Goal: Transaction & Acquisition: Purchase product/service

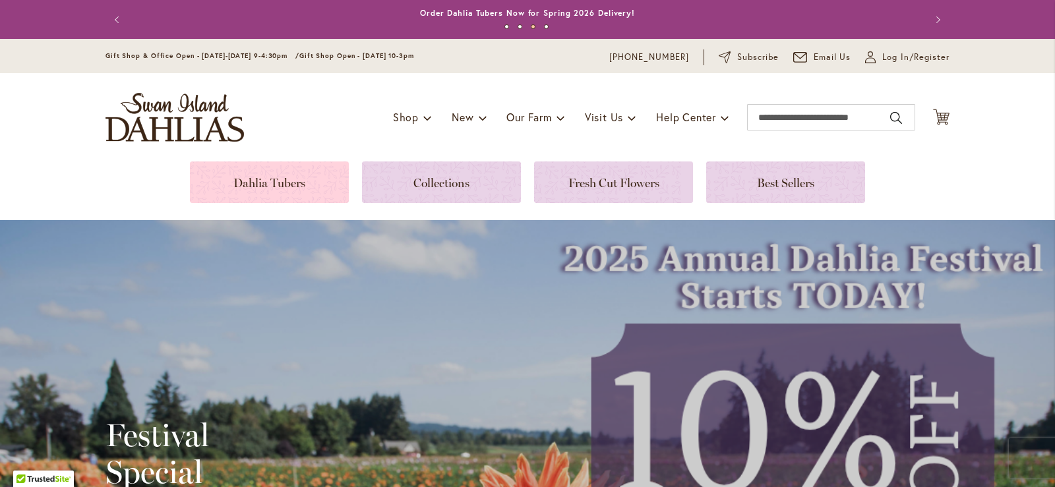
click at [262, 175] on link at bounding box center [269, 183] width 159 height 42
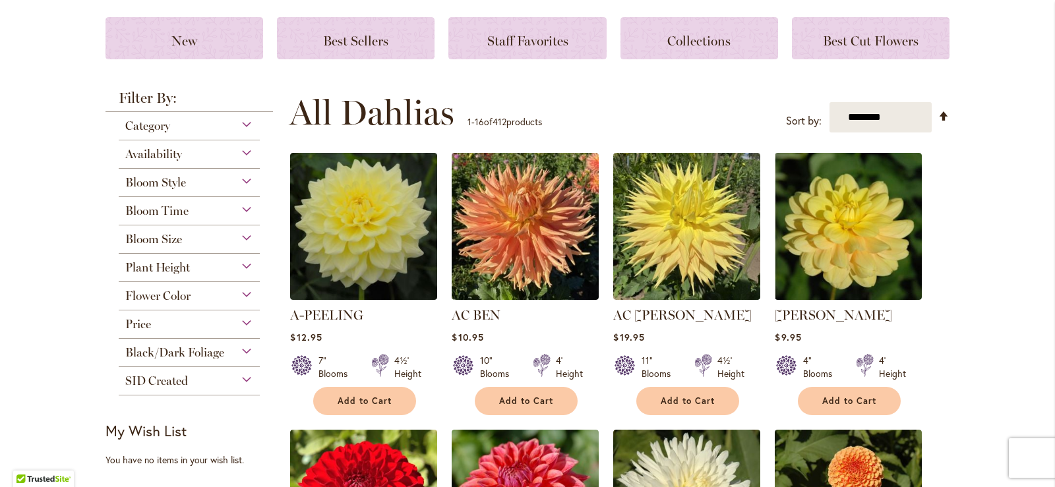
scroll to position [198, 0]
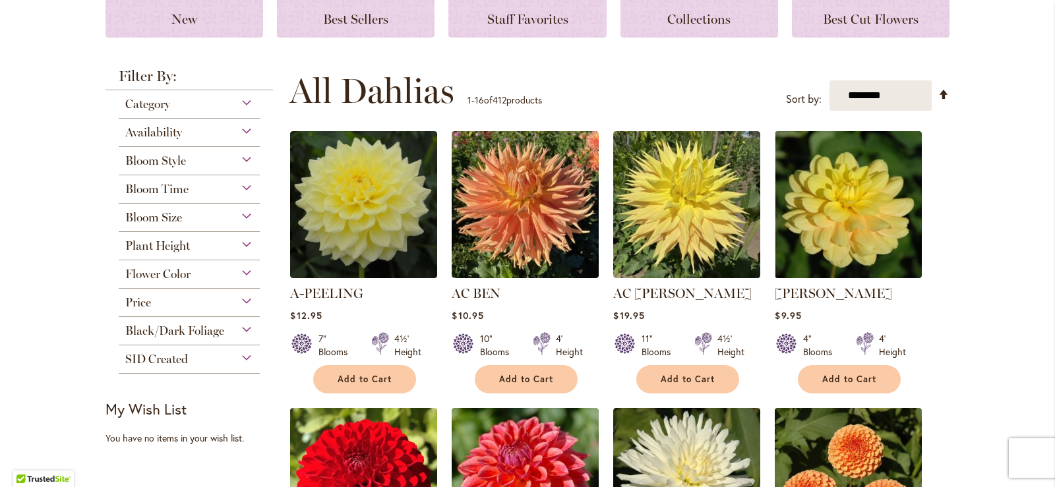
click at [235, 104] on div "Category" at bounding box center [189, 100] width 141 height 21
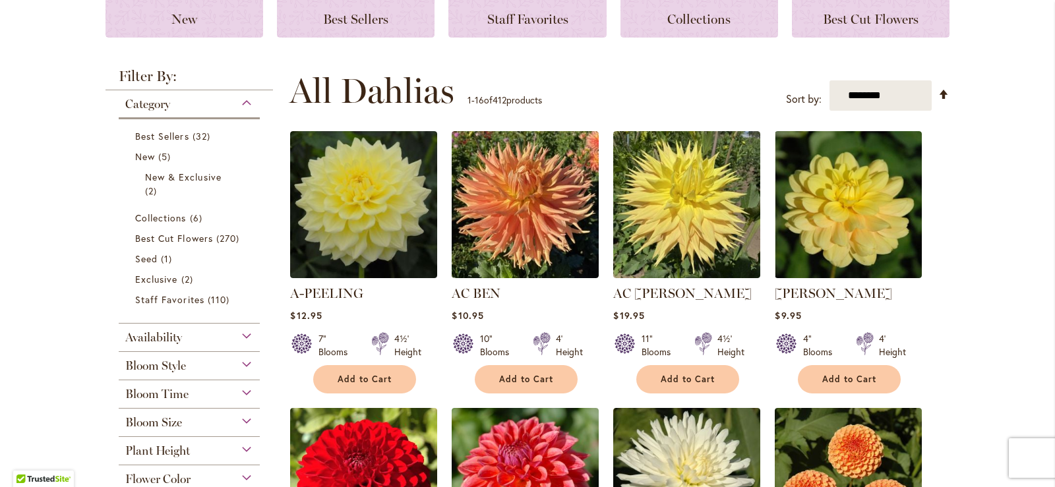
click at [235, 104] on div "Category" at bounding box center [189, 100] width 141 height 21
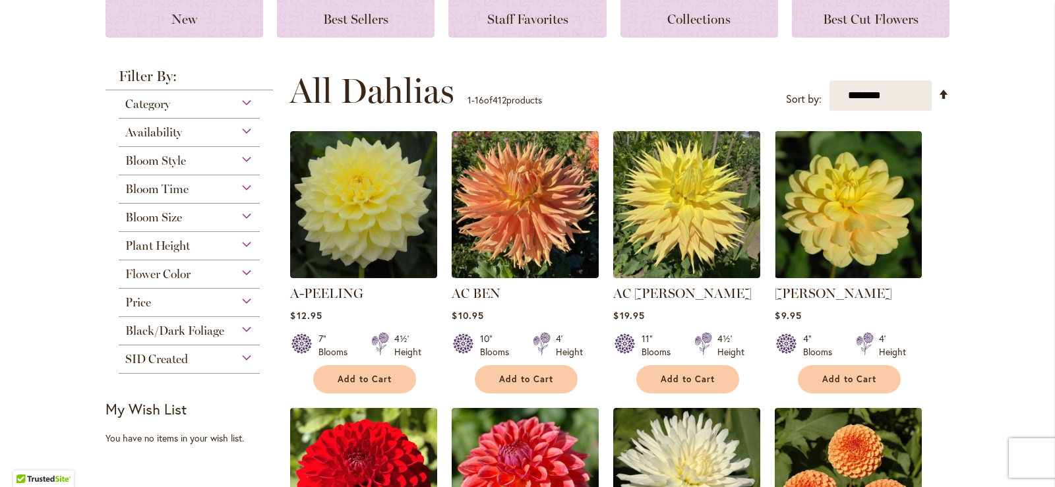
click at [239, 127] on div "Availability" at bounding box center [189, 129] width 141 height 21
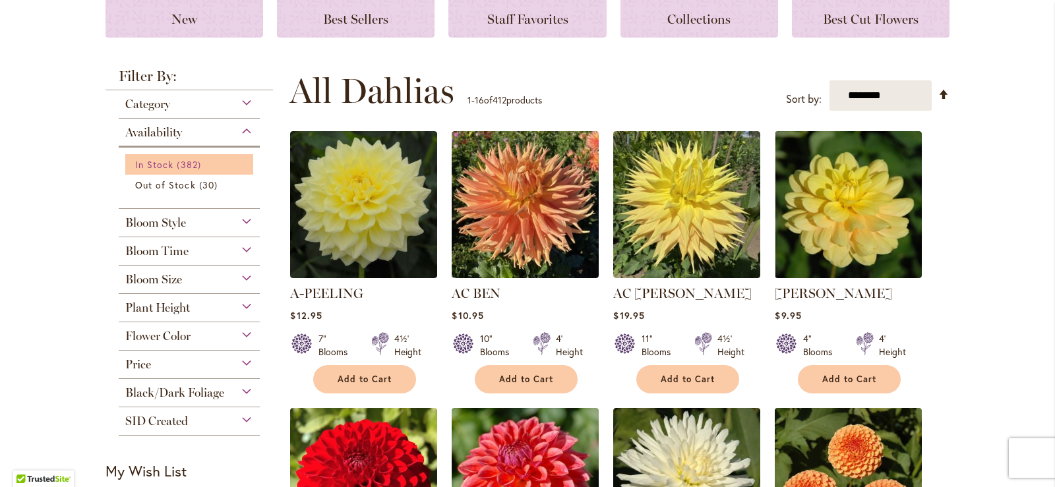
click at [162, 160] on span "In Stock" at bounding box center [154, 164] width 38 height 13
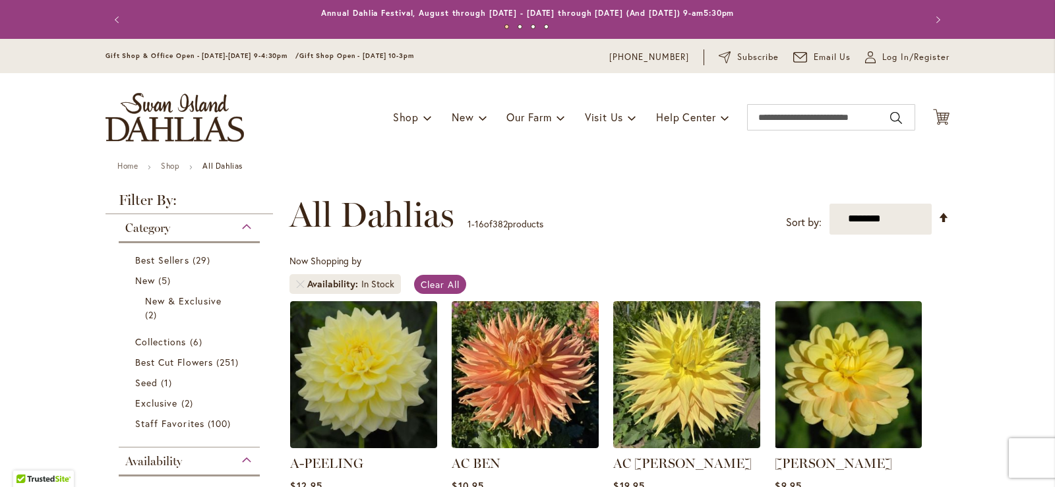
scroll to position [198, 0]
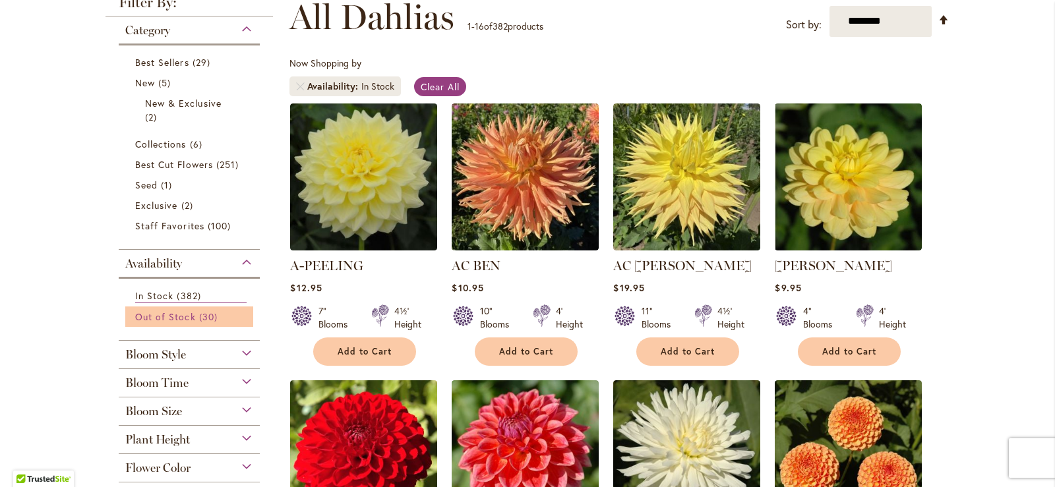
click at [185, 311] on span "Out of Stock" at bounding box center [165, 317] width 61 height 13
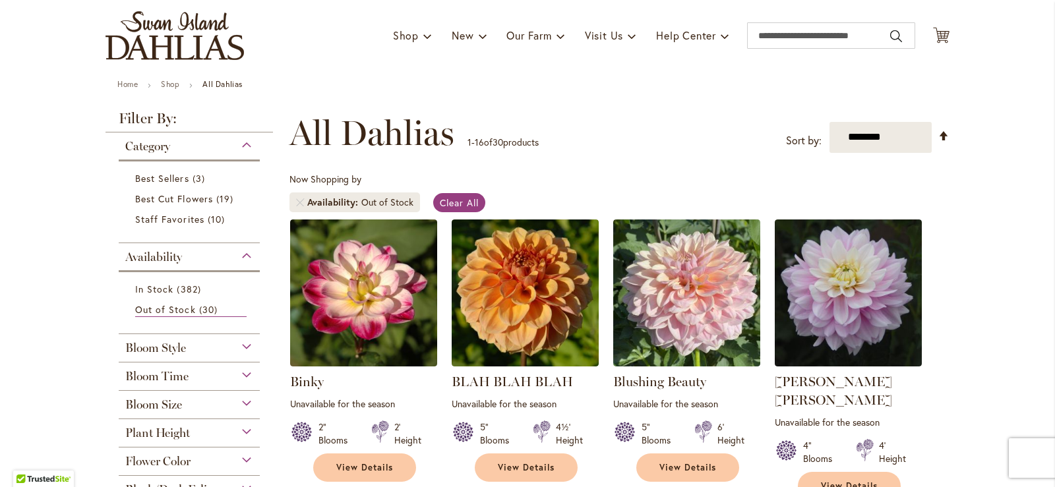
scroll to position [198, 0]
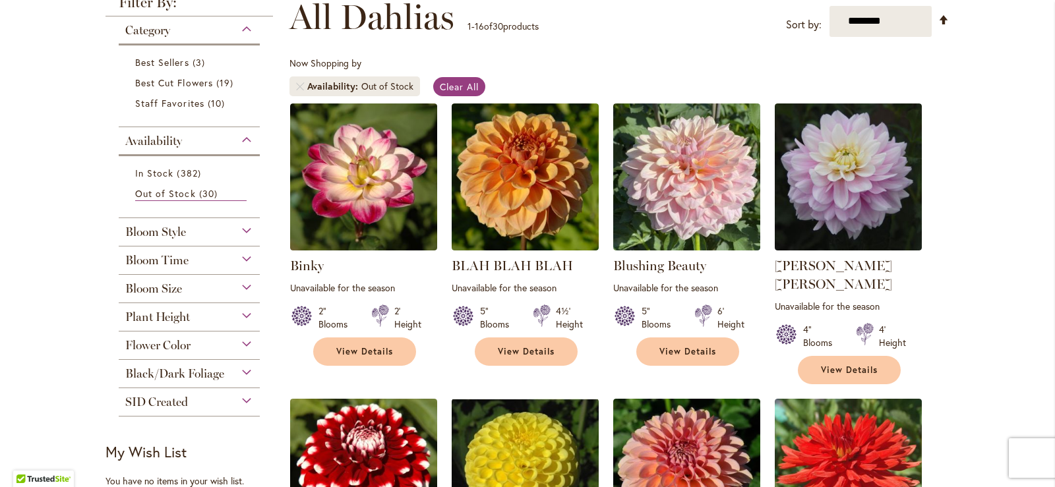
click at [239, 228] on div "Bloom Style" at bounding box center [189, 228] width 141 height 21
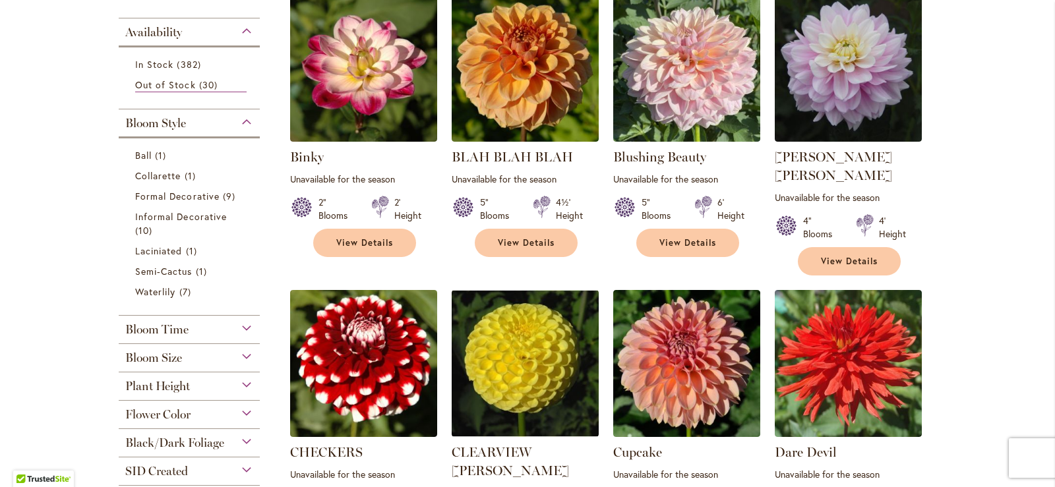
scroll to position [330, 0]
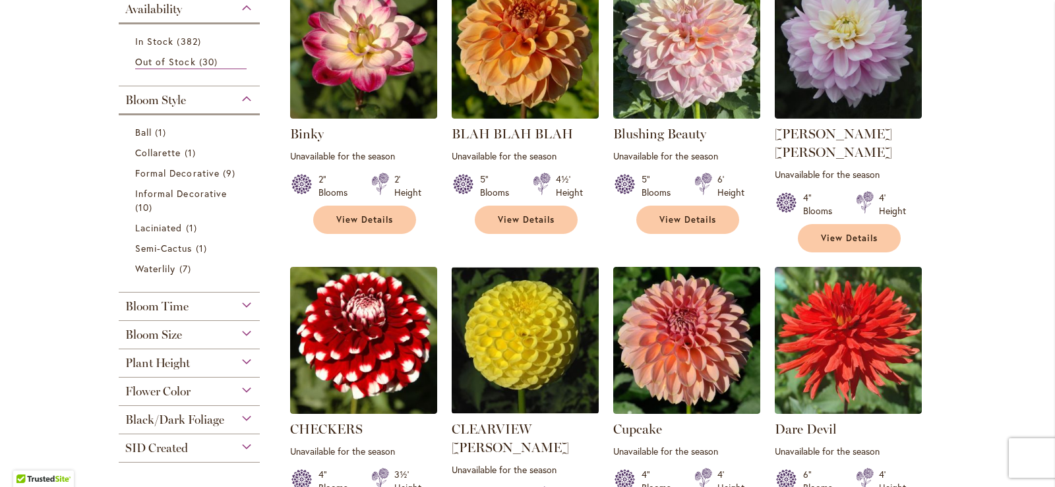
click at [239, 304] on div "Bloom Time" at bounding box center [189, 303] width 141 height 21
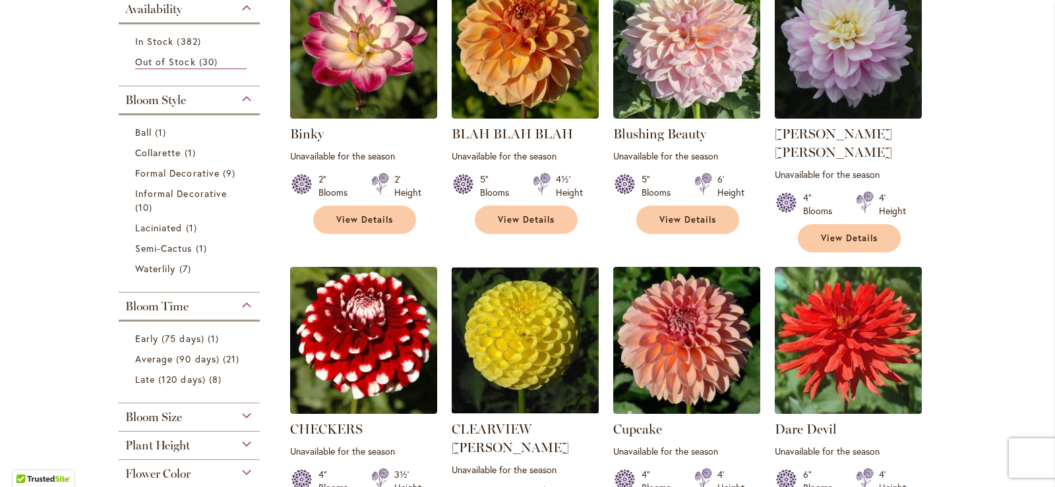
click at [248, 100] on div "Bloom Style" at bounding box center [189, 96] width 141 height 21
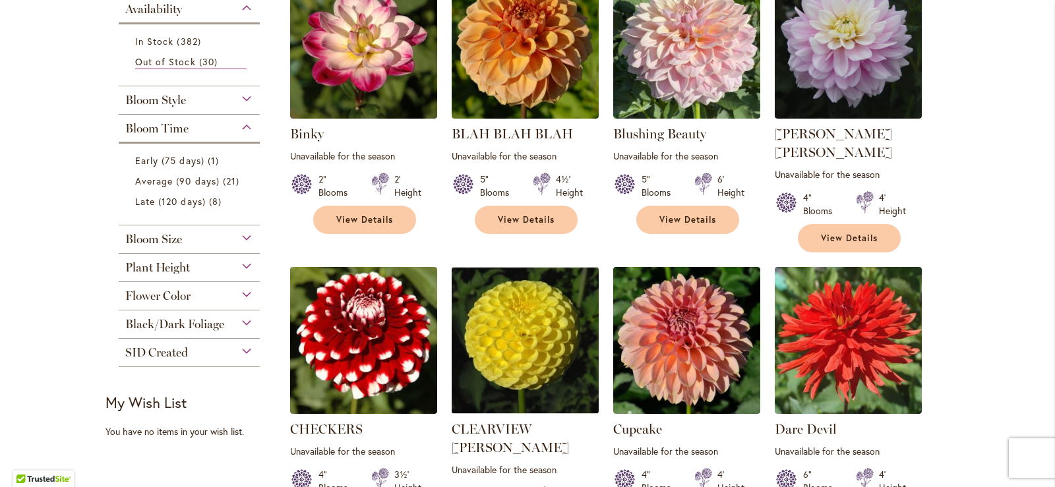
click at [239, 4] on div "Availability" at bounding box center [189, 5] width 141 height 21
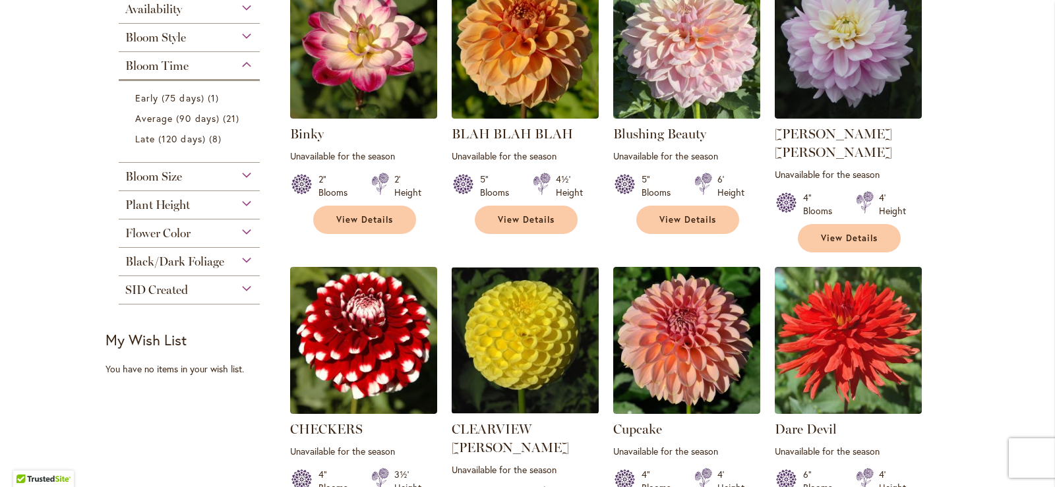
click at [247, 64] on div "Bloom Time" at bounding box center [189, 62] width 141 height 21
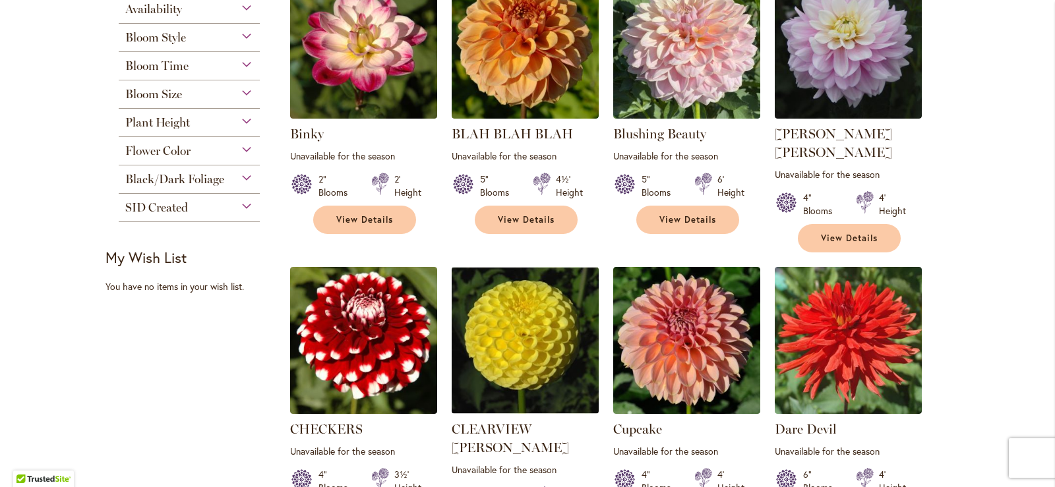
click at [187, 96] on div "Bloom Size" at bounding box center [189, 90] width 141 height 21
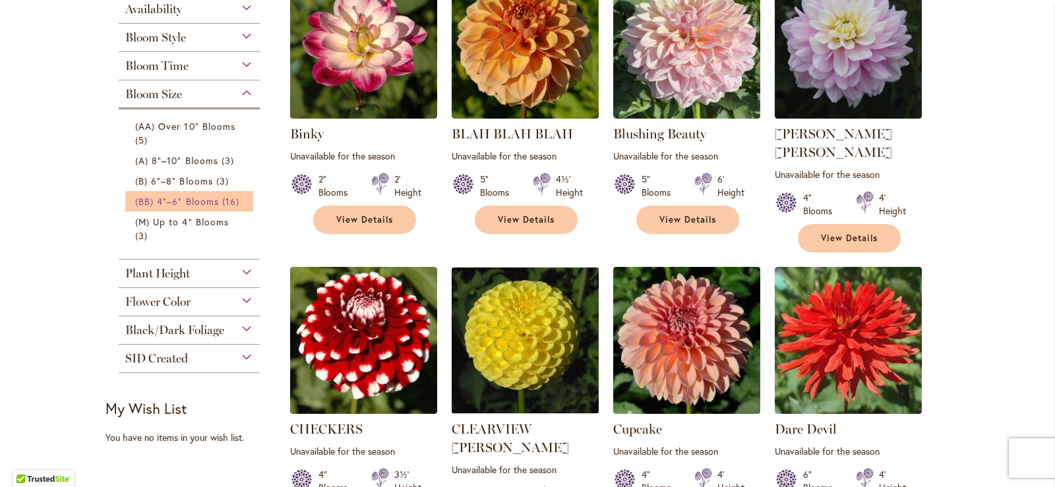
click at [181, 196] on span "(BB) 4"–6" Blooms" at bounding box center [177, 201] width 84 height 13
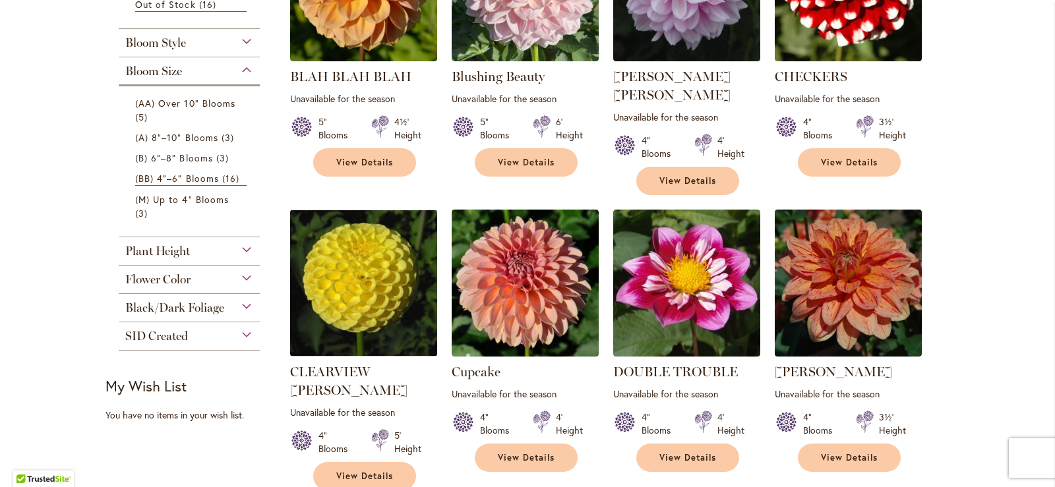
scroll to position [462, 0]
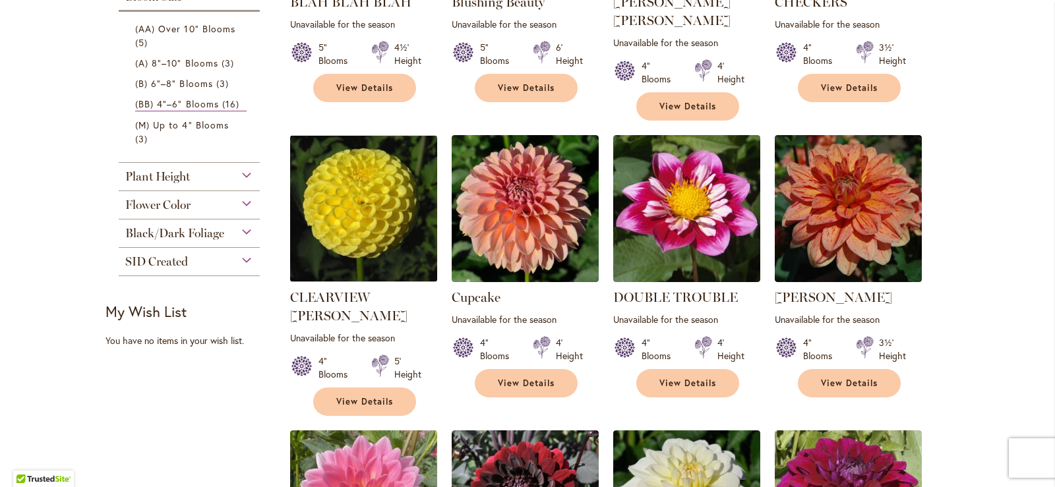
click at [237, 174] on div "Plant Height" at bounding box center [189, 173] width 141 height 21
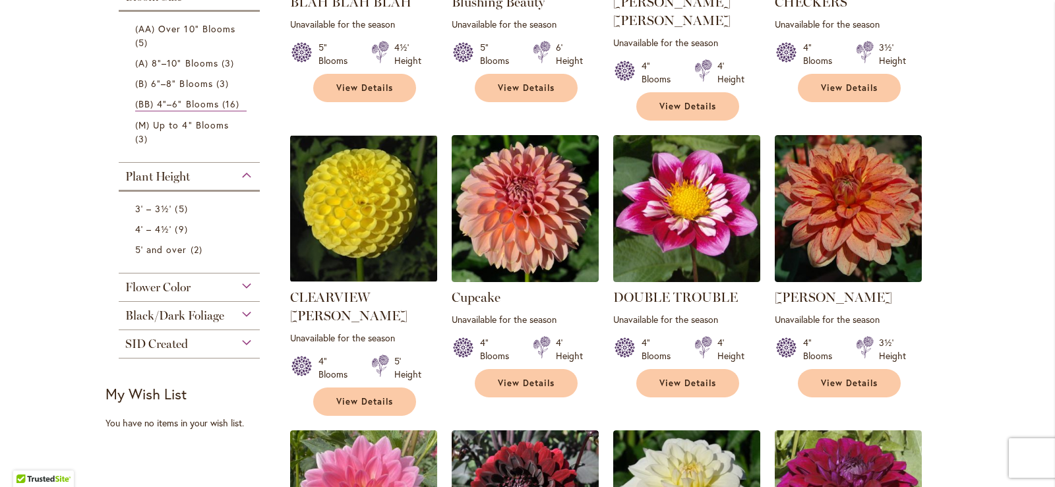
click at [243, 168] on div "Plant Height" at bounding box center [189, 173] width 141 height 21
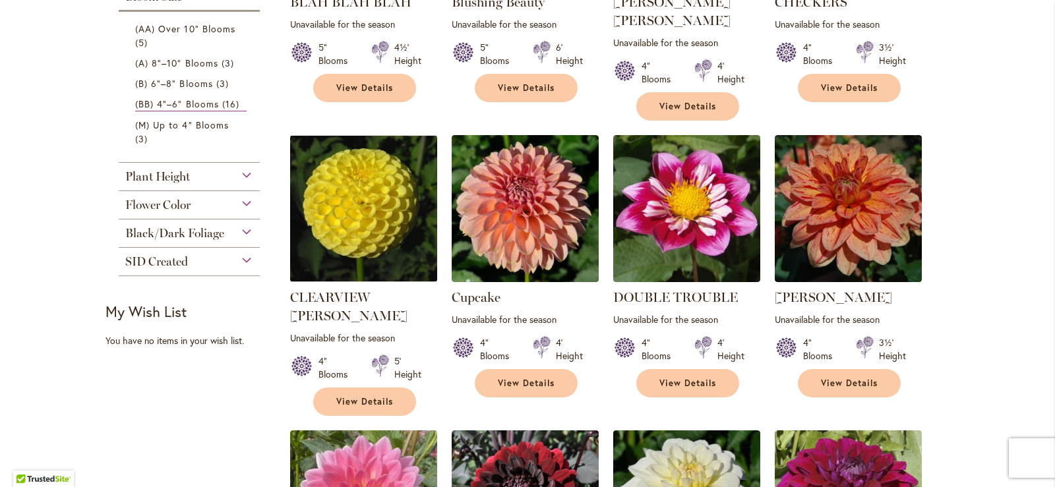
click at [241, 201] on div "Flower Color" at bounding box center [189, 201] width 141 height 21
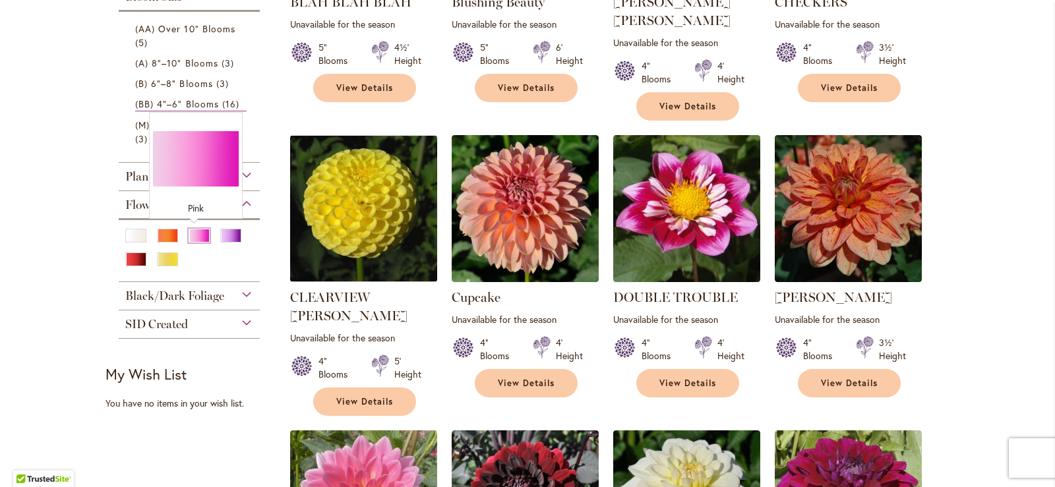
click at [193, 236] on div "Pink" at bounding box center [199, 236] width 21 height 14
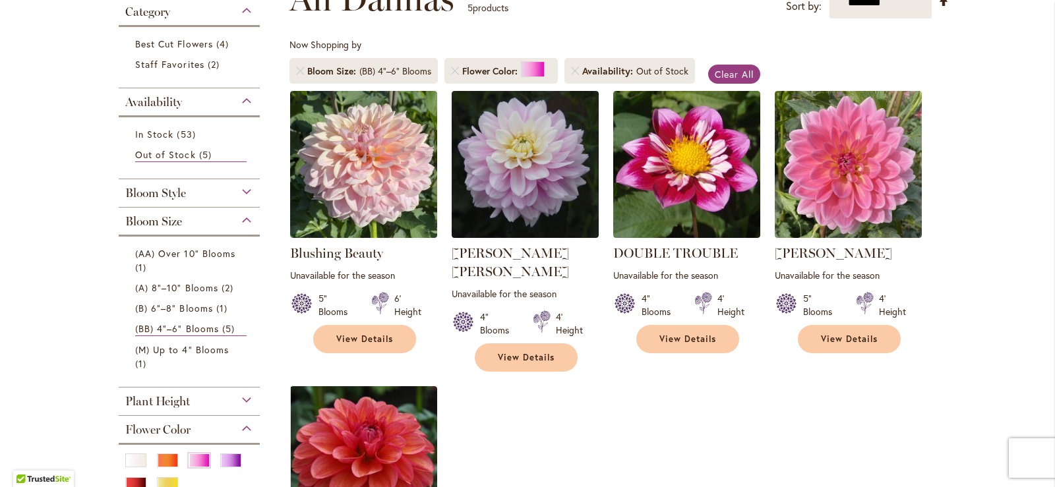
scroll to position [198, 0]
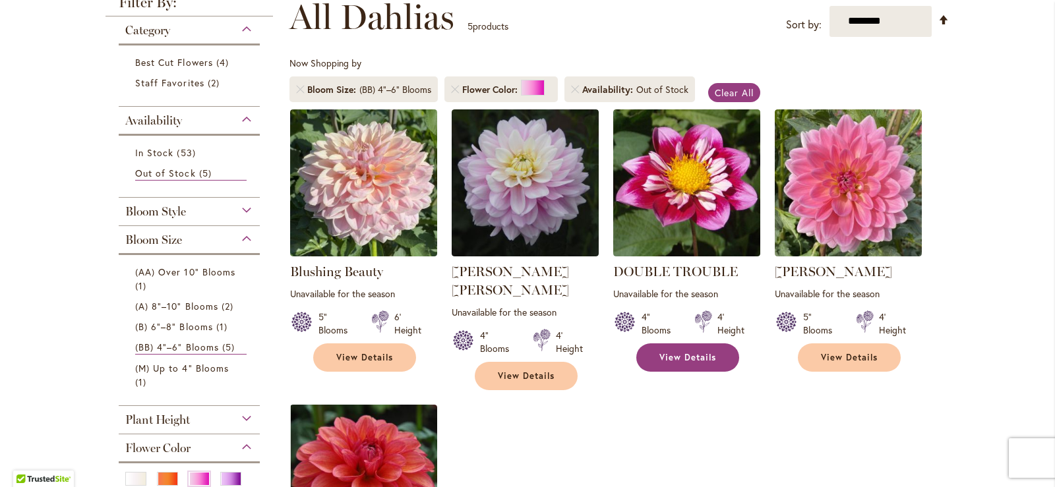
click at [674, 353] on span "View Details" at bounding box center [687, 357] width 57 height 11
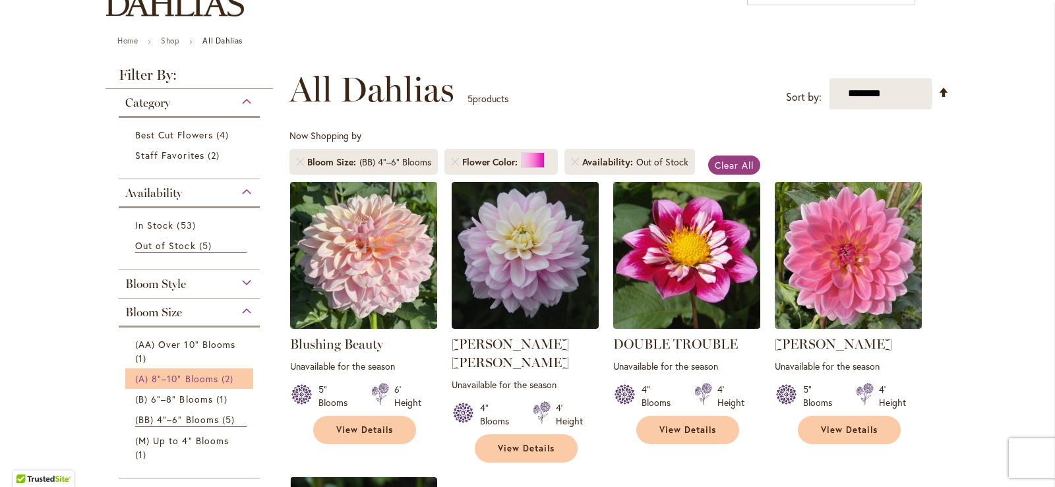
scroll to position [198, 0]
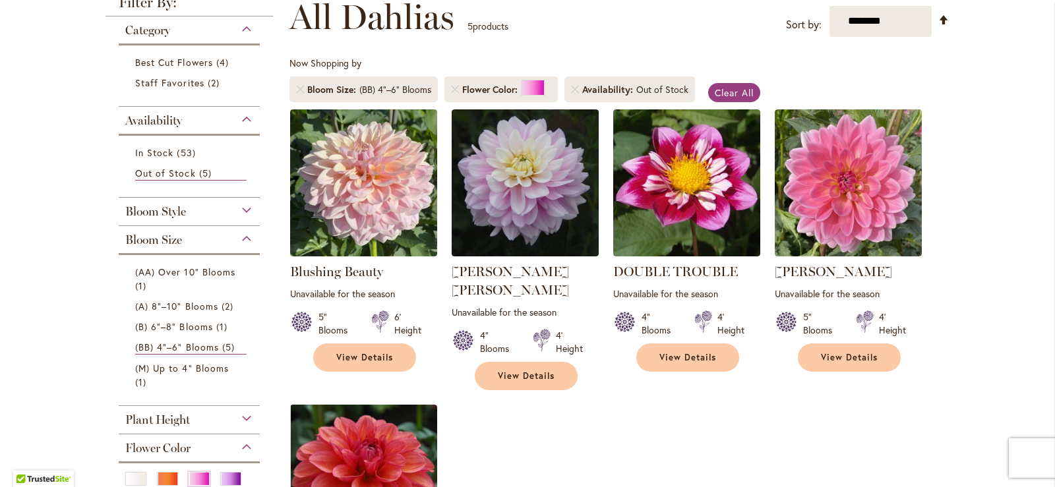
click at [242, 119] on div "Availability" at bounding box center [189, 117] width 141 height 21
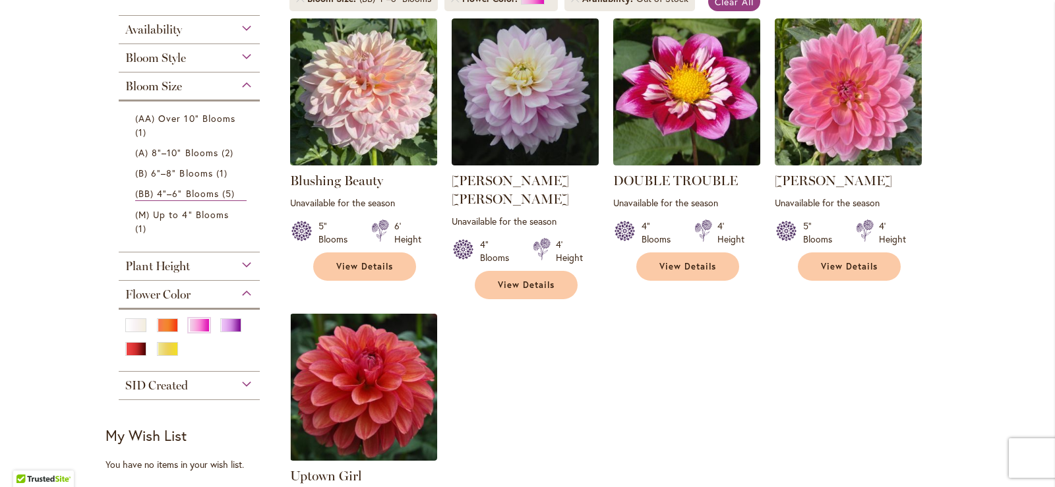
scroll to position [330, 0]
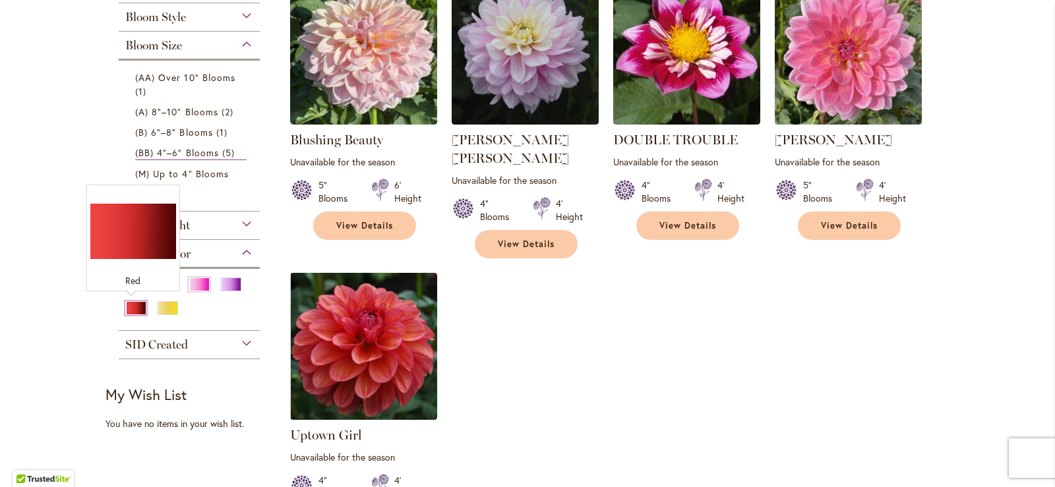
click at [125, 307] on div "Red" at bounding box center [135, 308] width 21 height 14
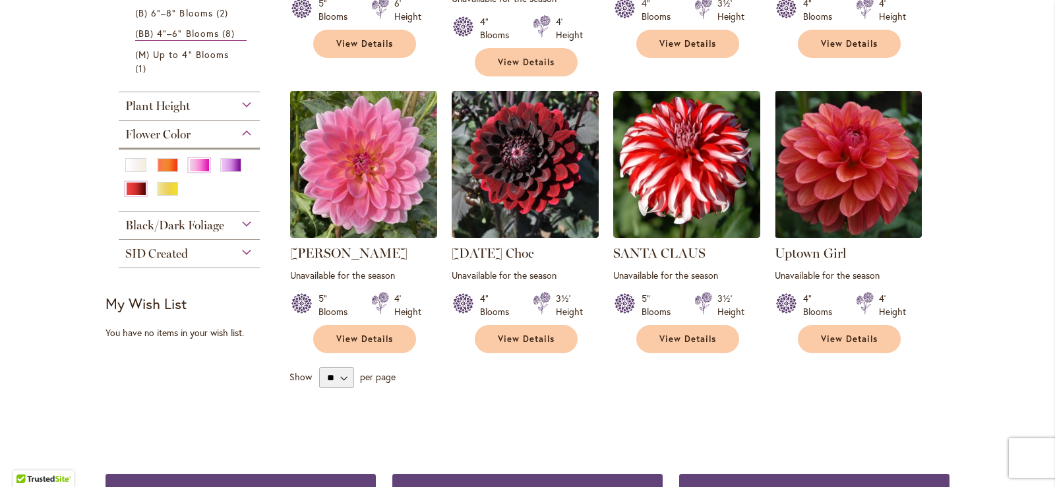
scroll to position [528, 0]
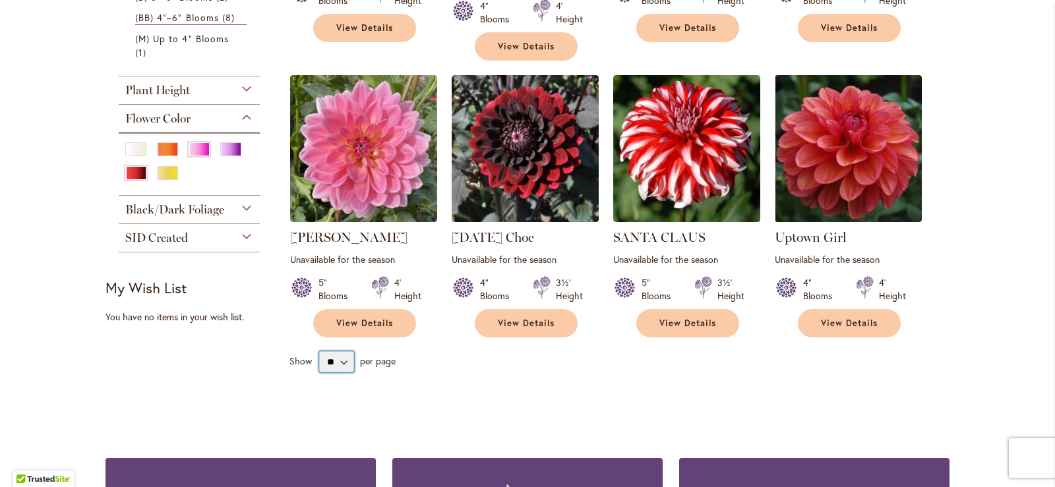
click at [342, 351] on select "** ** ** **" at bounding box center [336, 361] width 35 height 21
select select "**"
click at [319, 351] on select "** ** ** **" at bounding box center [336, 361] width 35 height 21
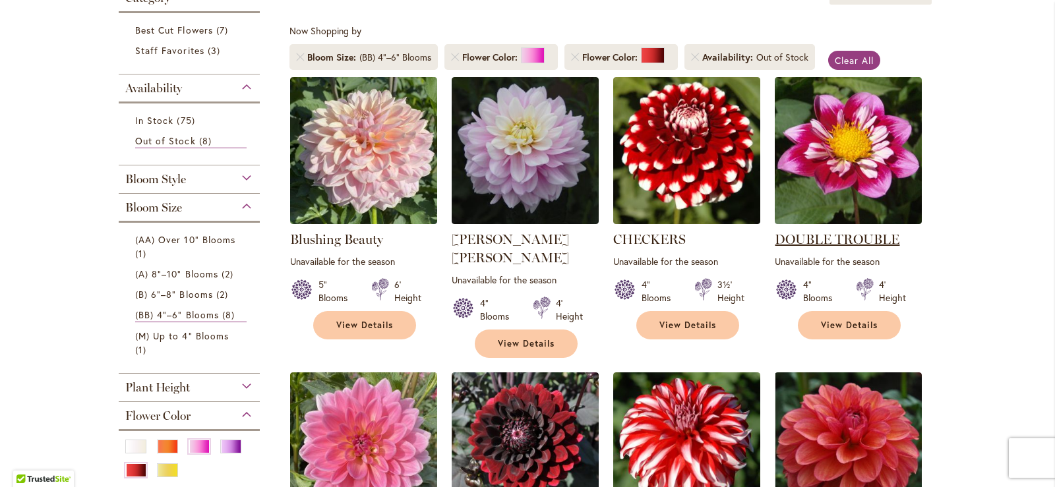
scroll to position [204, 0]
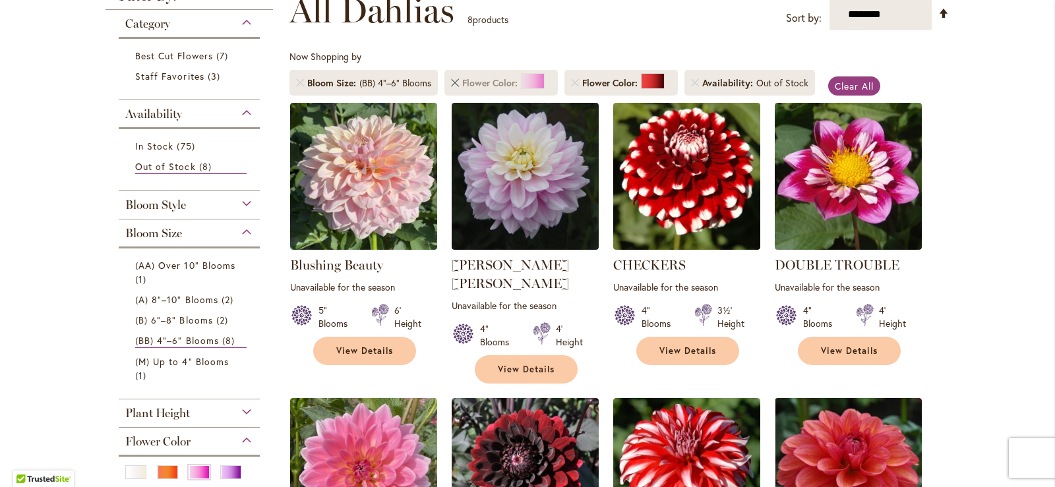
click at [451, 80] on link "Remove Flower Color Pink" at bounding box center [455, 83] width 8 height 8
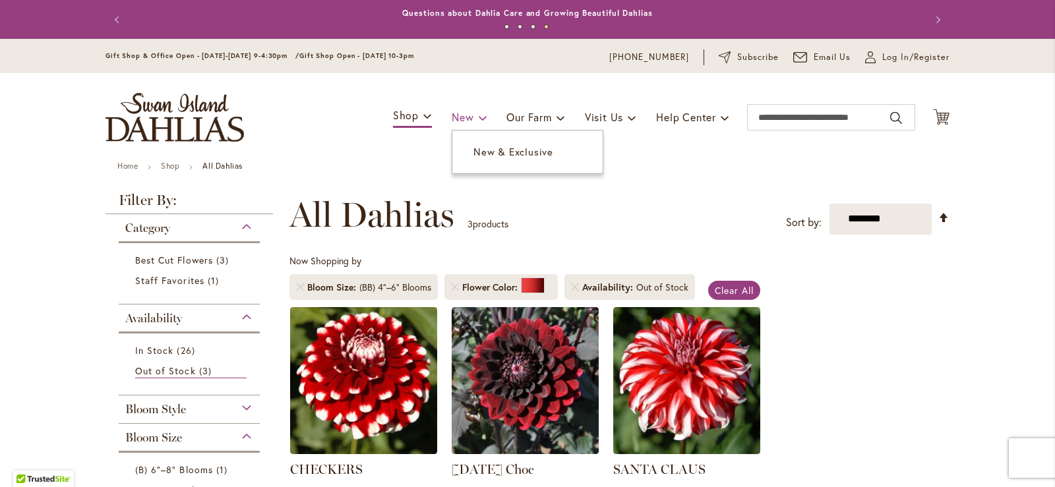
click at [457, 117] on span "New" at bounding box center [463, 117] width 22 height 14
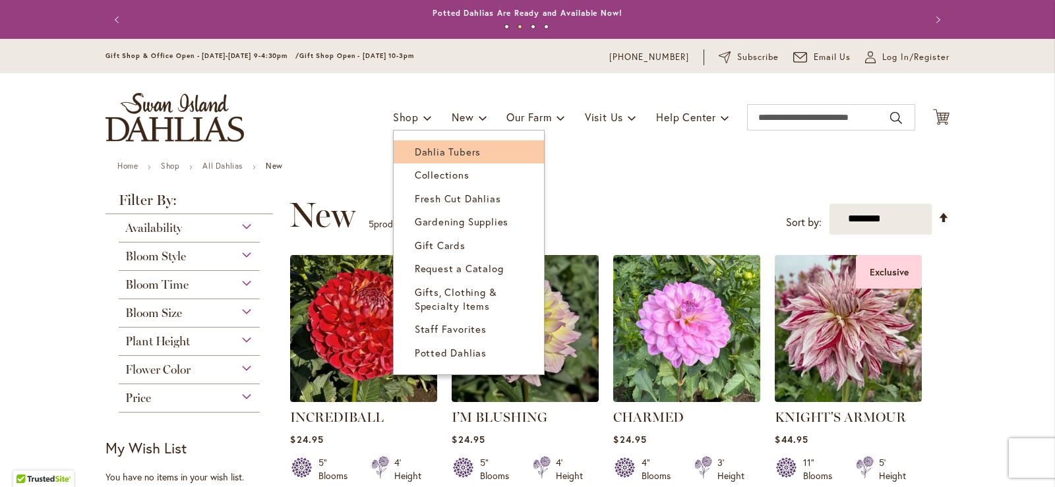
click at [415, 156] on span "Dahlia Tubers" at bounding box center [448, 151] width 66 height 13
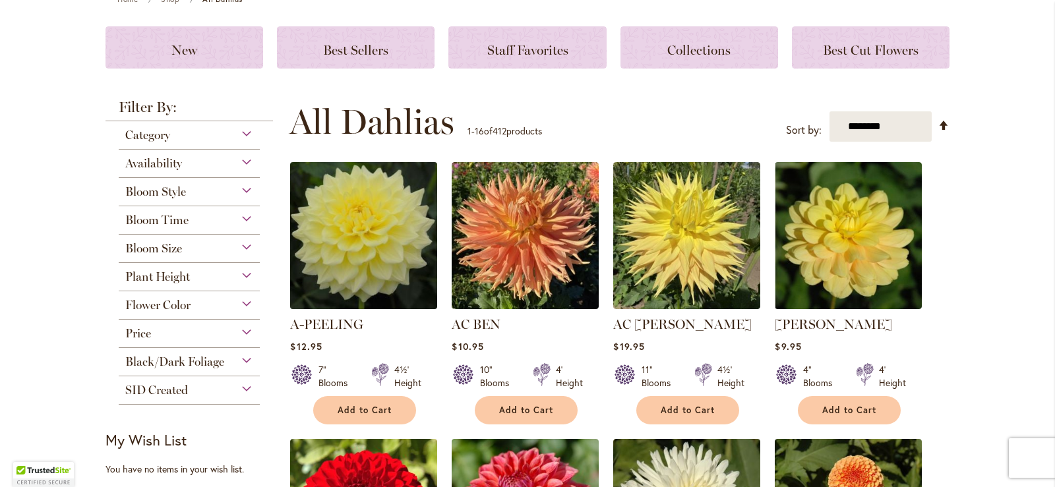
scroll to position [198, 0]
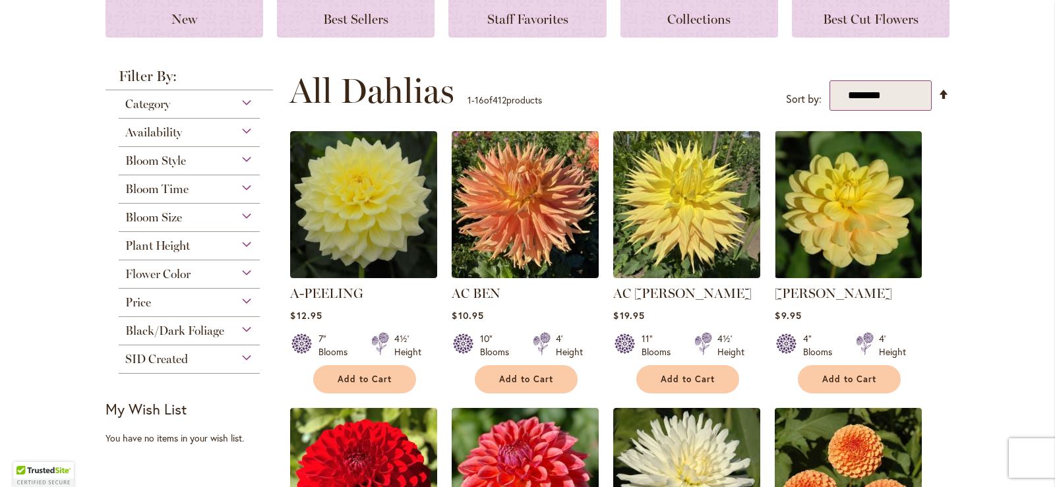
click at [882, 96] on select "**********" at bounding box center [881, 95] width 102 height 31
select select "****"
click at [830, 80] on select "**********" at bounding box center [881, 95] width 102 height 31
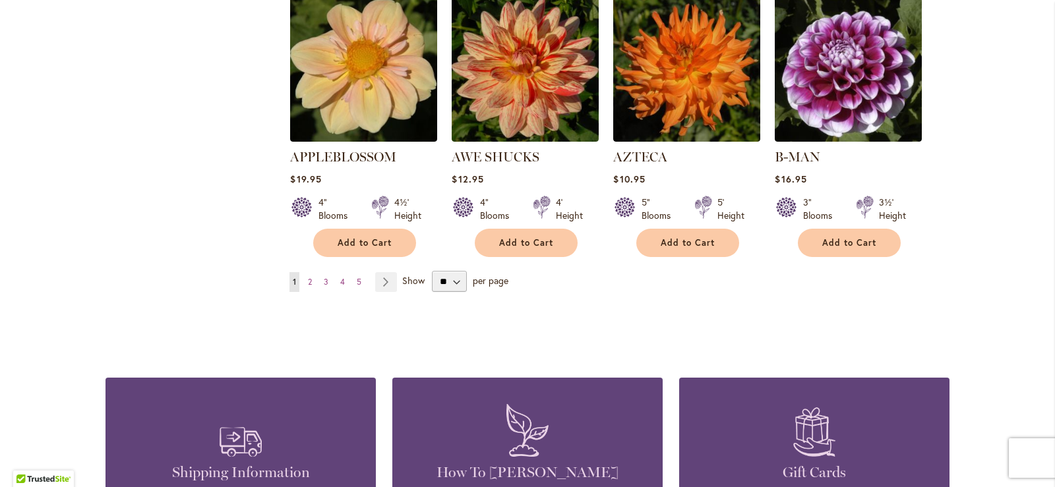
scroll to position [1187, 0]
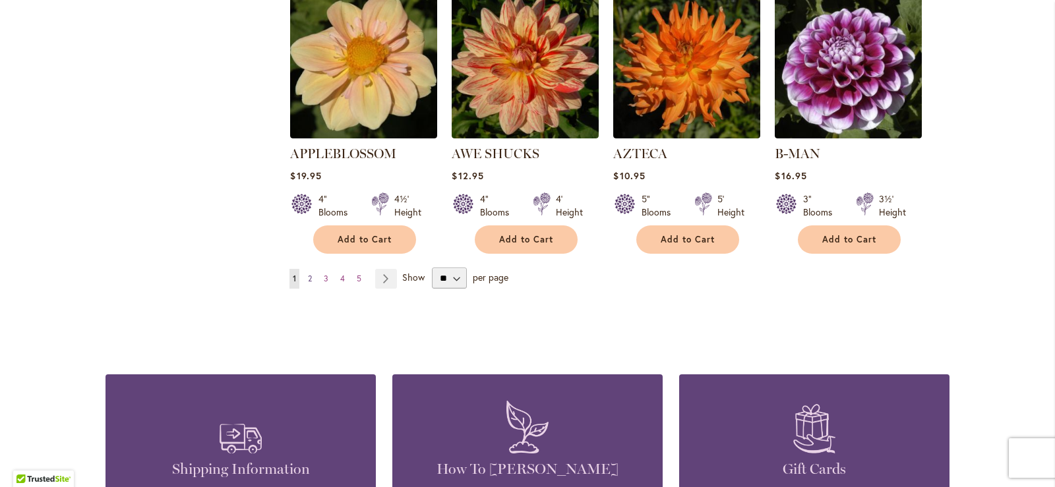
click at [308, 274] on span "2" at bounding box center [310, 279] width 4 height 10
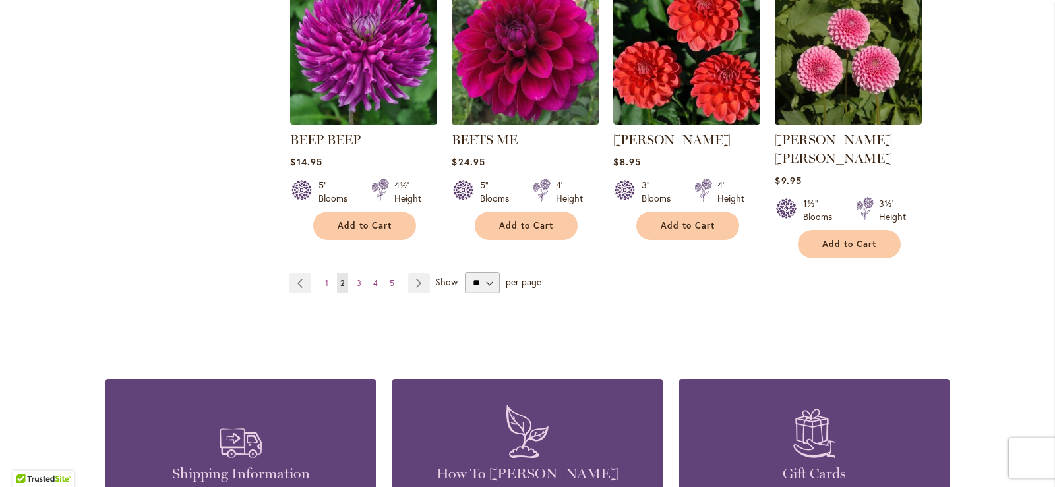
scroll to position [1187, 0]
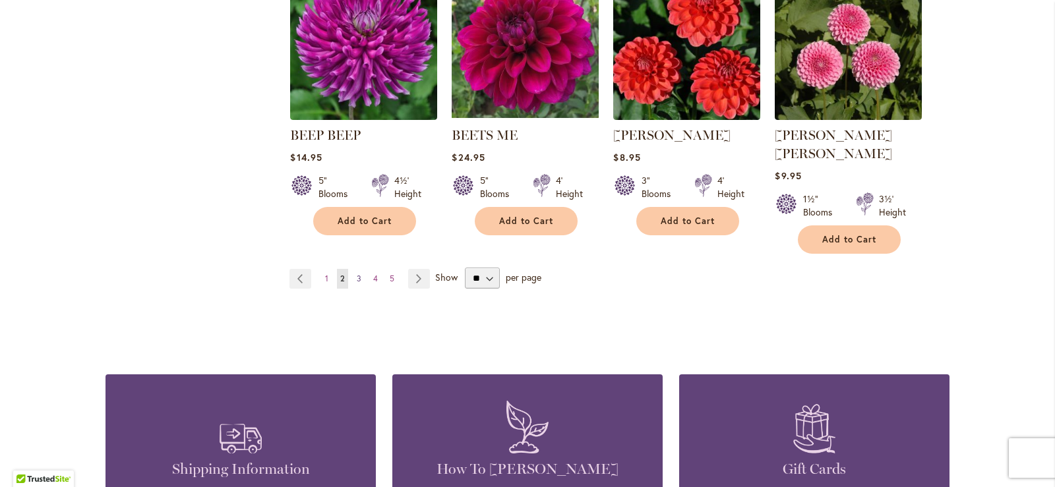
click at [353, 269] on link "Page 3" at bounding box center [358, 279] width 11 height 20
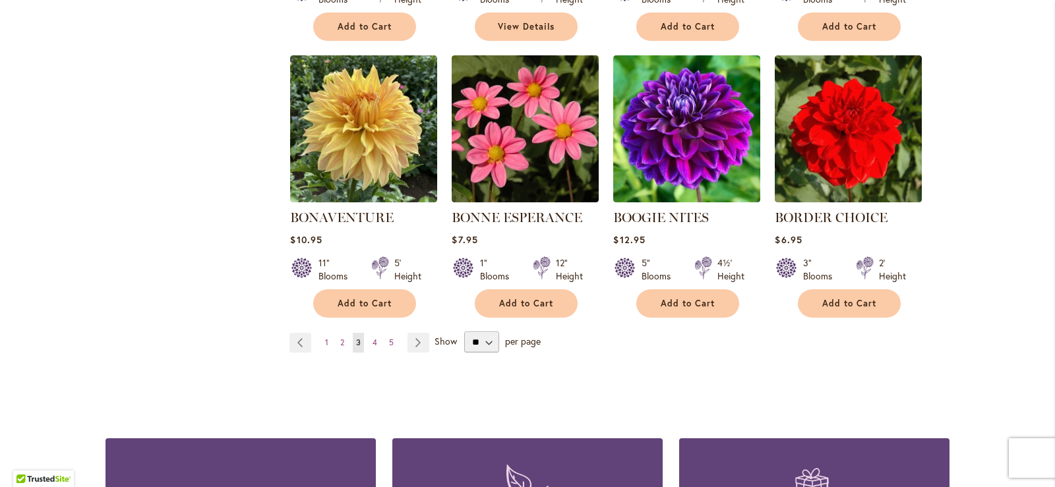
scroll to position [1121, 0]
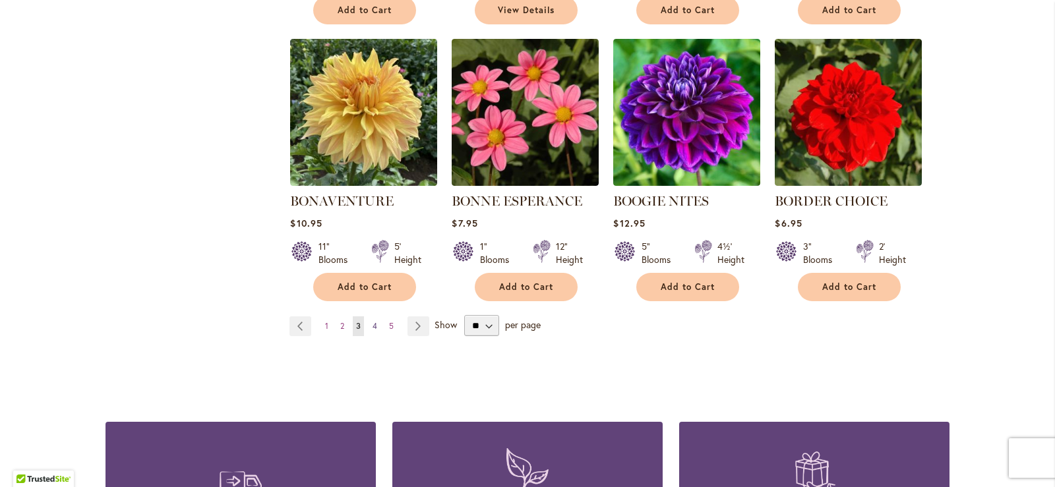
click at [373, 322] on span "4" at bounding box center [375, 326] width 5 height 10
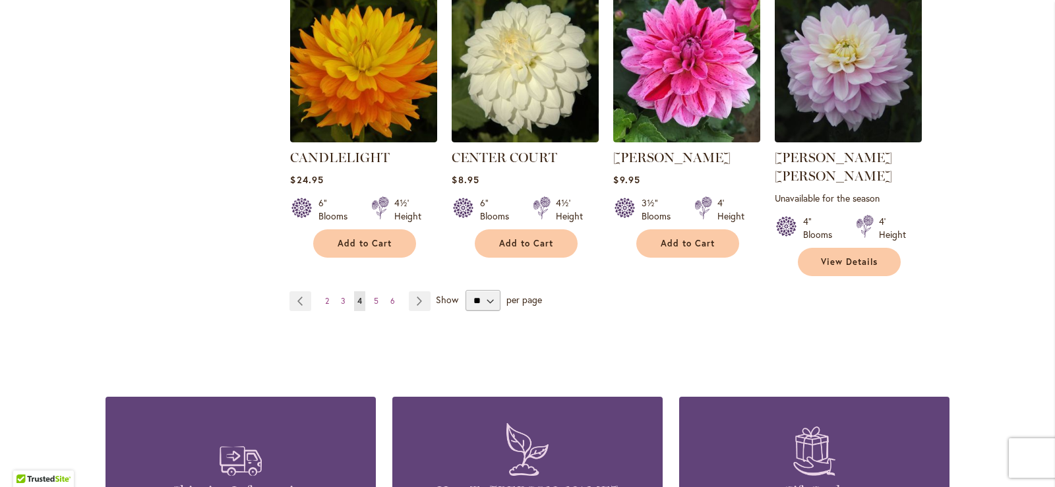
scroll to position [1187, 0]
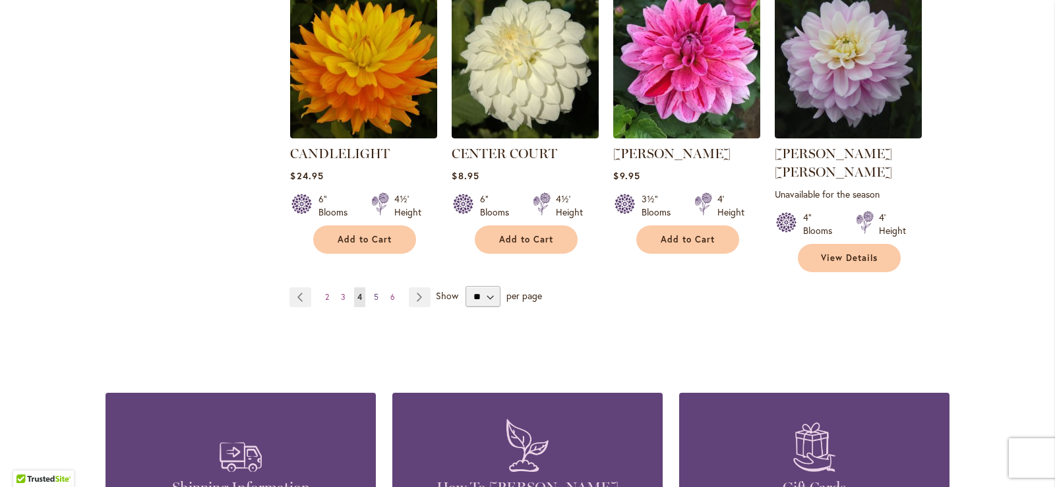
click at [374, 292] on span "5" at bounding box center [376, 297] width 5 height 10
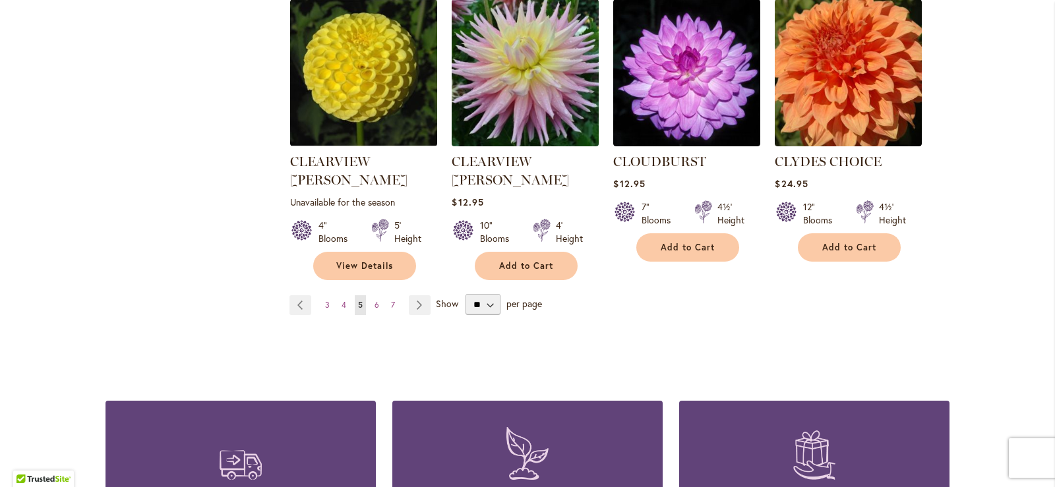
scroll to position [1187, 0]
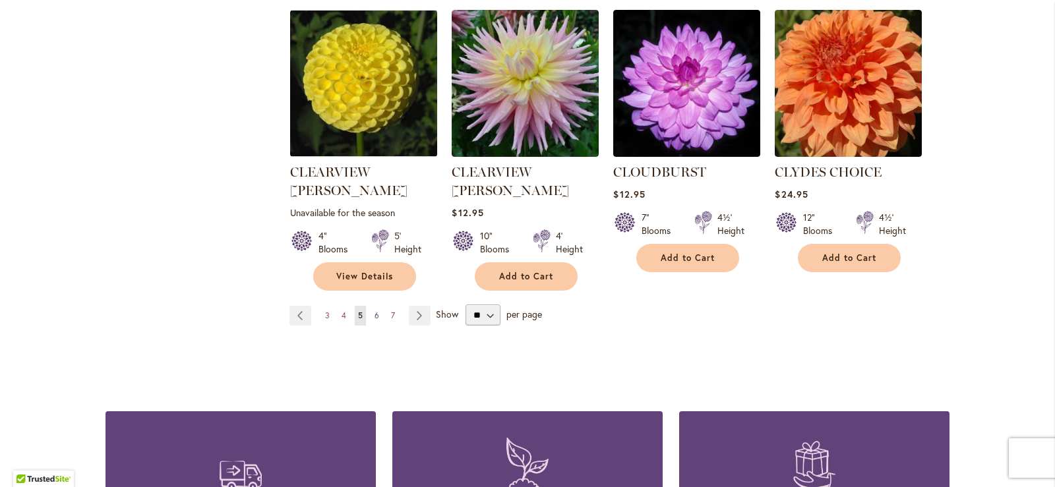
click at [374, 306] on link "Page 6" at bounding box center [376, 316] width 11 height 20
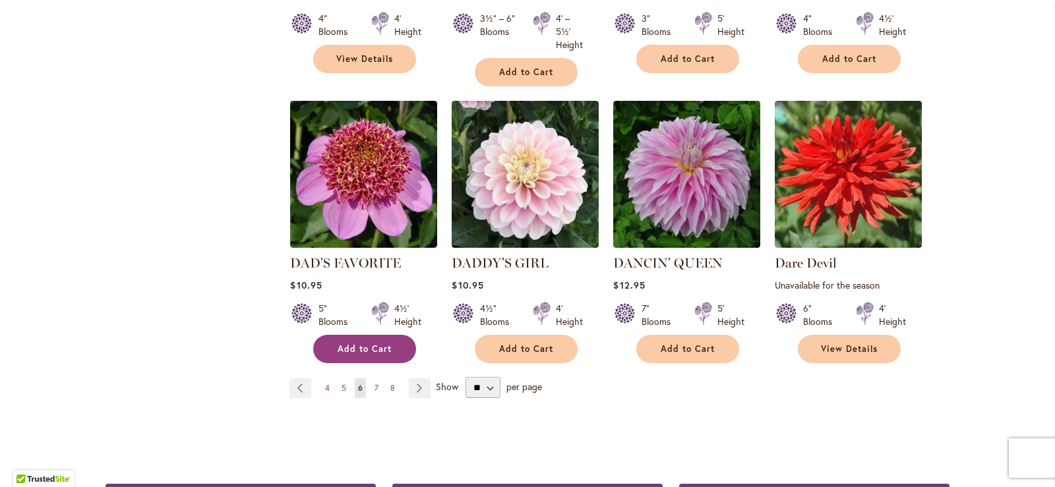
scroll to position [1135, 0]
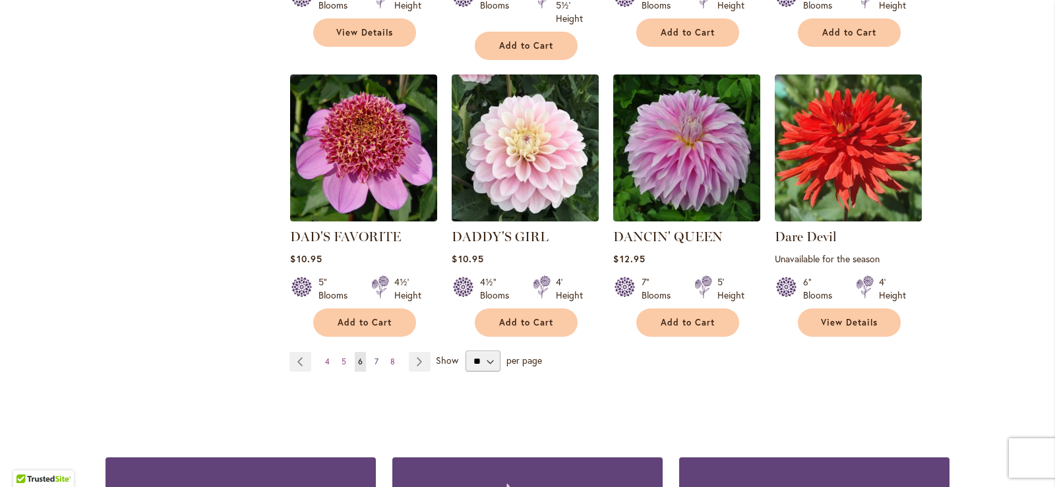
click at [375, 357] on span "7" at bounding box center [377, 362] width 4 height 10
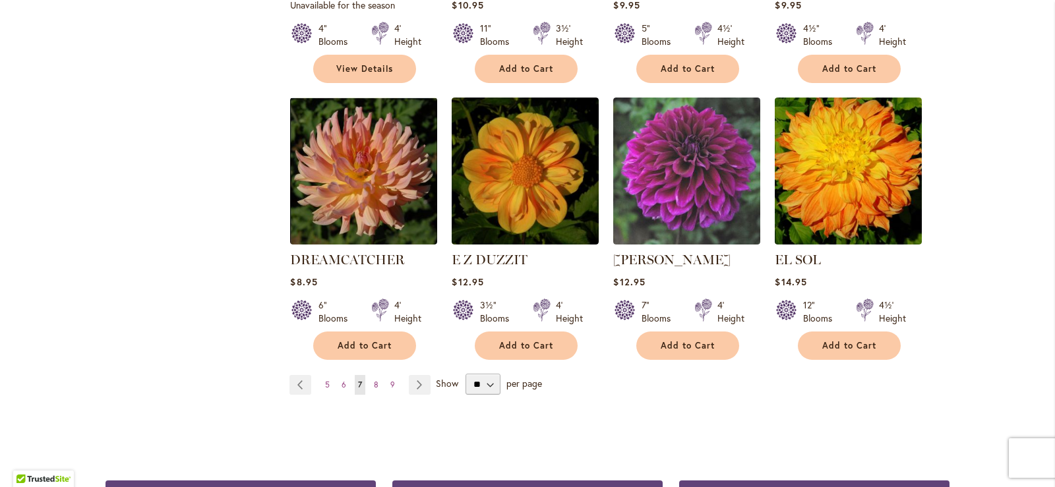
scroll to position [1070, 0]
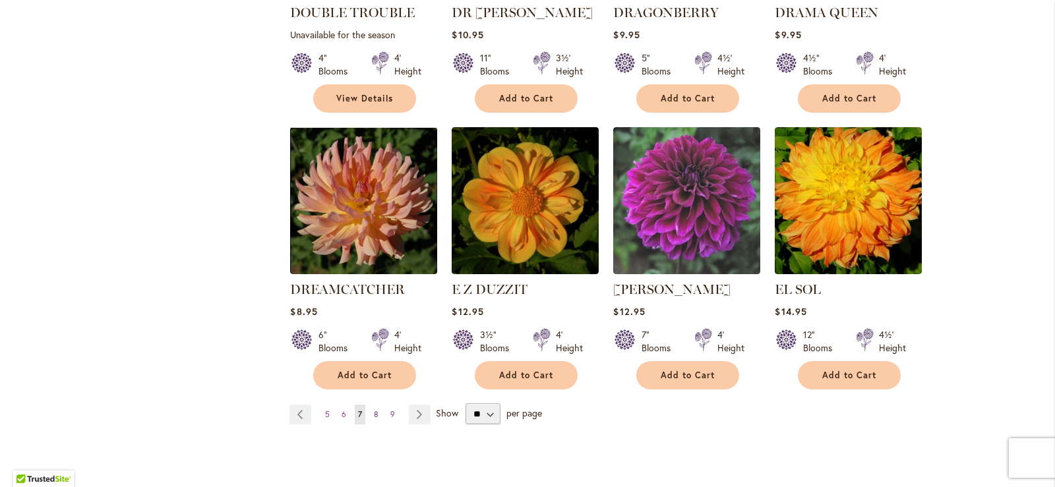
click at [374, 409] on span "8" at bounding box center [376, 414] width 5 height 10
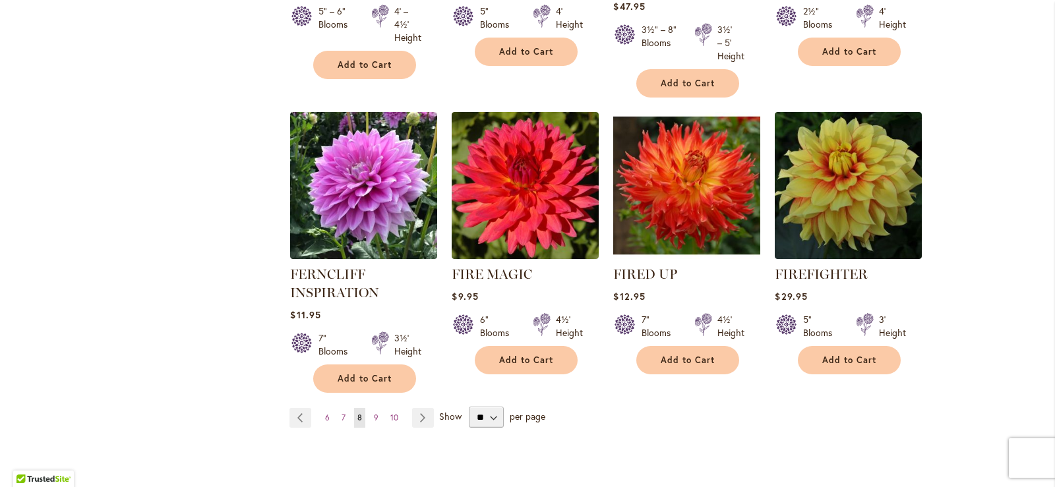
scroll to position [1121, 0]
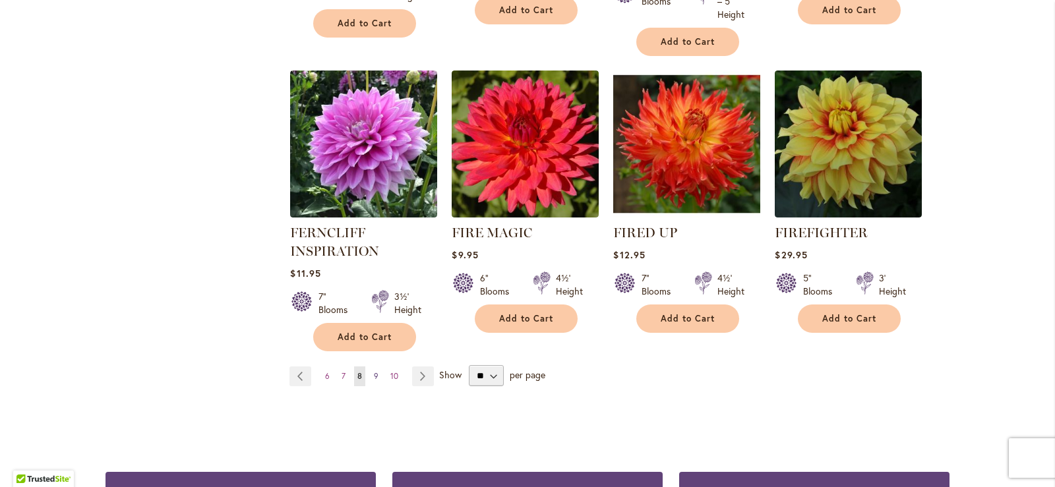
click at [374, 374] on span "9" at bounding box center [376, 376] width 5 height 10
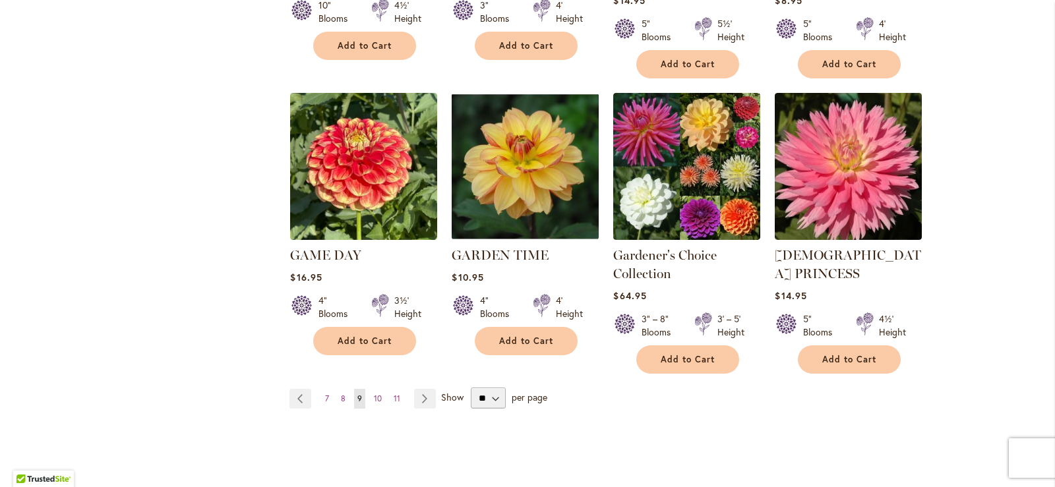
scroll to position [1187, 0]
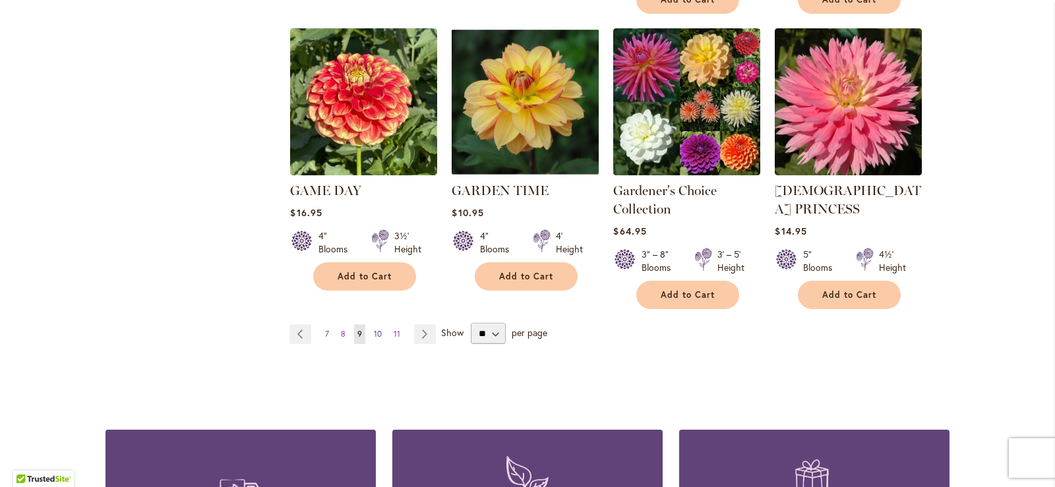
click at [374, 329] on span "10" at bounding box center [378, 334] width 8 height 10
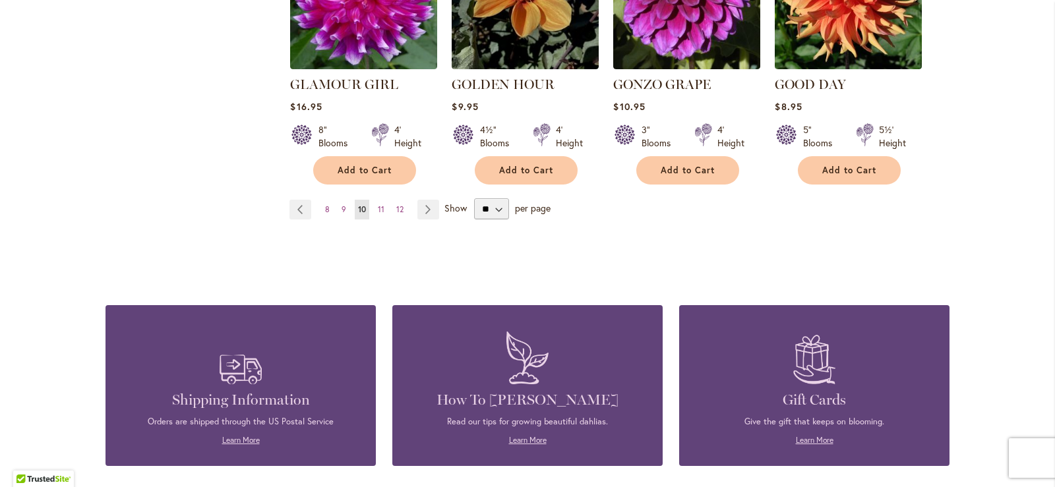
scroll to position [1267, 0]
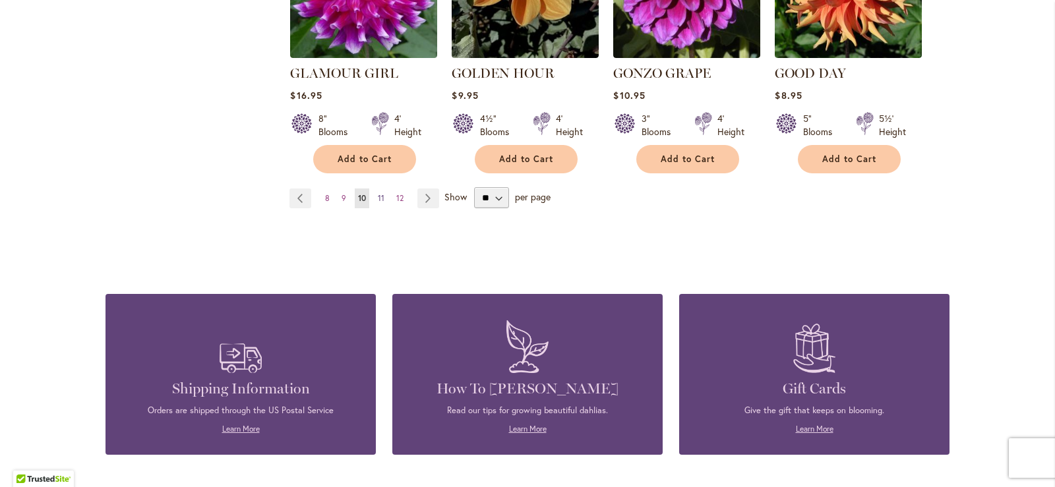
click at [378, 193] on span "11" at bounding box center [381, 198] width 7 height 10
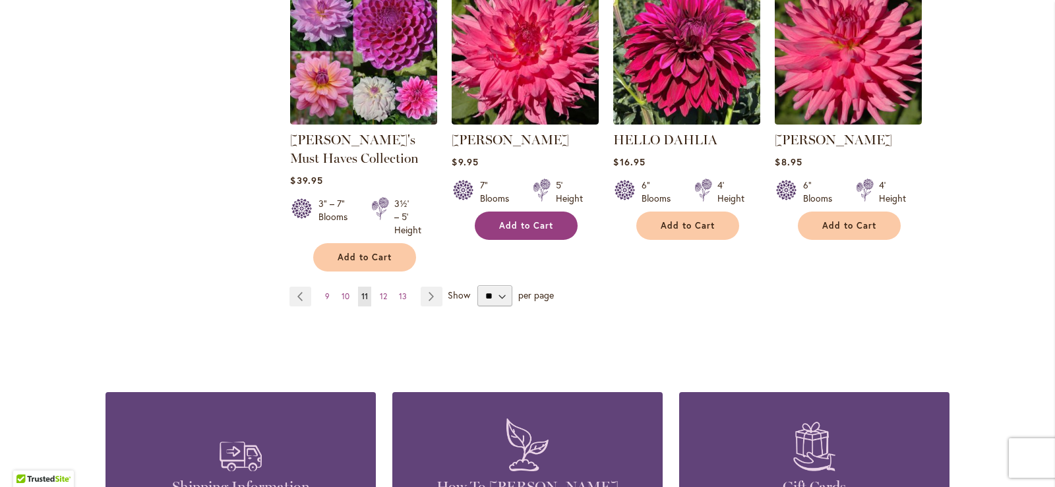
scroll to position [1253, 0]
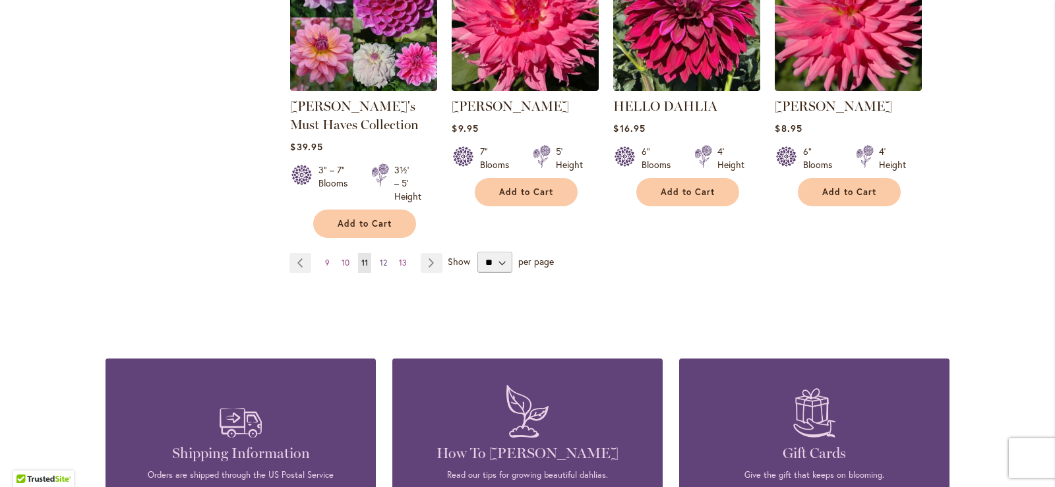
click at [380, 258] on span "12" at bounding box center [383, 263] width 7 height 10
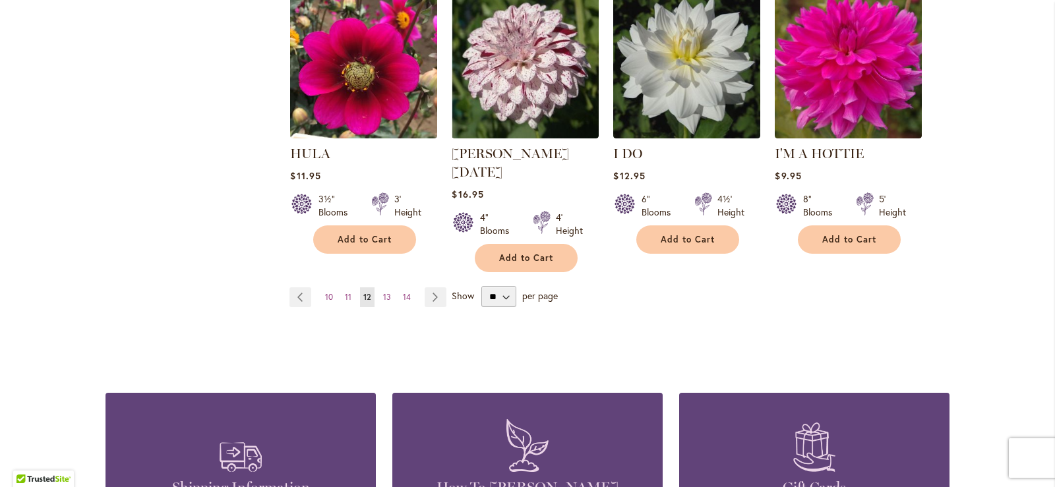
scroll to position [1201, 0]
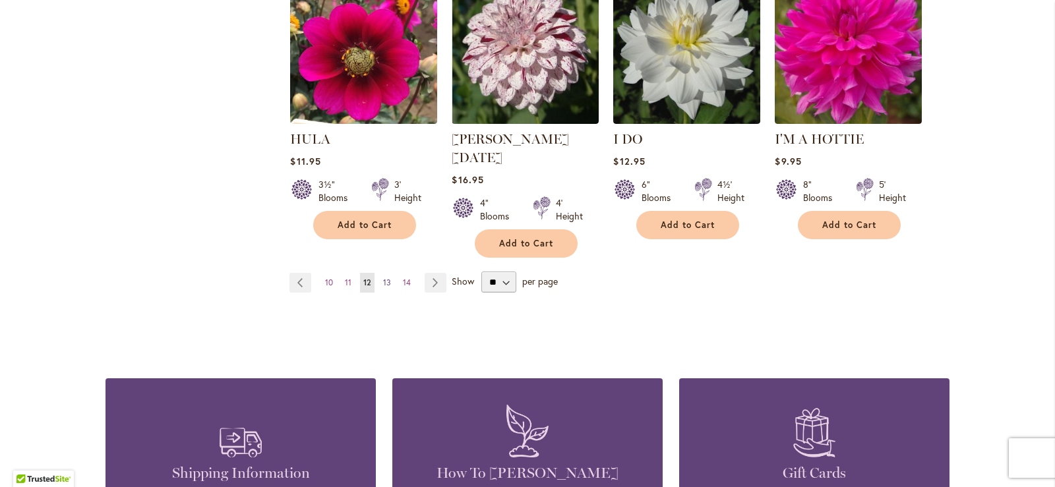
click at [383, 278] on span "13" at bounding box center [387, 283] width 8 height 10
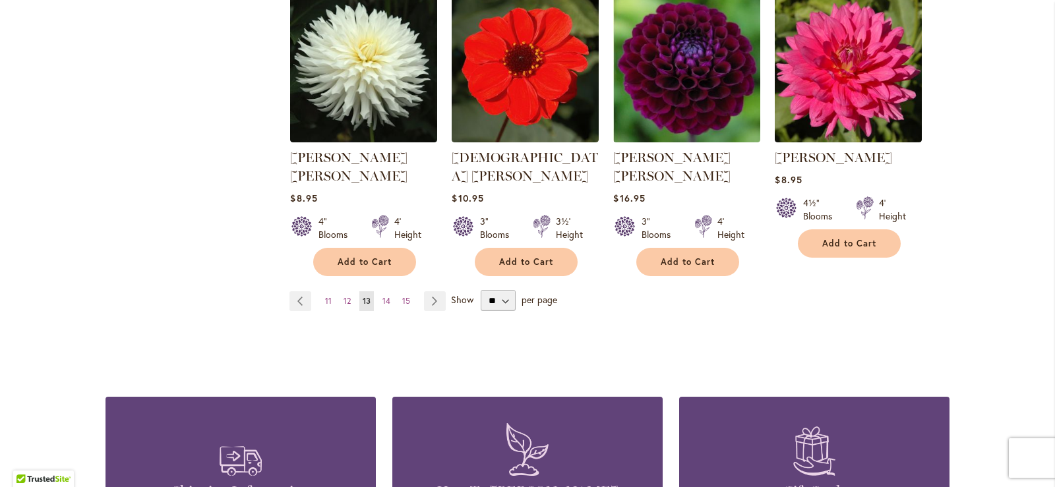
scroll to position [1187, 0]
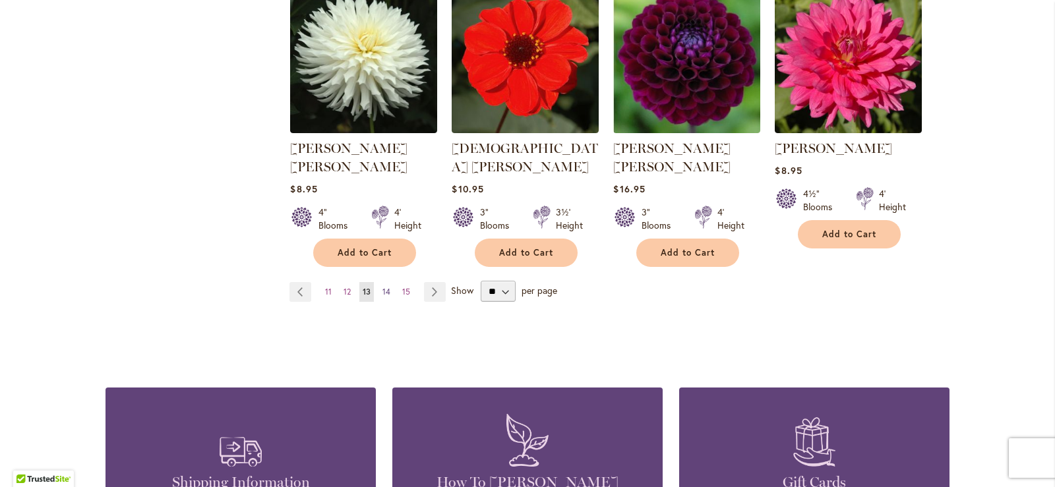
click at [386, 282] on link "Page 14" at bounding box center [386, 292] width 15 height 20
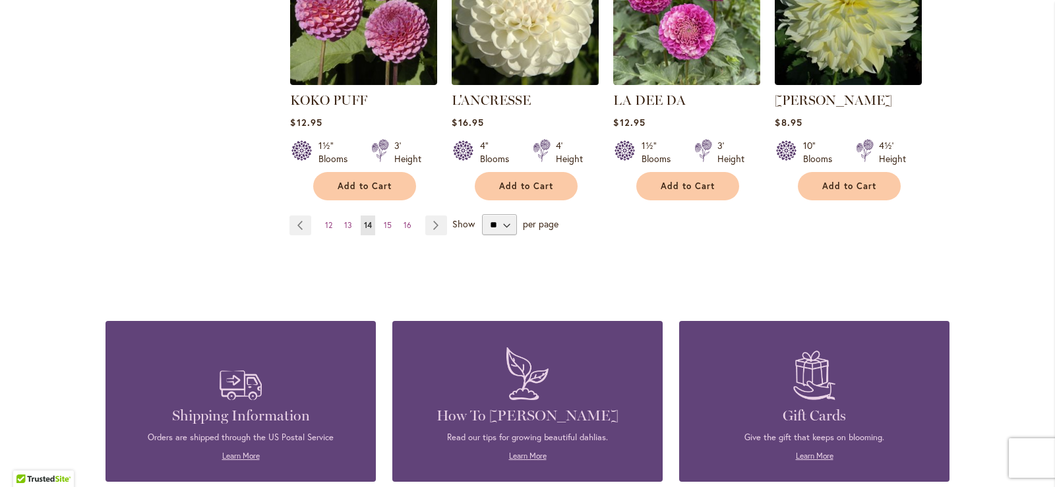
scroll to position [1253, 0]
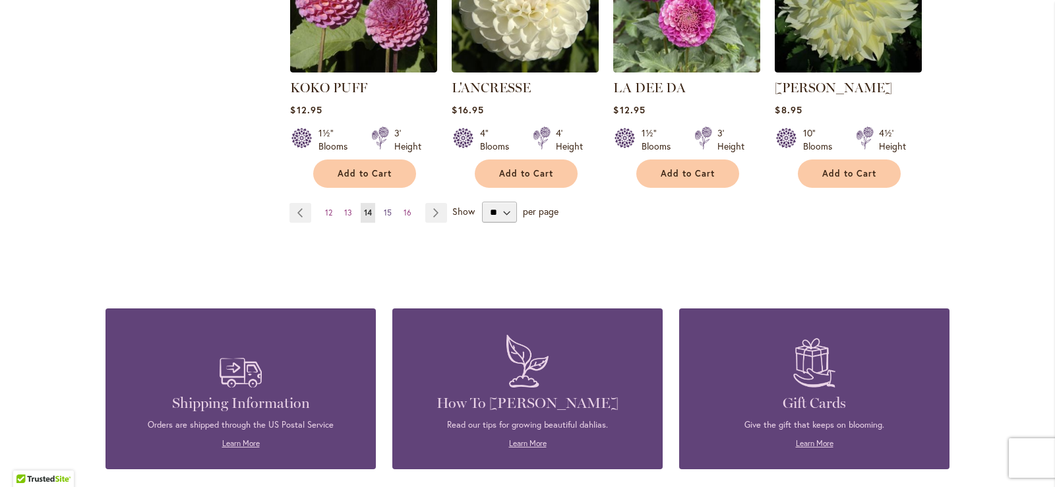
click at [380, 207] on link "Page 15" at bounding box center [387, 213] width 15 height 20
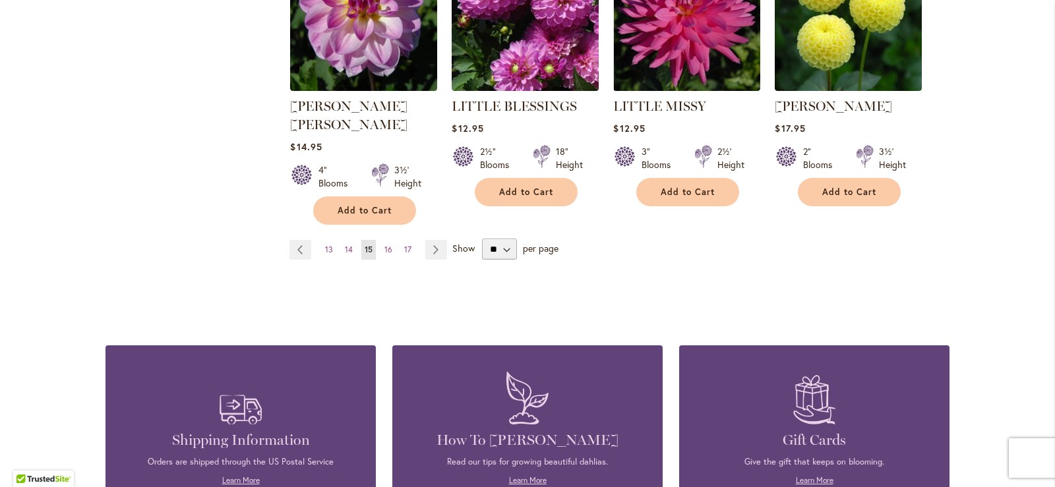
scroll to position [1319, 0]
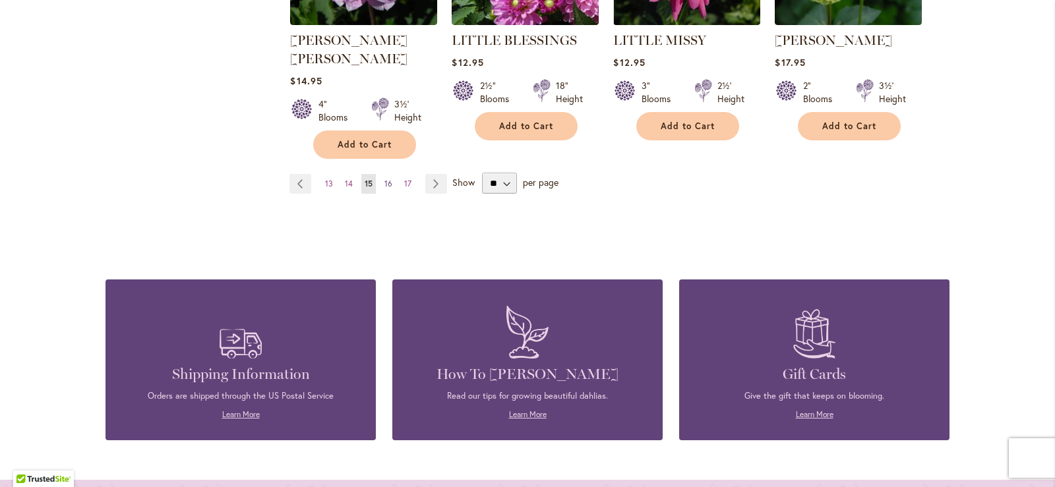
click at [386, 179] on span "16" at bounding box center [388, 184] width 8 height 10
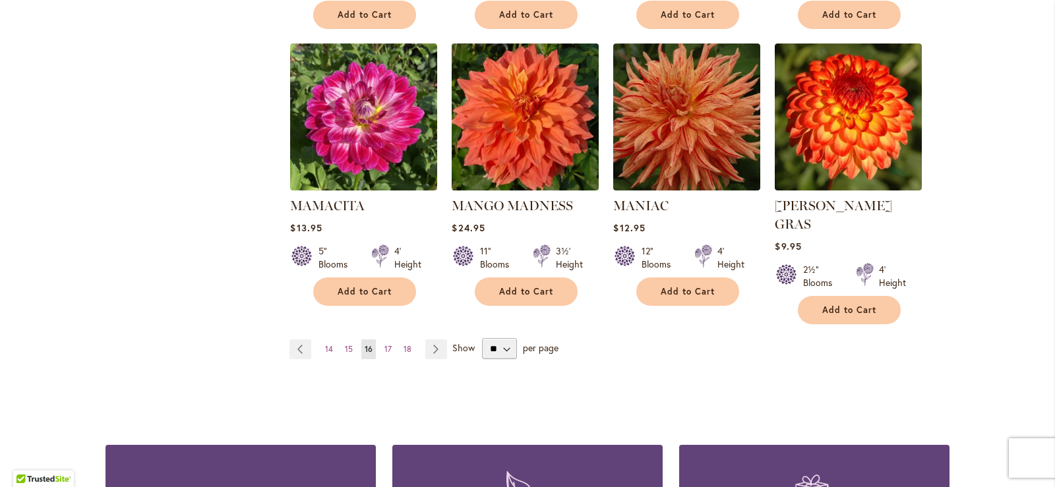
scroll to position [1135, 0]
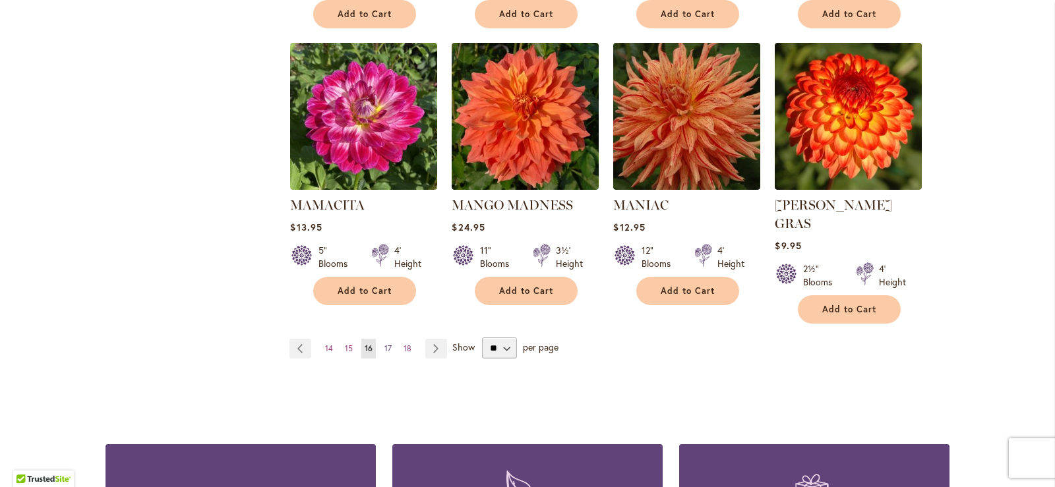
click at [384, 344] on span "17" at bounding box center [387, 349] width 7 height 10
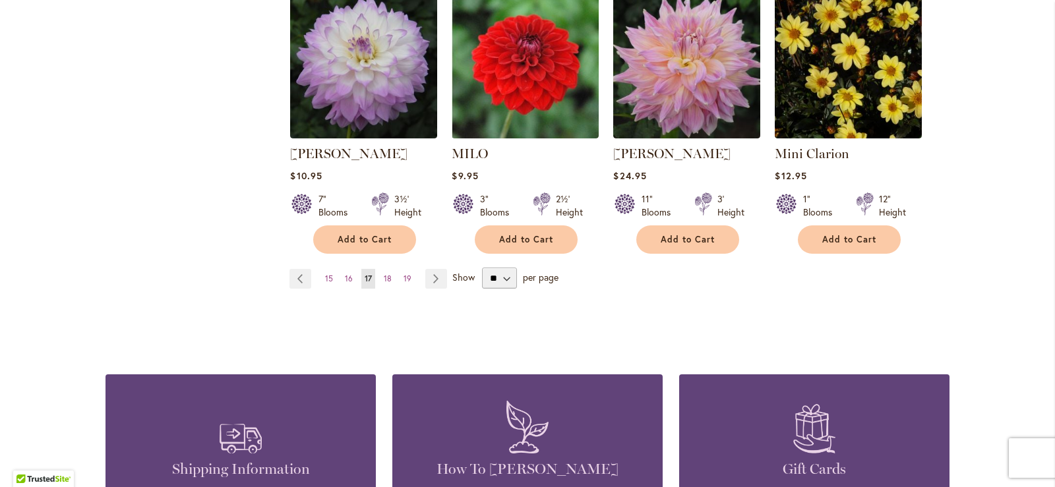
scroll to position [1253, 0]
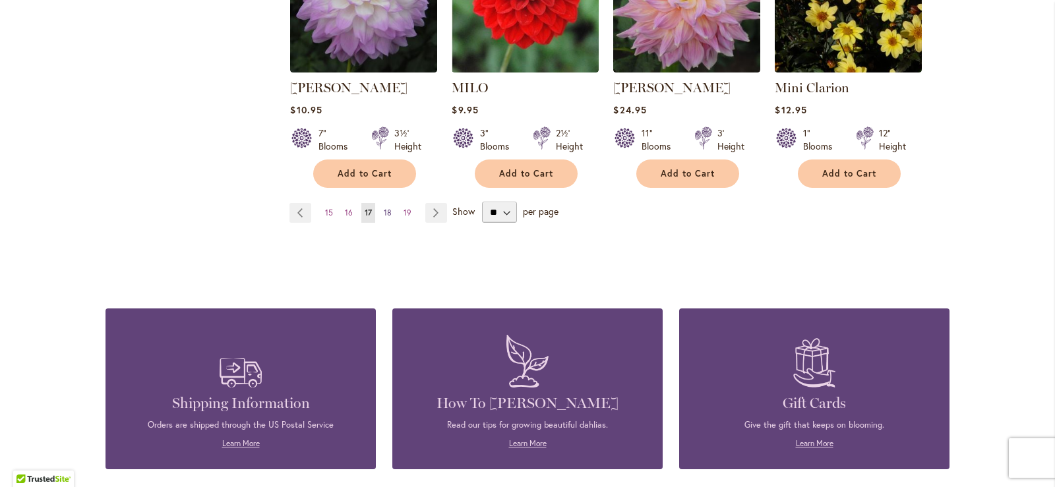
click at [384, 208] on span "18" at bounding box center [388, 213] width 8 height 10
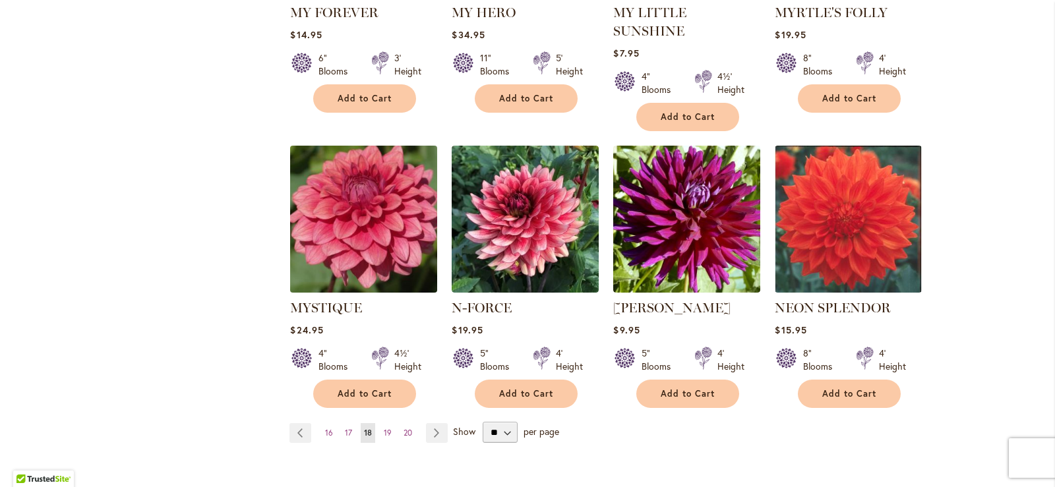
scroll to position [1135, 0]
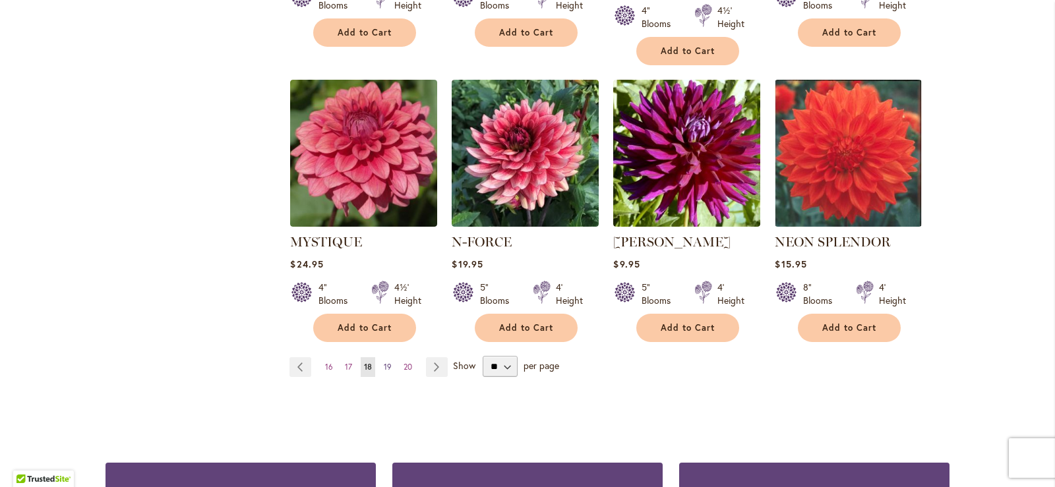
click at [384, 362] on span "19" at bounding box center [388, 367] width 8 height 10
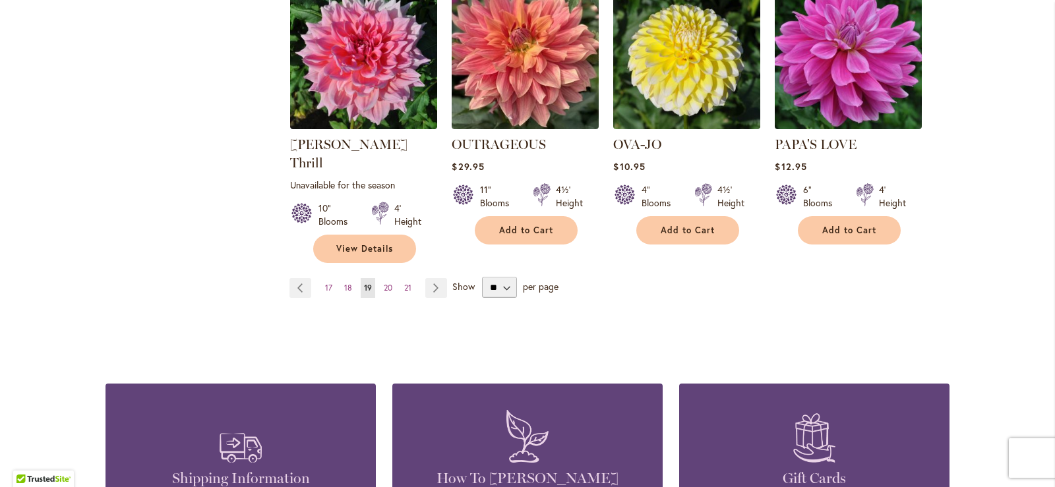
scroll to position [1187, 0]
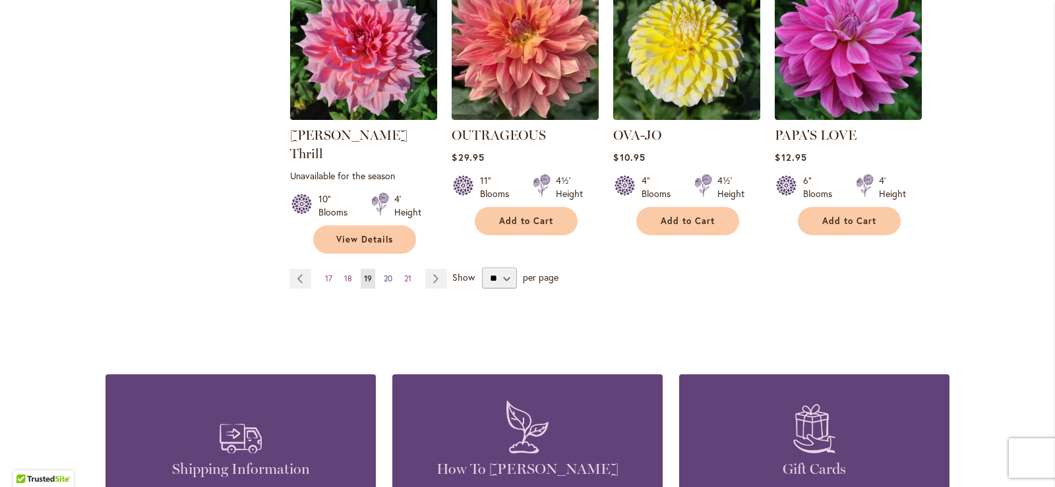
click at [386, 274] on span "20" at bounding box center [388, 279] width 9 height 10
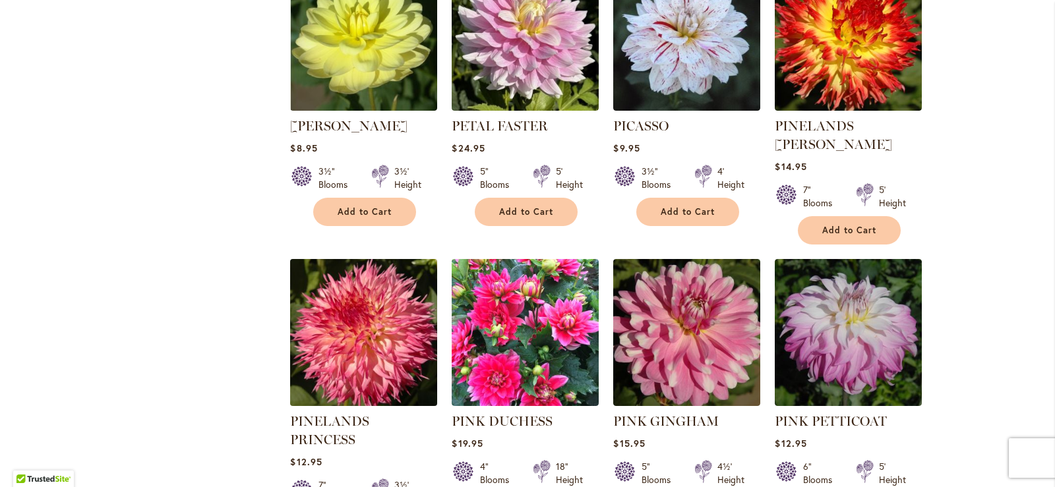
scroll to position [1201, 0]
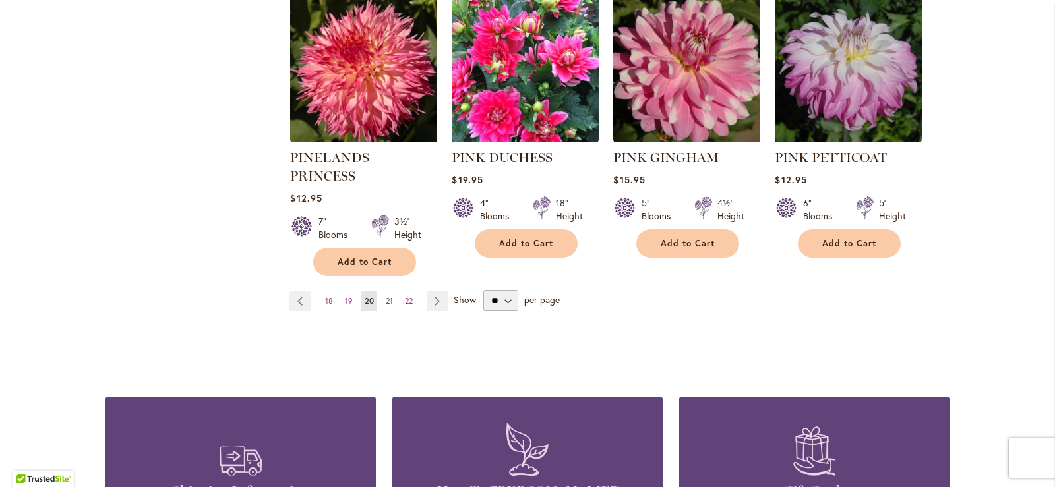
click at [388, 291] on link "Page 21" at bounding box center [389, 301] width 14 height 20
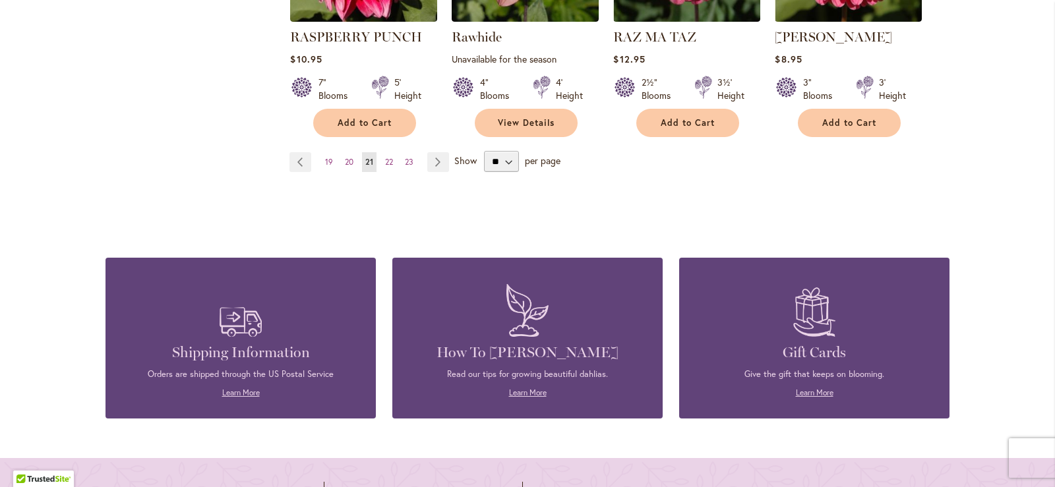
scroll to position [1319, 0]
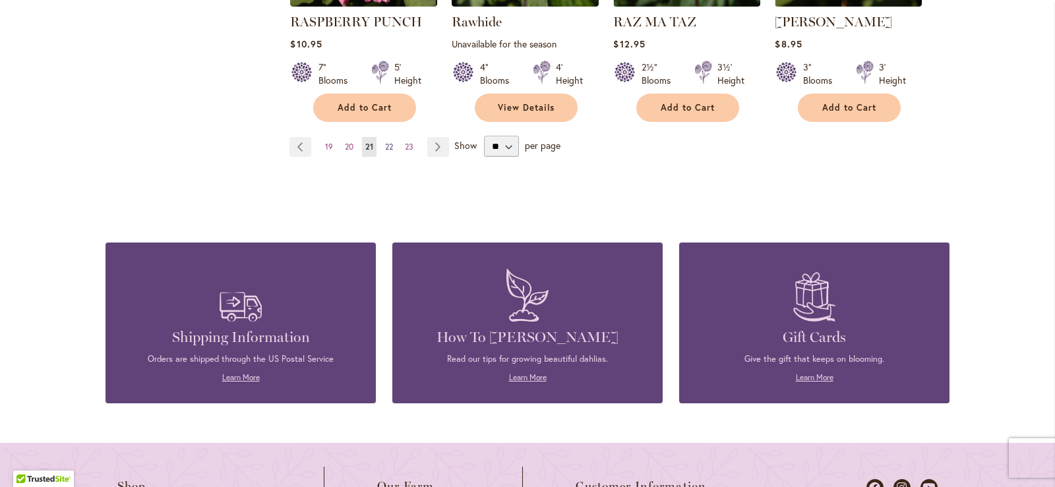
click at [385, 142] on span "22" at bounding box center [389, 147] width 8 height 10
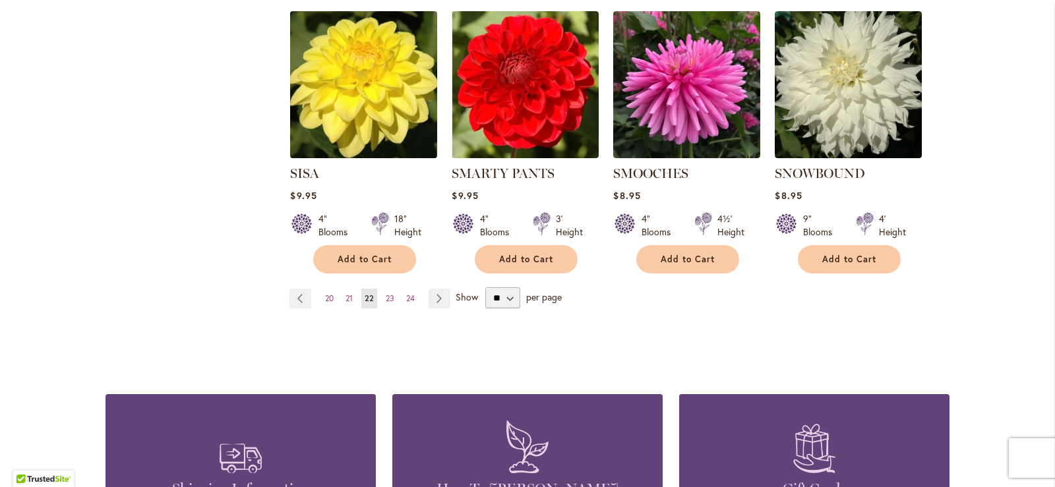
scroll to position [1187, 0]
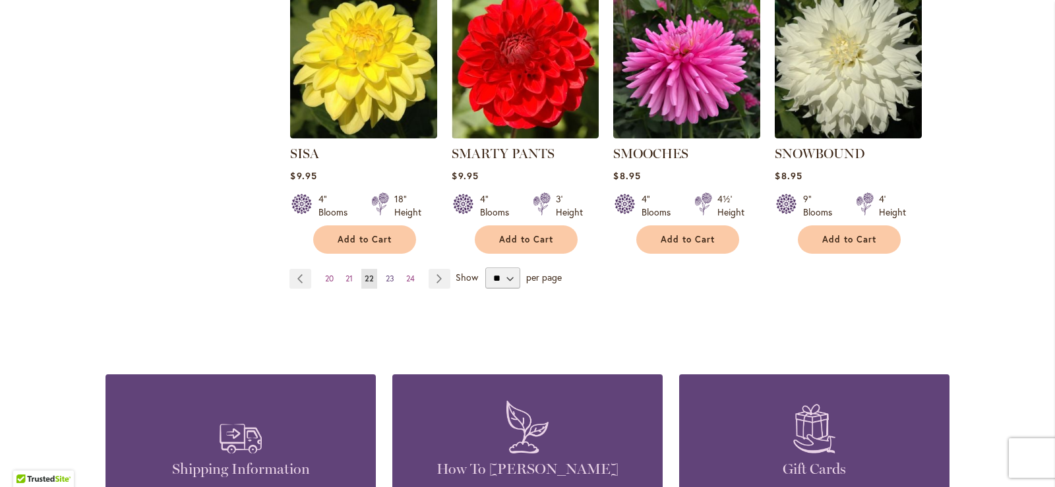
click at [386, 274] on span "23" at bounding box center [390, 279] width 9 height 10
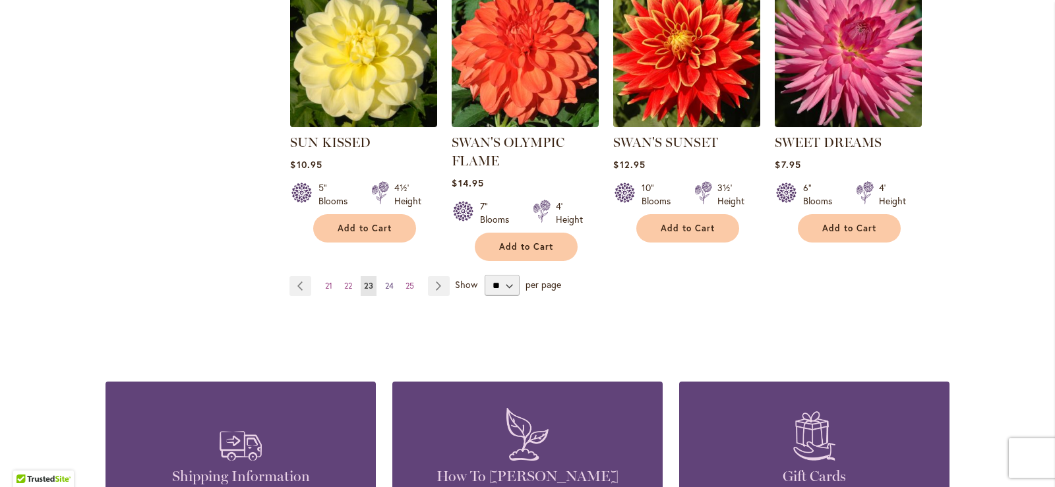
scroll to position [1201, 0]
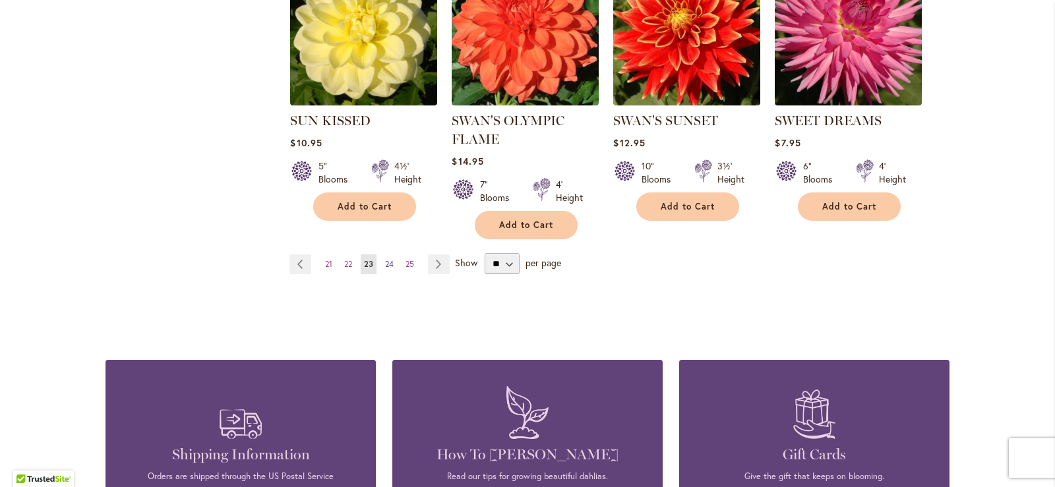
click at [385, 259] on span "24" at bounding box center [389, 264] width 9 height 10
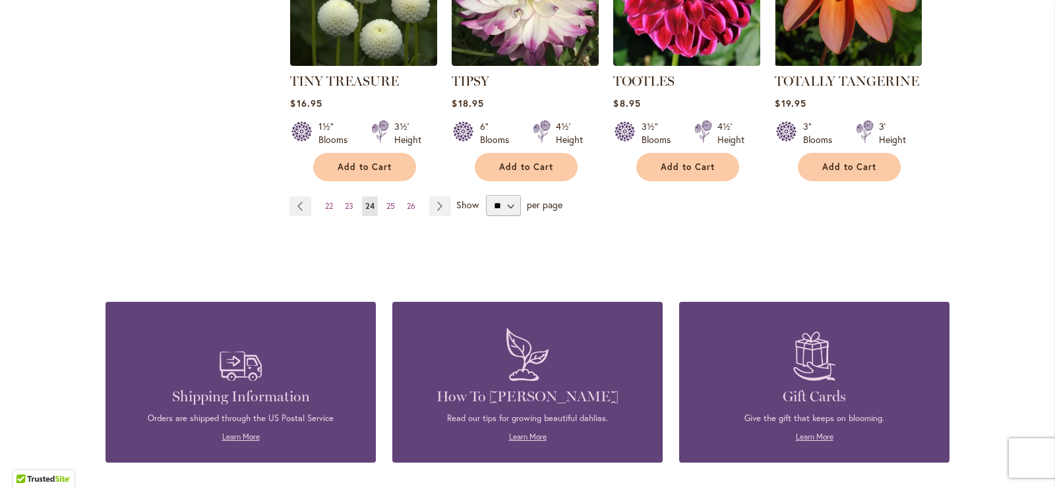
scroll to position [1267, 0]
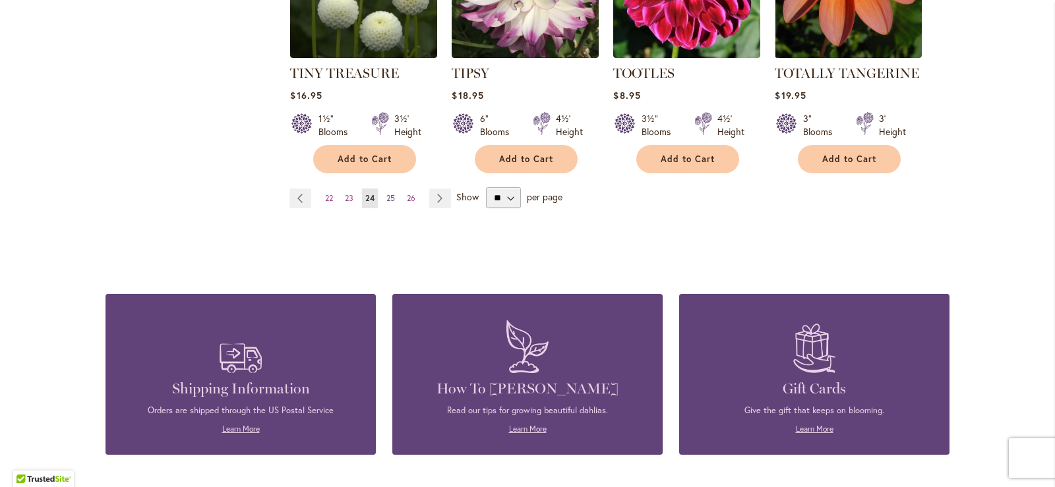
click at [391, 189] on link "Page 25" at bounding box center [390, 199] width 15 height 20
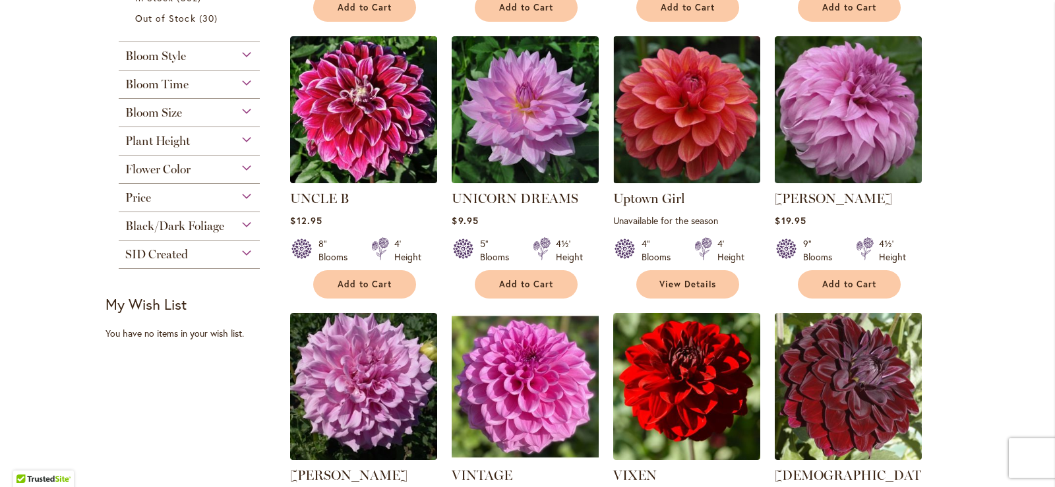
scroll to position [542, 0]
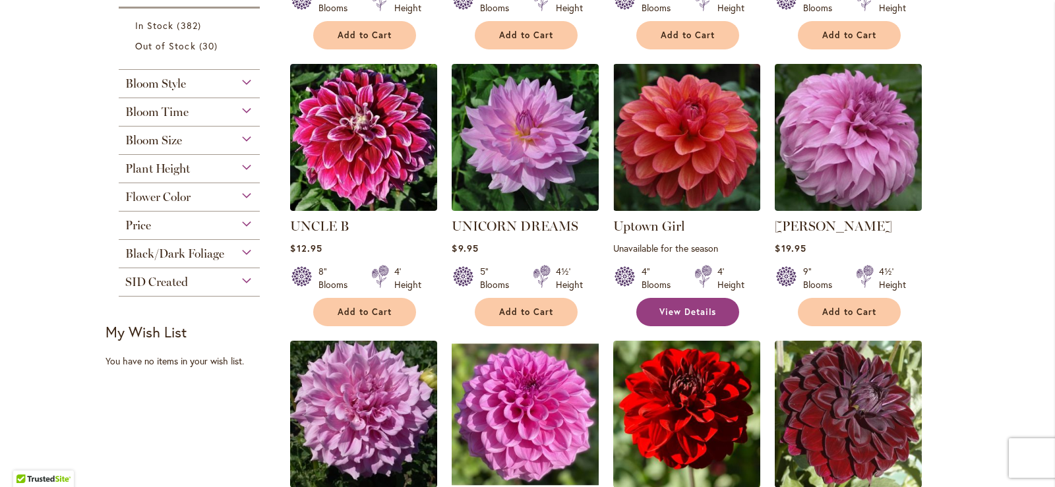
click at [667, 307] on span "View Details" at bounding box center [687, 312] width 57 height 11
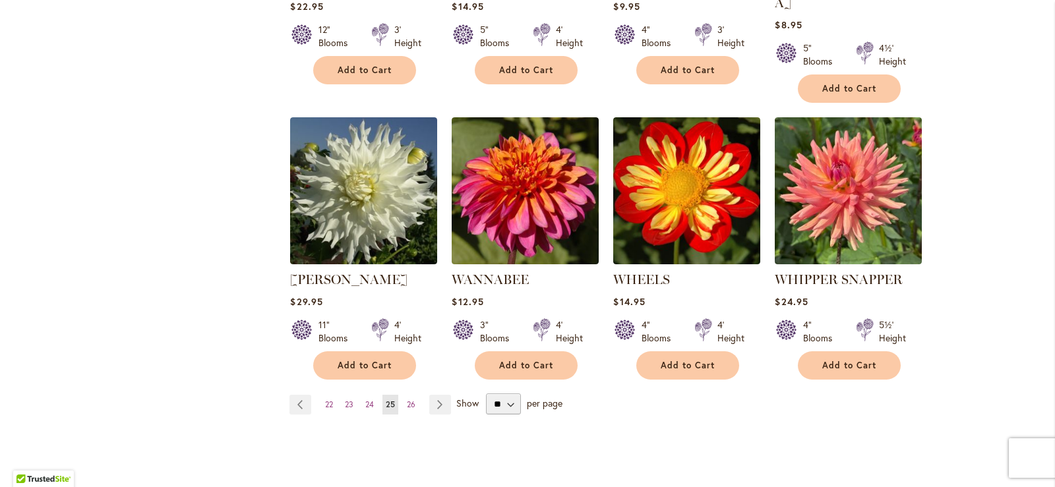
scroll to position [1070, 0]
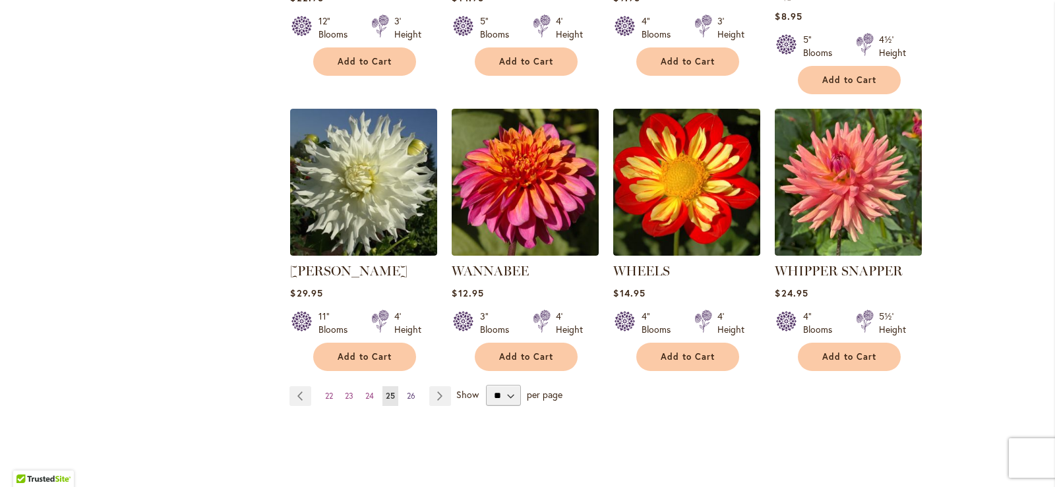
click at [407, 391] on span "26" at bounding box center [411, 396] width 9 height 10
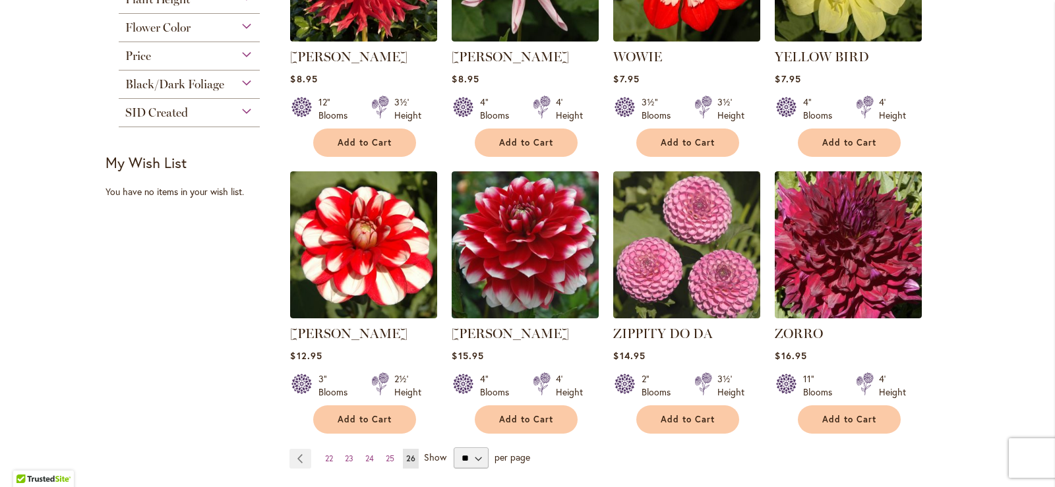
scroll to position [857, 0]
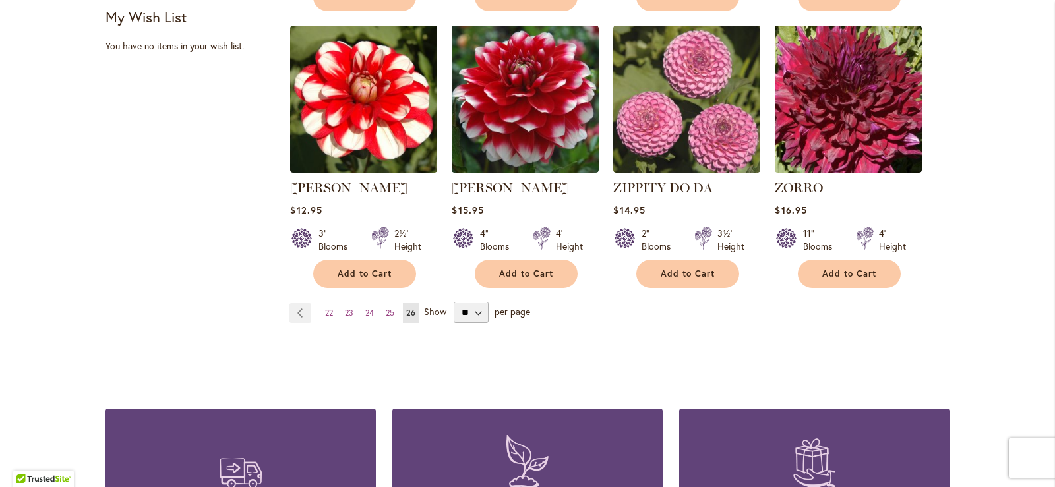
click at [433, 312] on span "Show" at bounding box center [435, 311] width 22 height 13
click at [454, 312] on select "** ** ** **" at bounding box center [471, 312] width 35 height 21
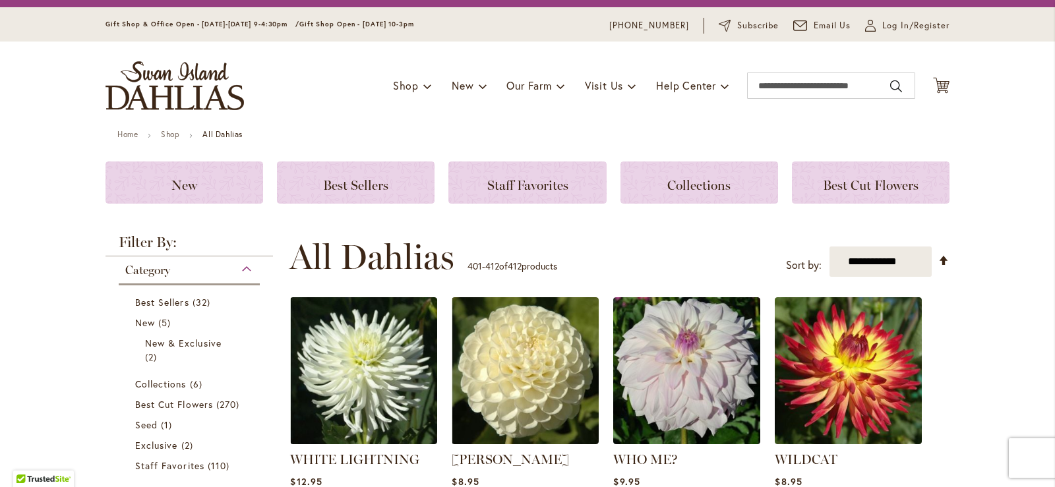
scroll to position [0, 0]
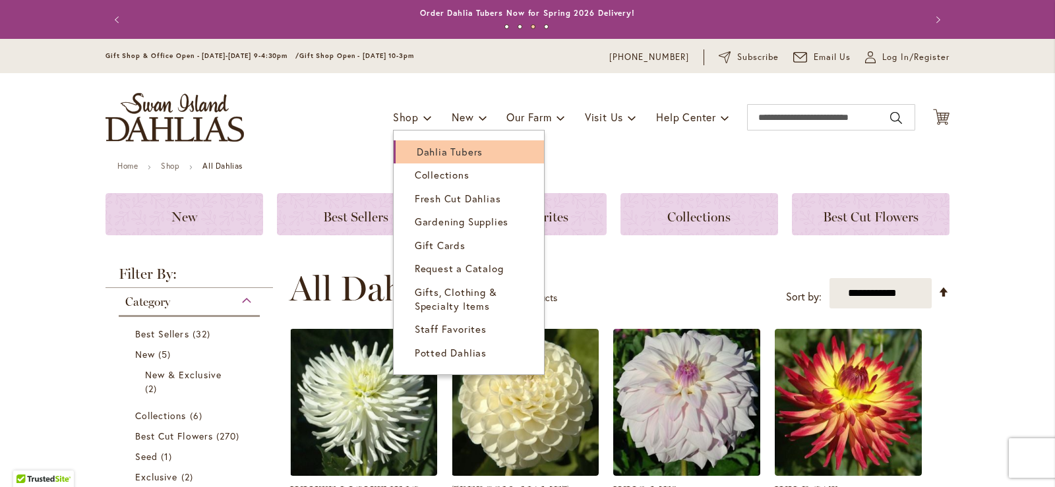
click at [430, 150] on span "Dahlia Tubers" at bounding box center [450, 151] width 66 height 13
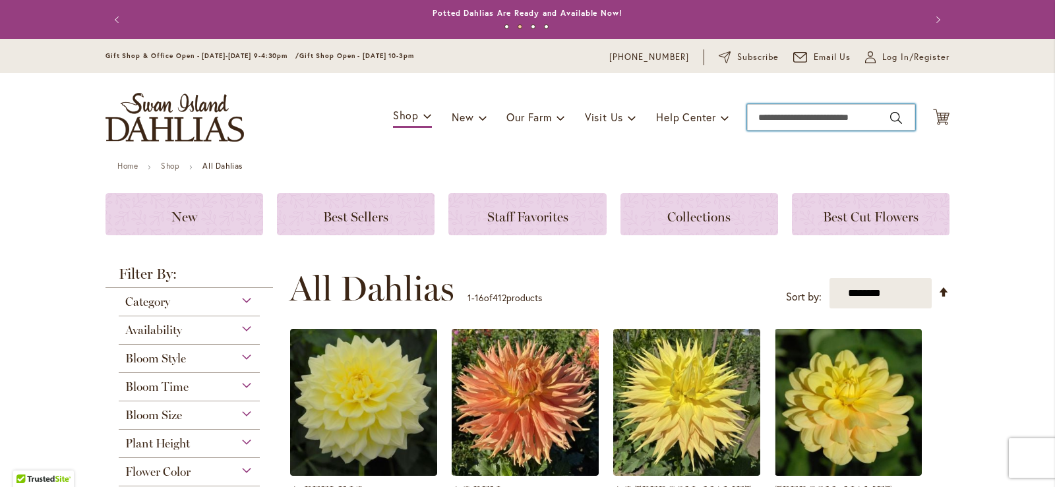
click at [794, 113] on input "Search" at bounding box center [831, 117] width 168 height 26
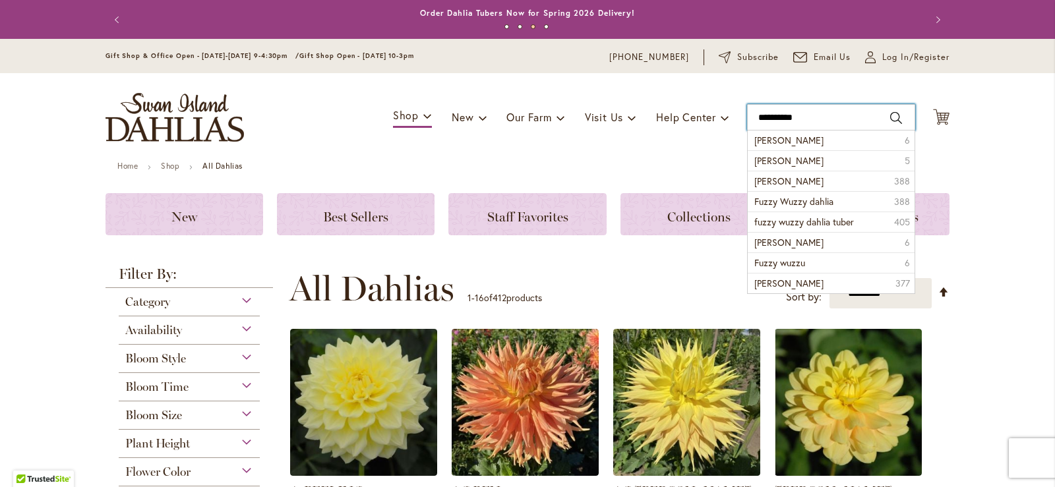
type input "**********"
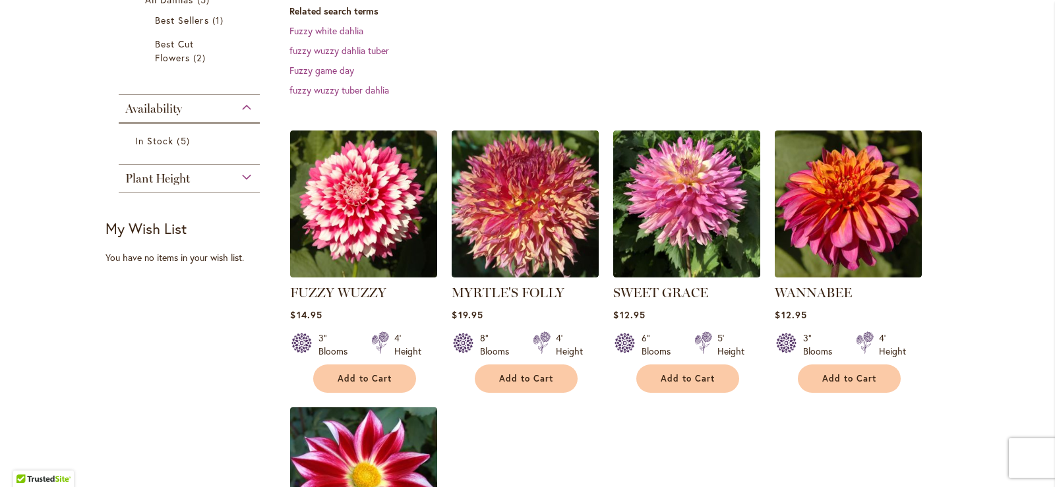
scroll to position [330, 0]
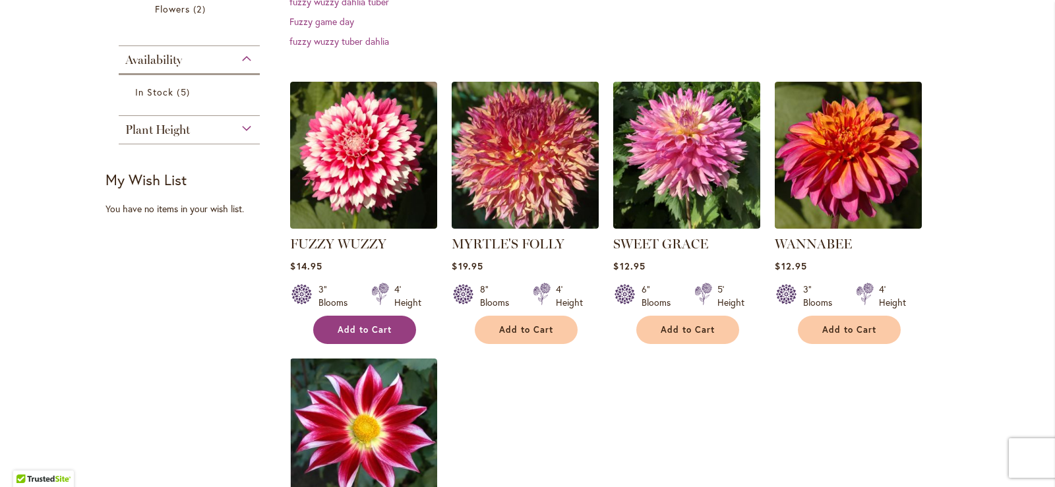
click at [374, 332] on span "Add to Cart" at bounding box center [365, 329] width 54 height 11
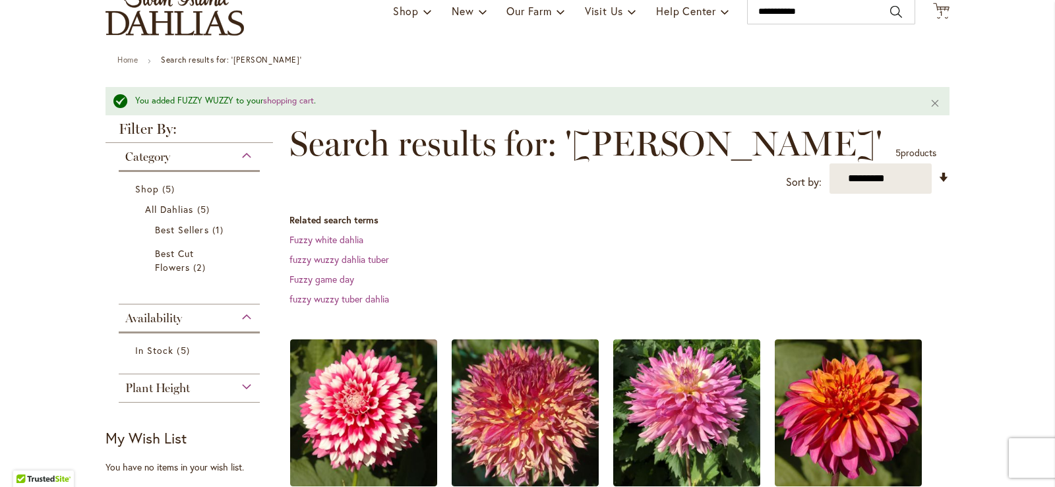
scroll to position [0, 0]
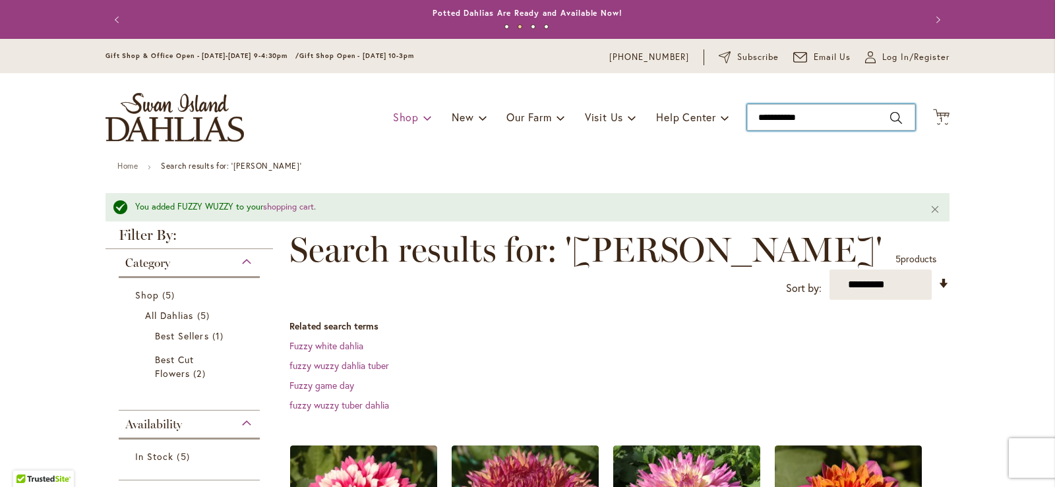
drag, startPoint x: 835, startPoint y: 117, endPoint x: 415, endPoint y: 121, distance: 420.0
click at [425, 111] on div "Toggle Nav Shop Dahlia Tubers Collections Fresh Cut Dahlias Gardening Supplies …" at bounding box center [527, 117] width 870 height 88
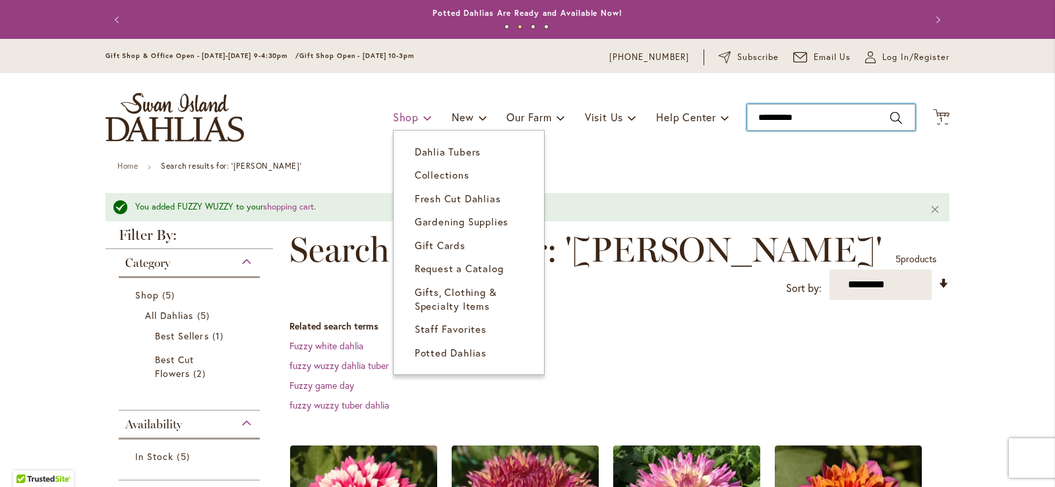
type input "**********"
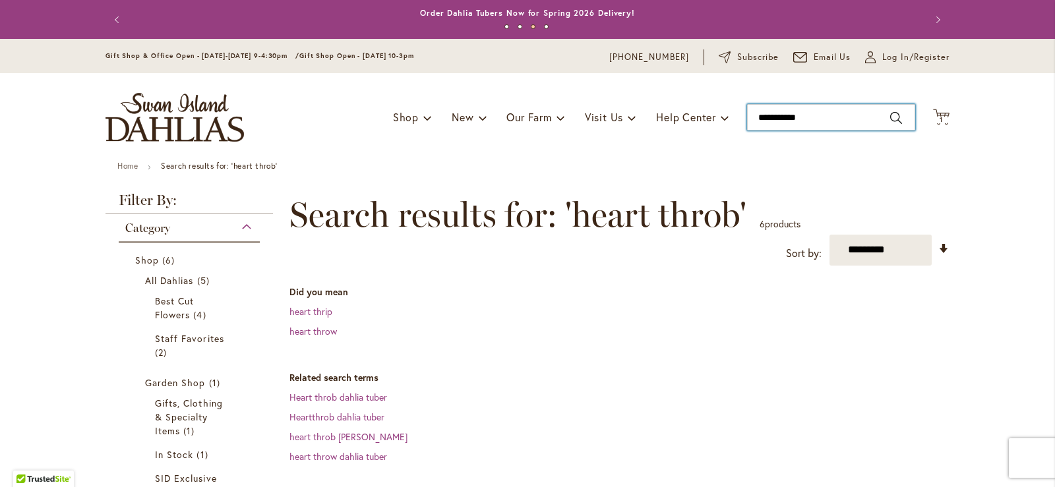
click at [780, 115] on input "**********" at bounding box center [831, 117] width 168 height 26
click at [891, 119] on button "Search" at bounding box center [896, 117] width 12 height 21
type input "**********"
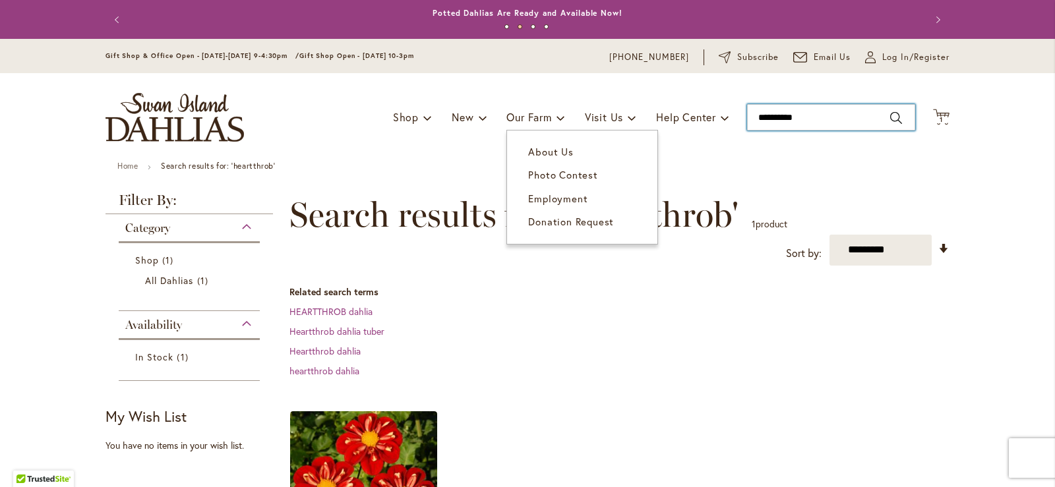
drag, startPoint x: 840, startPoint y: 119, endPoint x: 539, endPoint y: 132, distance: 301.6
click at [542, 128] on div "Toggle Nav Shop Dahlia Tubers Collections Fresh Cut Dahlias Gardening Supplies …" at bounding box center [527, 117] width 870 height 88
type input "******"
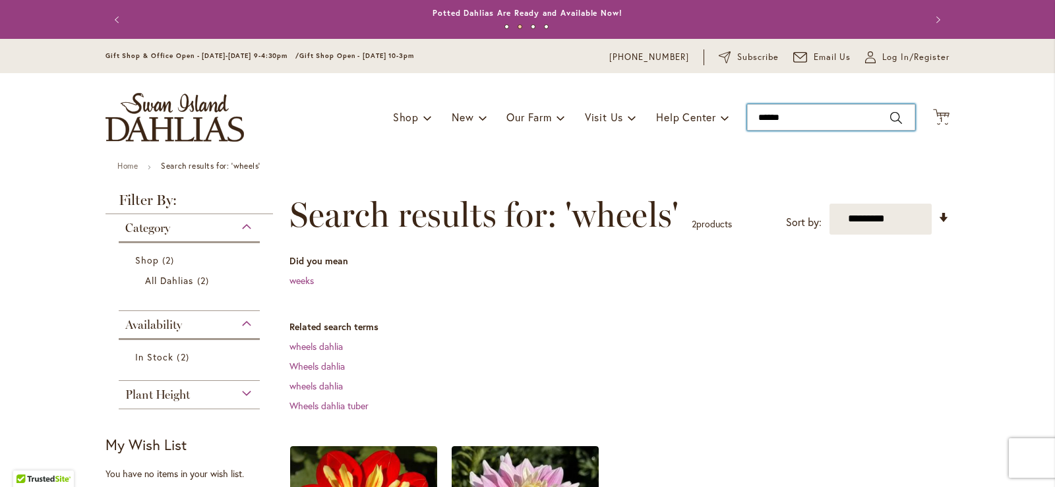
click at [767, 123] on input "******" at bounding box center [831, 117] width 168 height 26
drag, startPoint x: 789, startPoint y: 119, endPoint x: 773, endPoint y: 128, distance: 18.0
click at [773, 128] on input "******" at bounding box center [831, 117] width 168 height 26
type input "******"
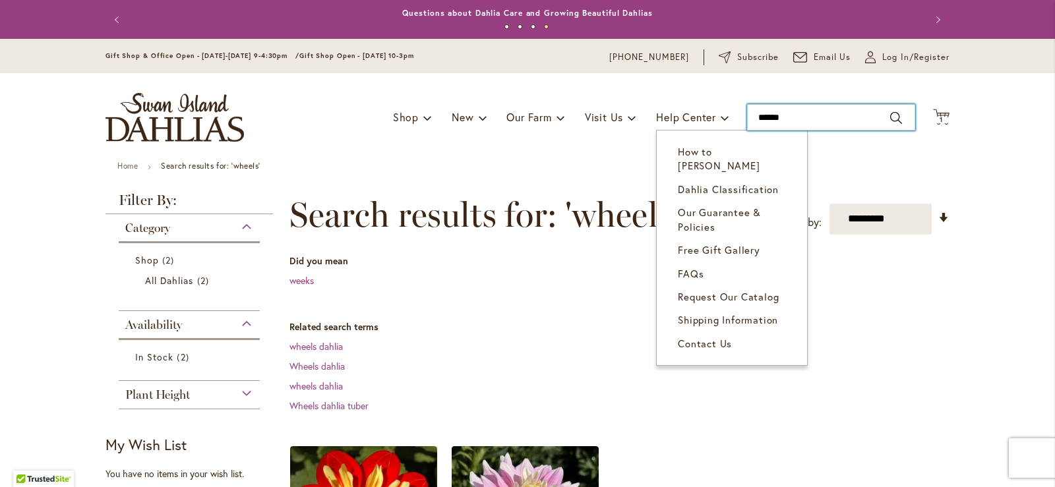
drag, startPoint x: 835, startPoint y: 123, endPoint x: 637, endPoint y: 130, distance: 197.9
click at [641, 126] on div "Toggle Nav Shop Dahlia Tubers Collections Fresh Cut Dahlias Gardening Supplies …" at bounding box center [527, 117] width 870 height 88
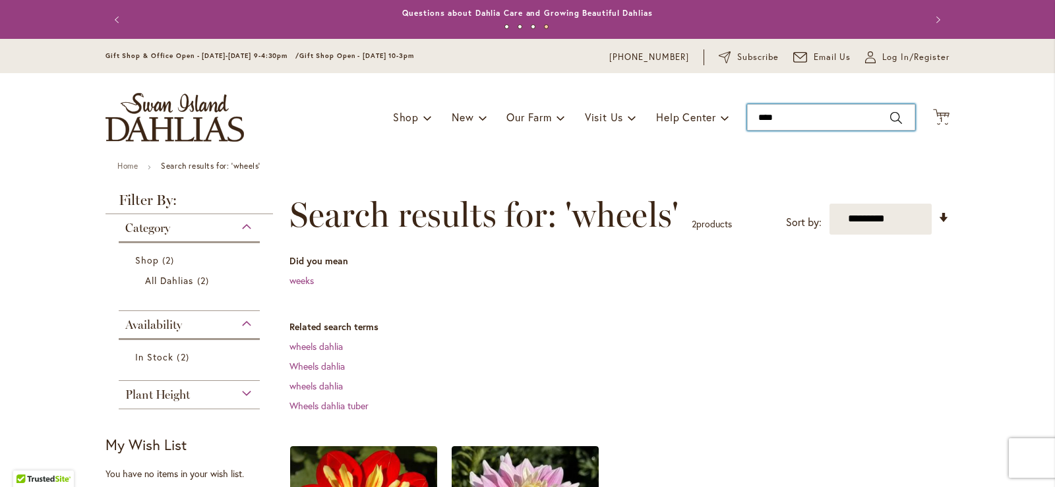
type input "*****"
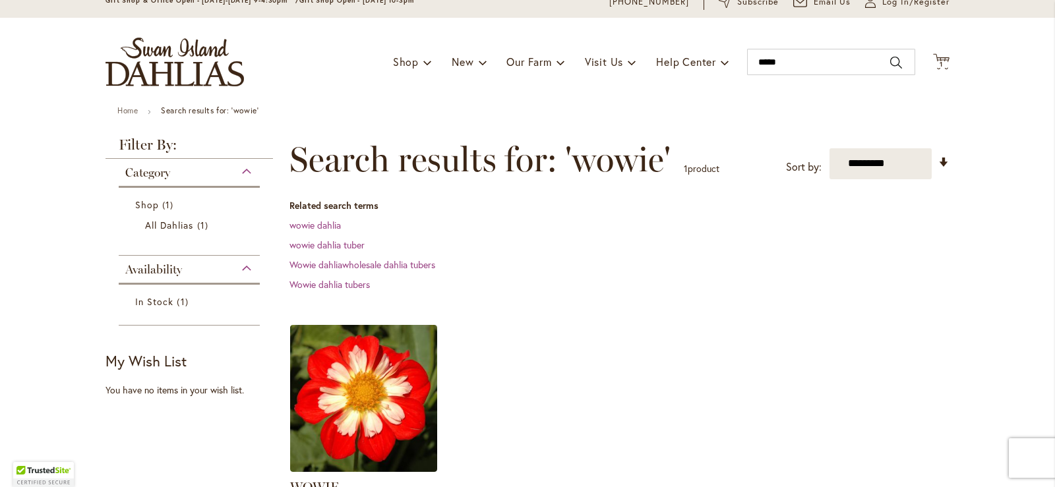
scroll to position [132, 0]
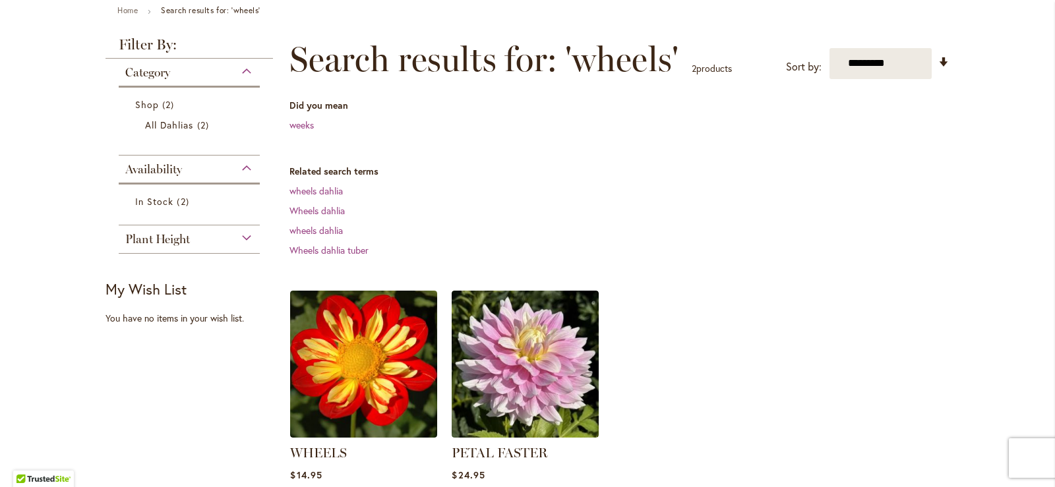
scroll to position [264, 0]
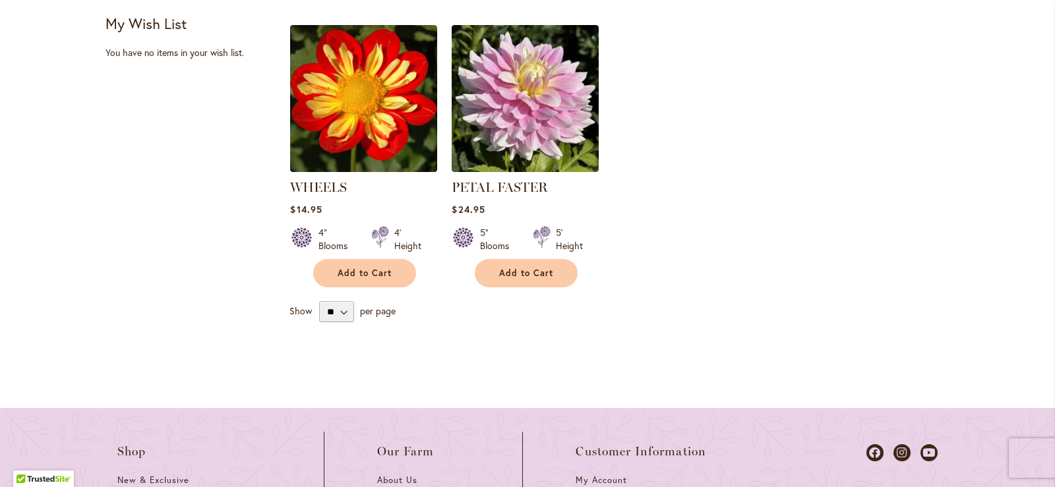
scroll to position [462, 0]
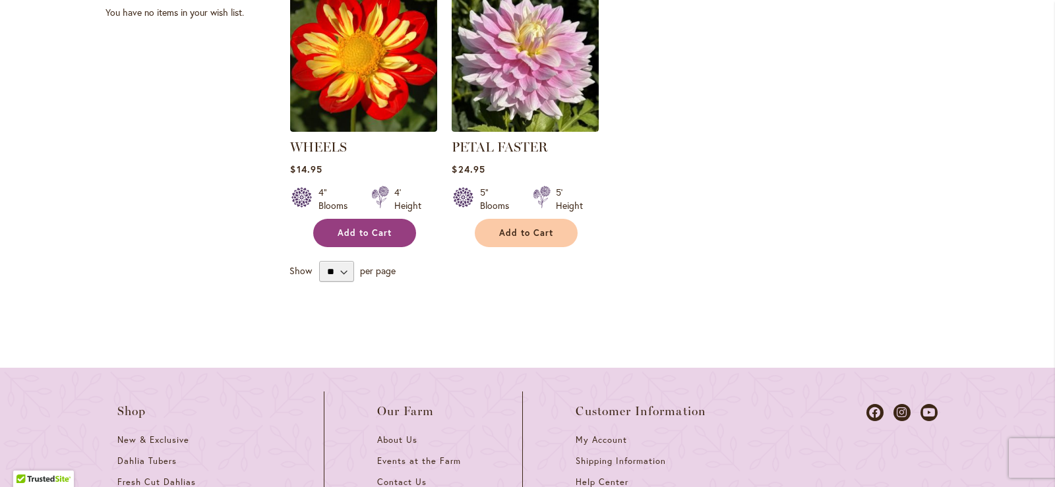
click at [356, 228] on span "Add to Cart" at bounding box center [365, 232] width 54 height 11
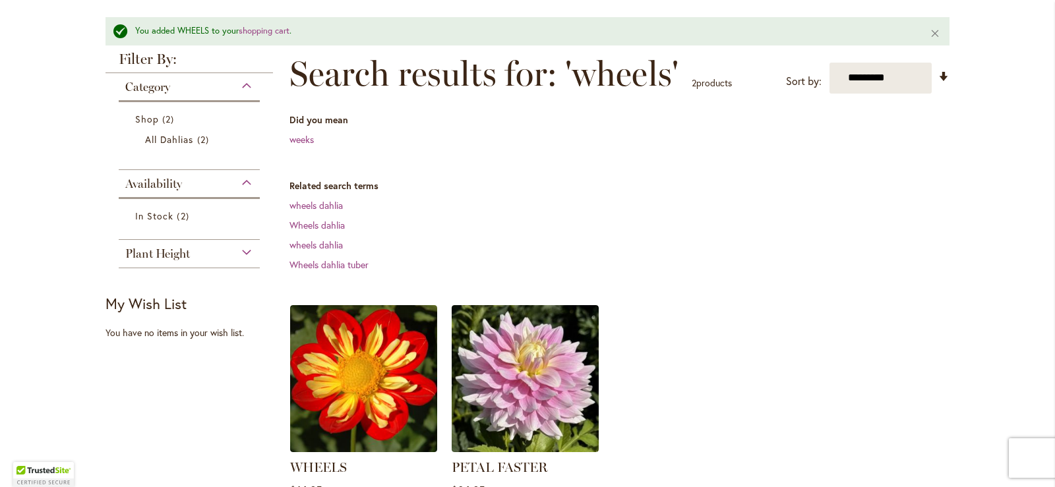
scroll to position [0, 0]
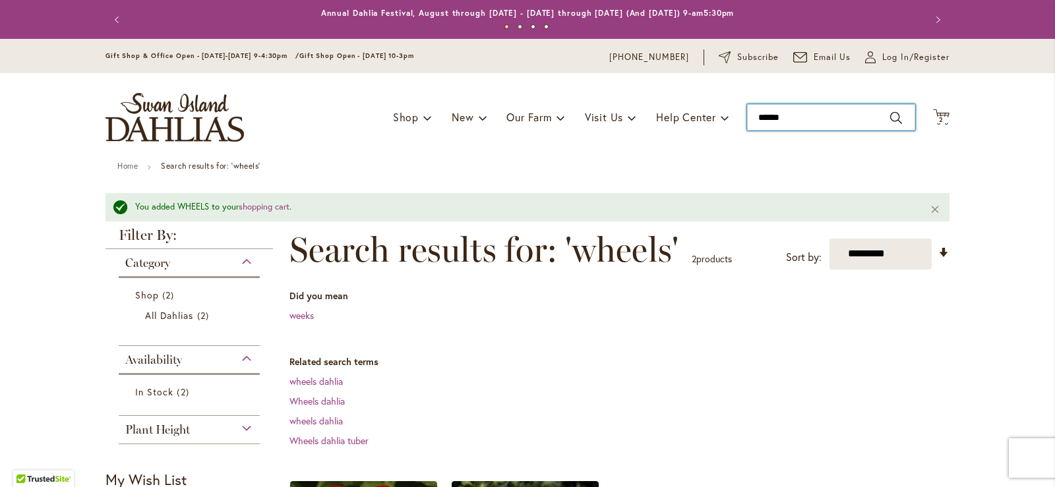
drag, startPoint x: 803, startPoint y: 115, endPoint x: 362, endPoint y: 101, distance: 441.4
click at [367, 98] on div "Toggle Nav Shop Dahlia Tubers Collections Fresh Cut Dahlias Gardening Supplies …" at bounding box center [527, 117] width 870 height 88
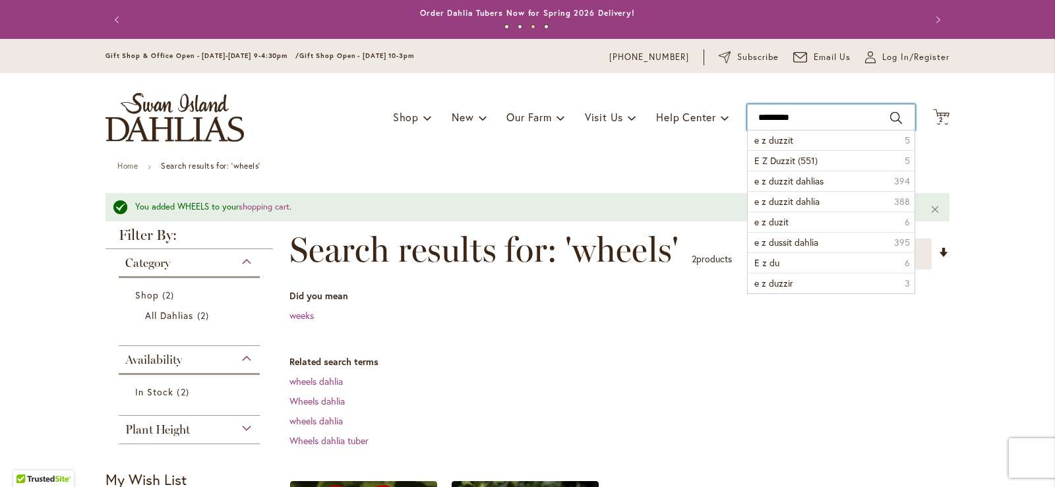
type input "**********"
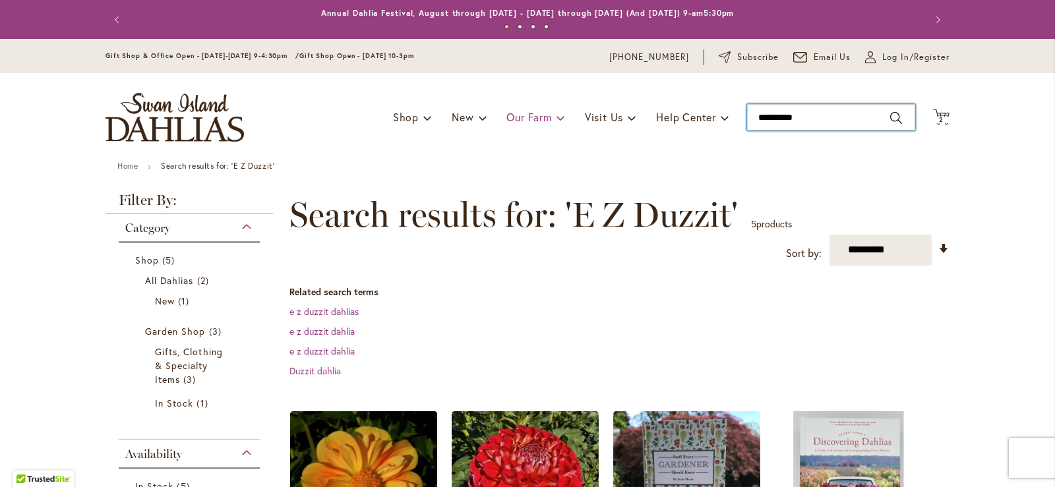
drag, startPoint x: 815, startPoint y: 114, endPoint x: 525, endPoint y: 125, distance: 290.3
click at [529, 121] on div "Toggle Nav Shop Dahlia Tubers Collections Fresh Cut Dahlias Gardening Supplies …" at bounding box center [527, 117] width 870 height 88
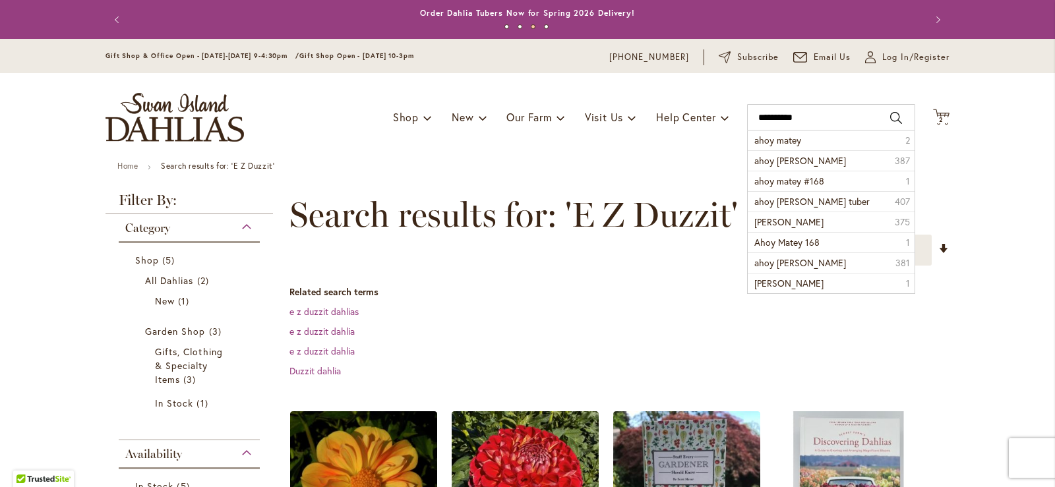
click at [476, 323] on dl "Related search terms e z duzzit dahlias e z duzzit dahlia e z duzzit dahlia Duz…" at bounding box center [619, 332] width 660 height 92
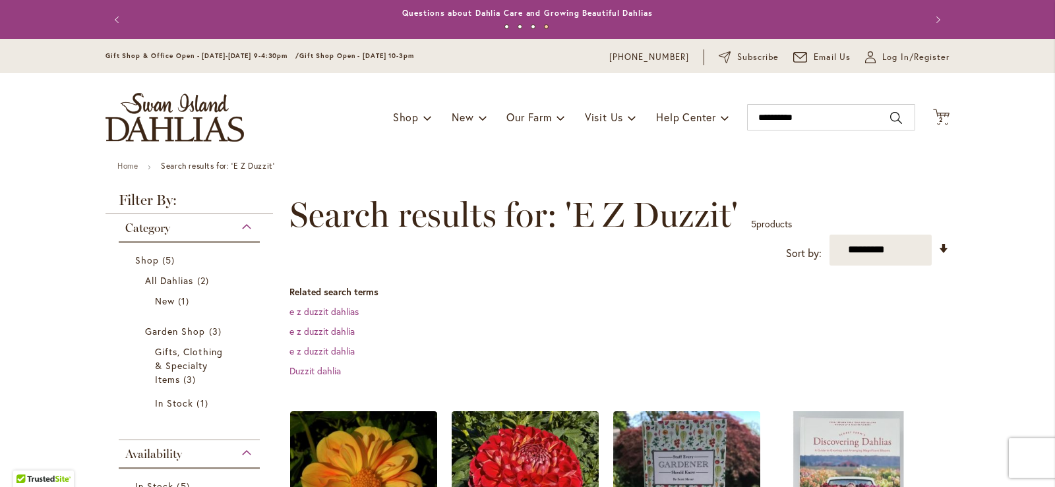
click at [890, 116] on button "Search" at bounding box center [896, 117] width 12 height 21
type input "**********"
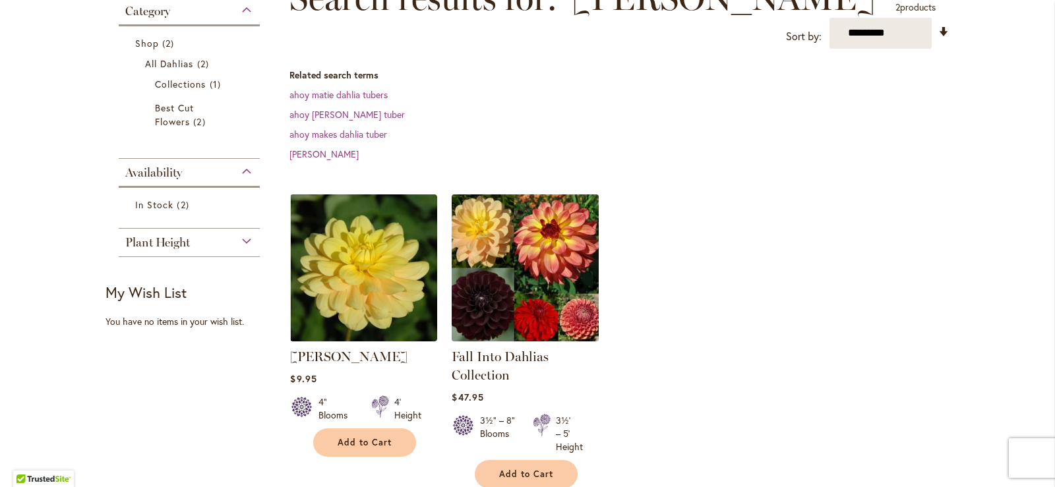
scroll to position [264, 0]
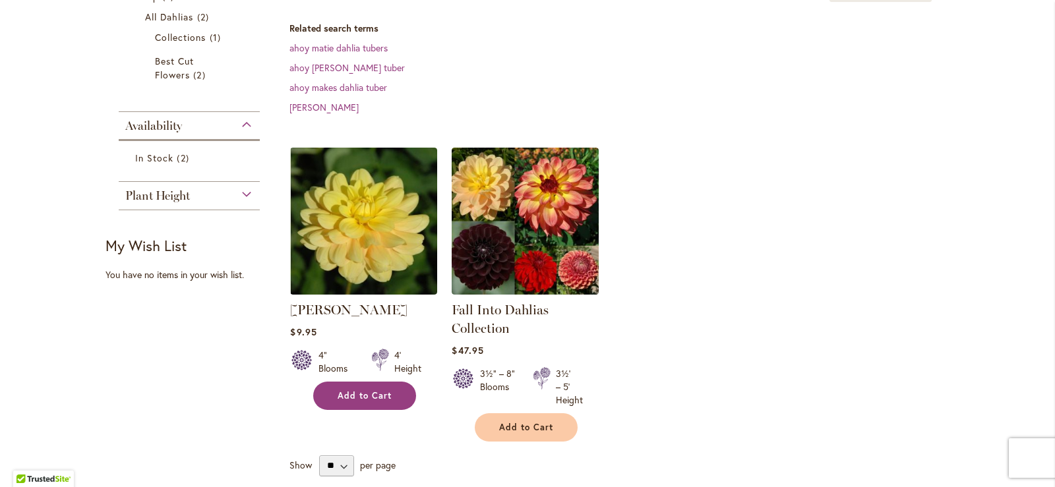
click at [355, 398] on span "Add to Cart" at bounding box center [365, 395] width 54 height 11
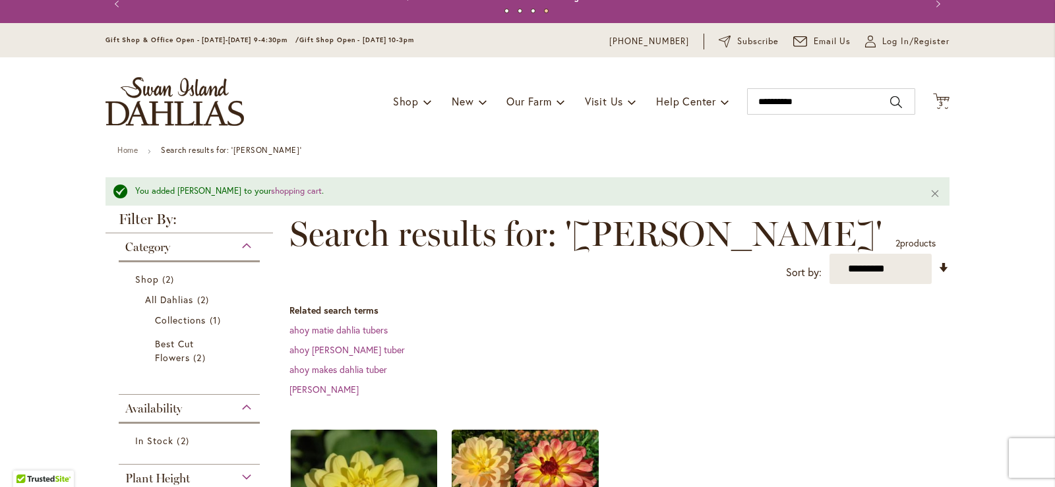
scroll to position [0, 0]
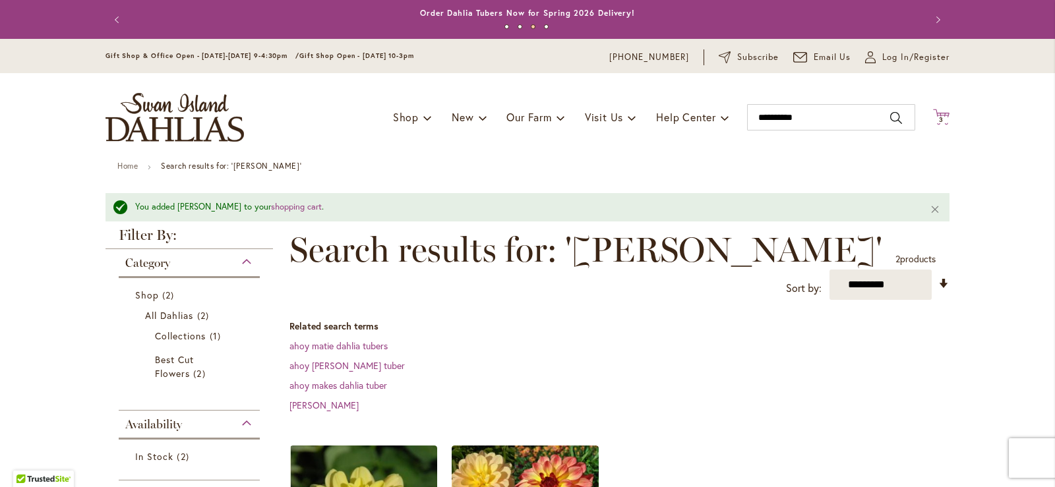
click at [935, 120] on span "3 3 items" at bounding box center [941, 120] width 13 height 7
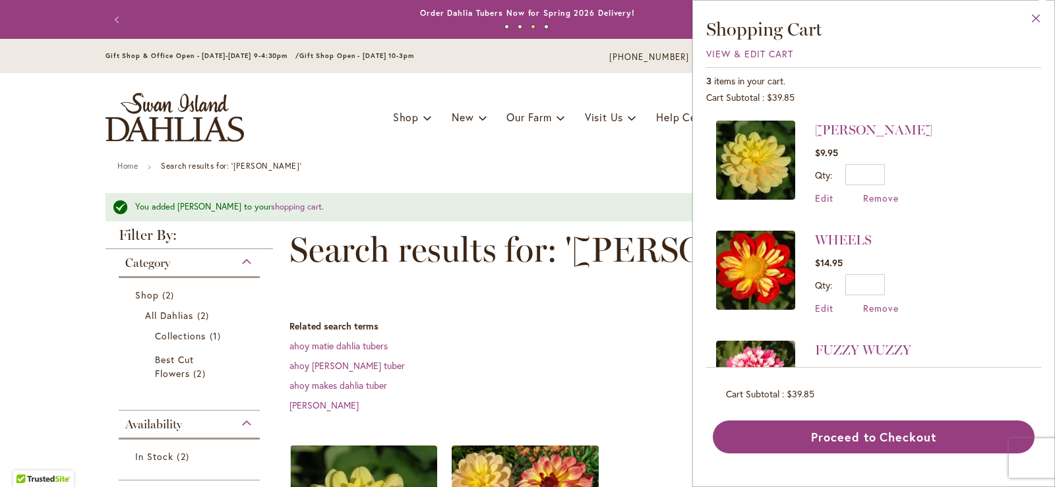
click at [1041, 15] on button "Close" at bounding box center [1036, 22] width 36 height 42
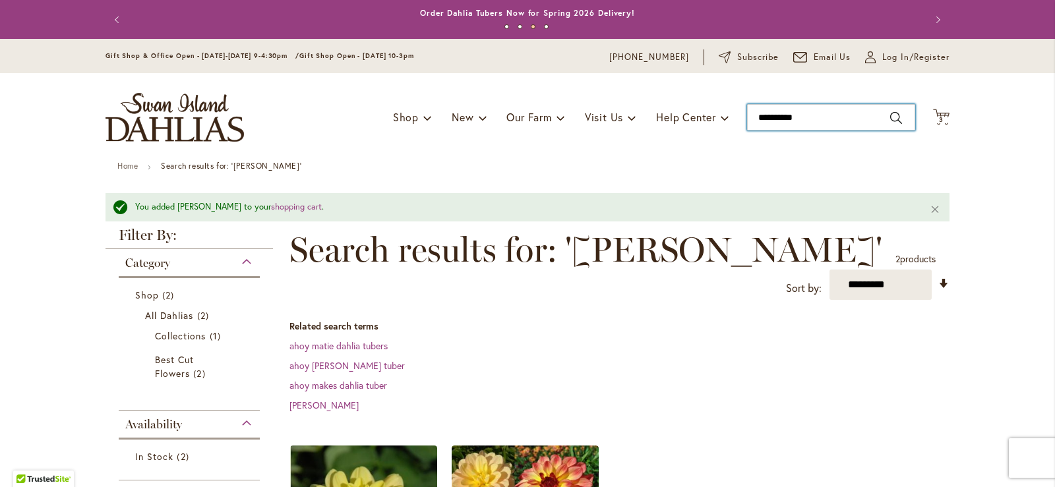
drag, startPoint x: 833, startPoint y: 114, endPoint x: 458, endPoint y: 96, distance: 375.6
click at [459, 96] on div "Toggle Nav Shop Dahlia Tubers Collections Fresh Cut Dahlias Gardening Supplies …" at bounding box center [527, 117] width 870 height 88
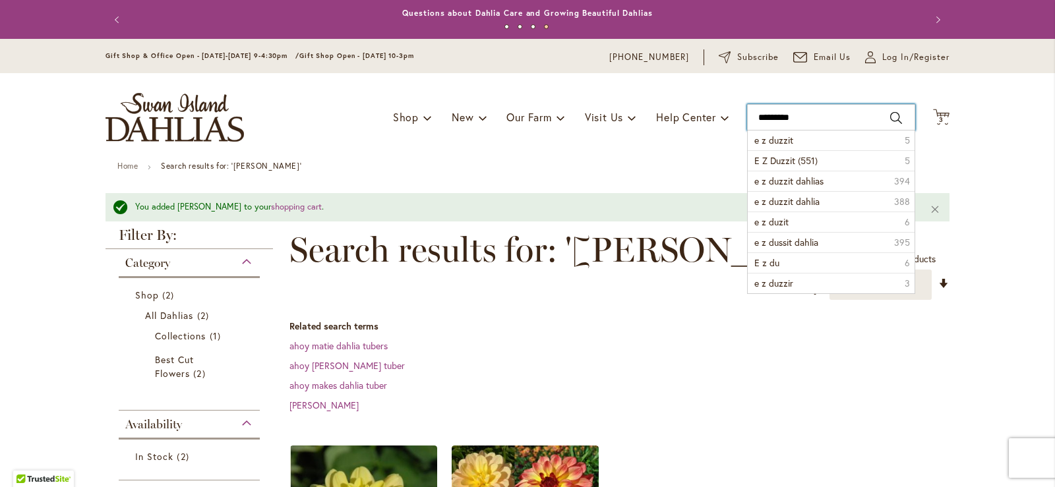
type input "**********"
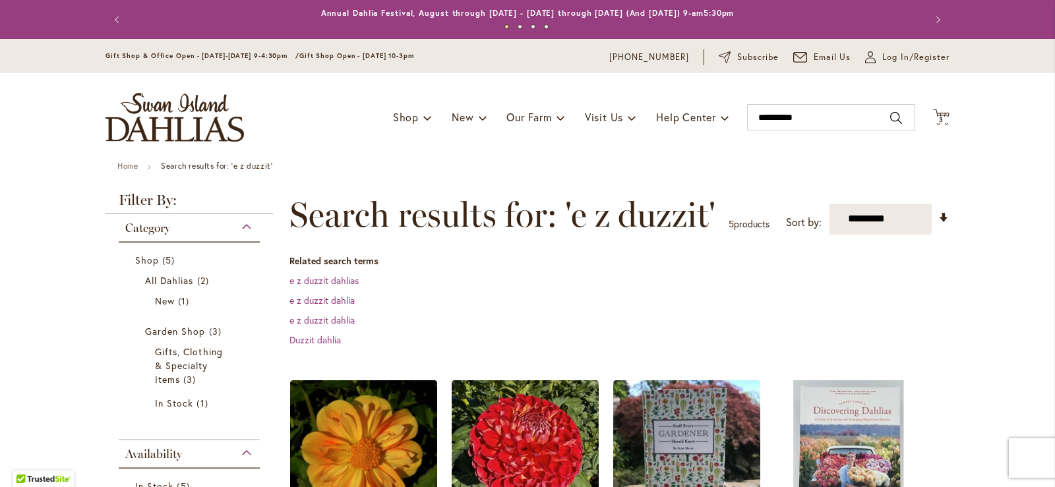
scroll to position [264, 0]
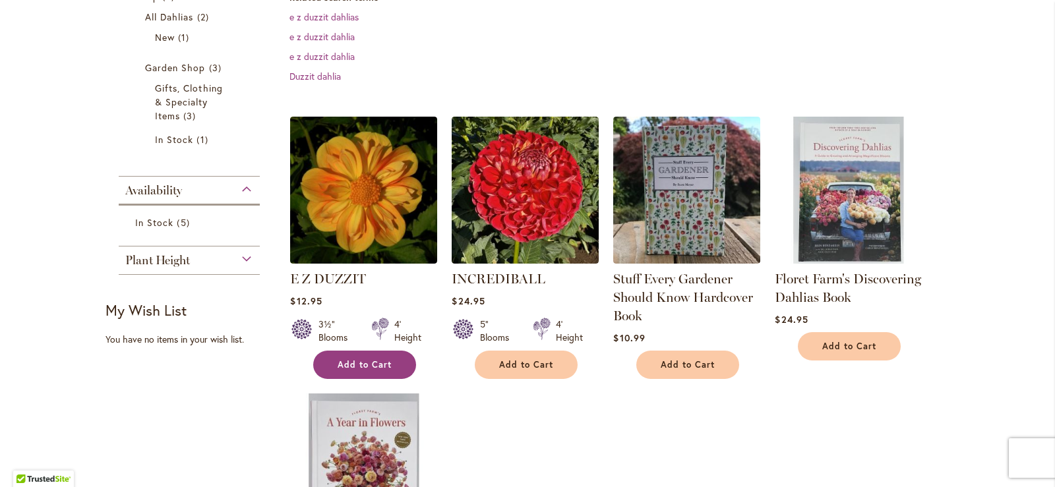
click at [338, 361] on span "Add to Cart" at bounding box center [365, 364] width 54 height 11
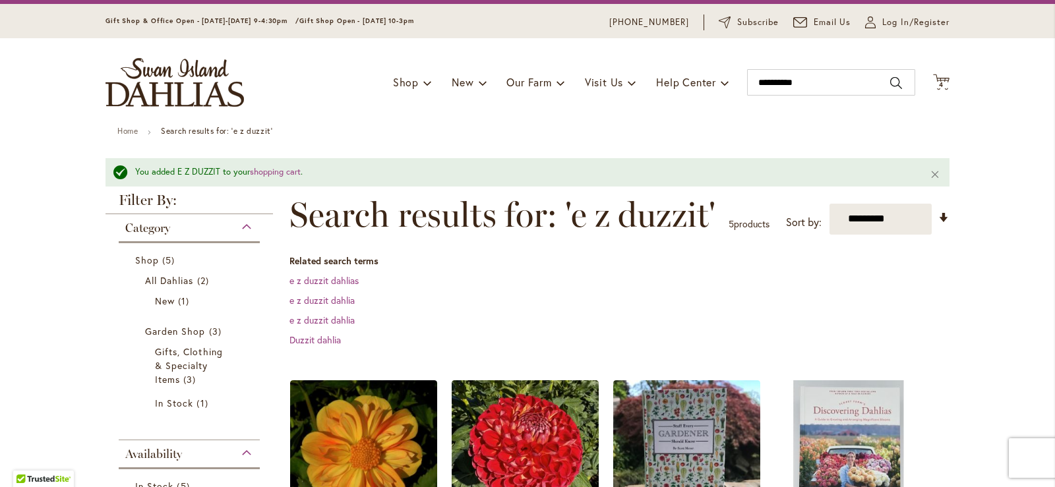
scroll to position [0, 0]
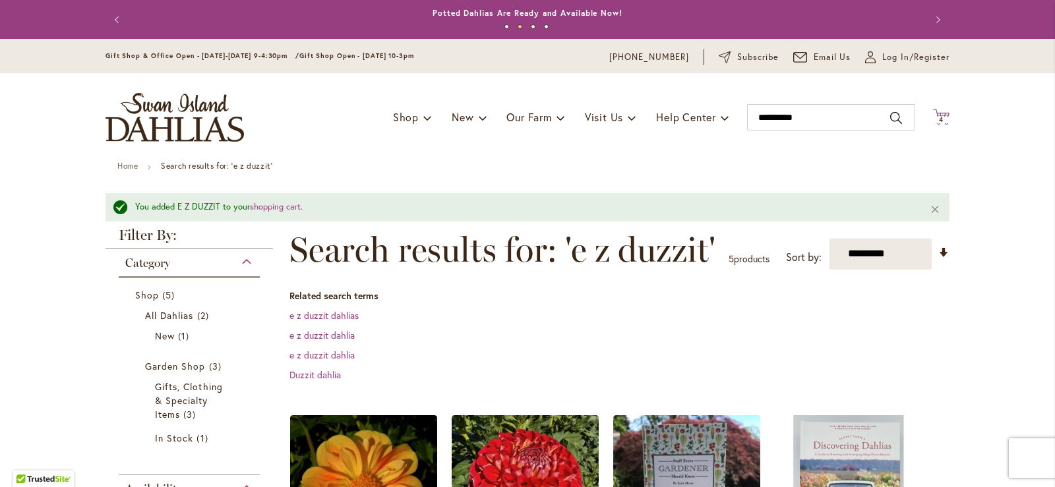
click at [935, 119] on span "4 4 items" at bounding box center [941, 120] width 13 height 7
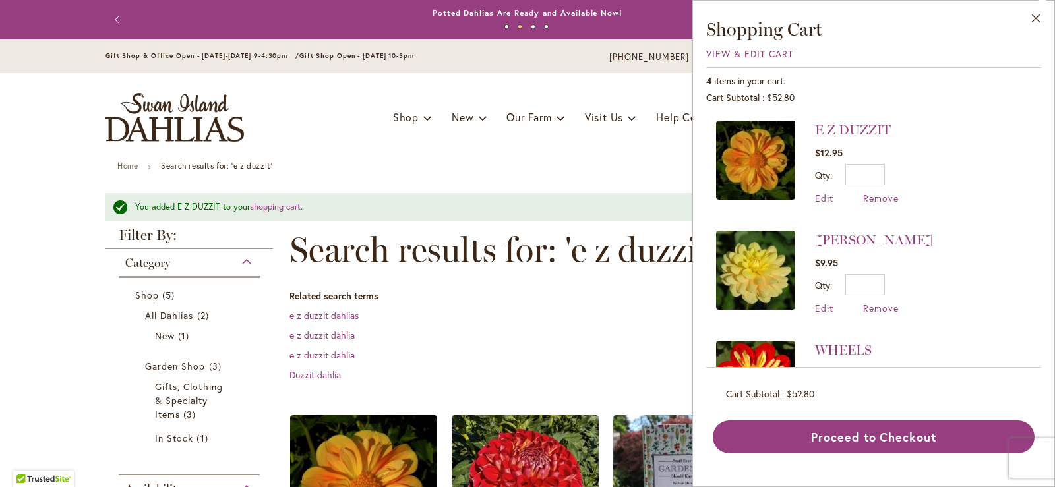
click at [966, 124] on li "E Z DUZZIT $12.95 Qty * Update Edit Remove" at bounding box center [873, 169] width 315 height 97
click at [1033, 16] on button "Close" at bounding box center [1036, 22] width 36 height 42
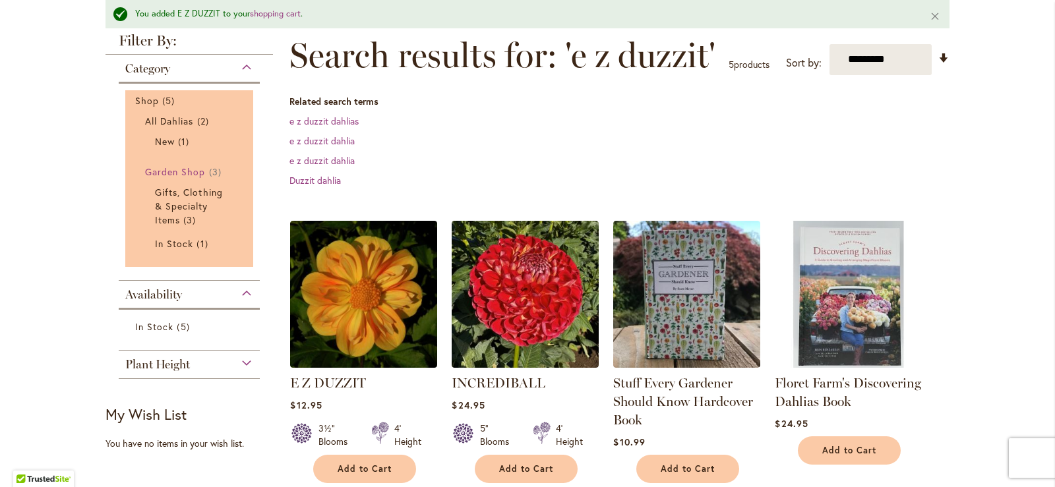
scroll to position [132, 0]
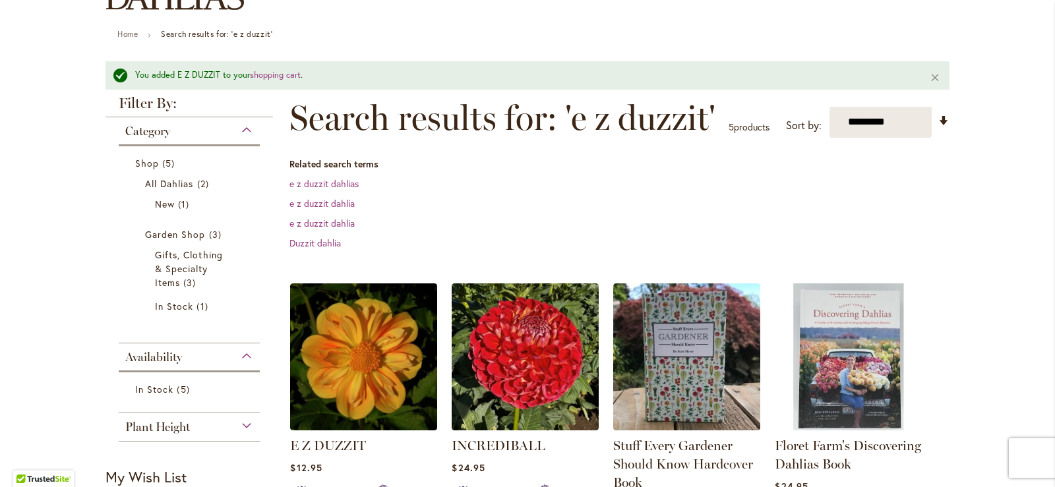
click at [243, 124] on div "Category" at bounding box center [189, 127] width 141 height 21
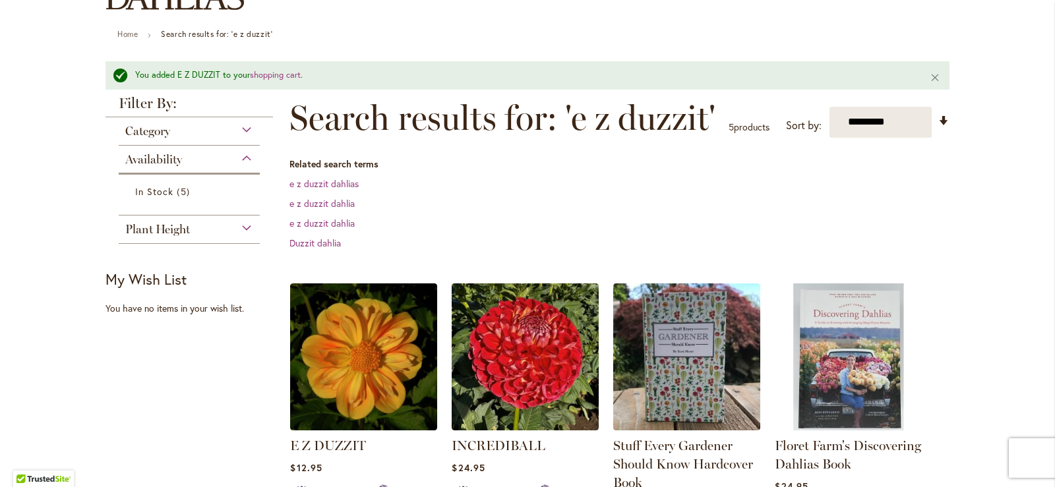
click at [231, 154] on div "Availability" at bounding box center [189, 156] width 141 height 21
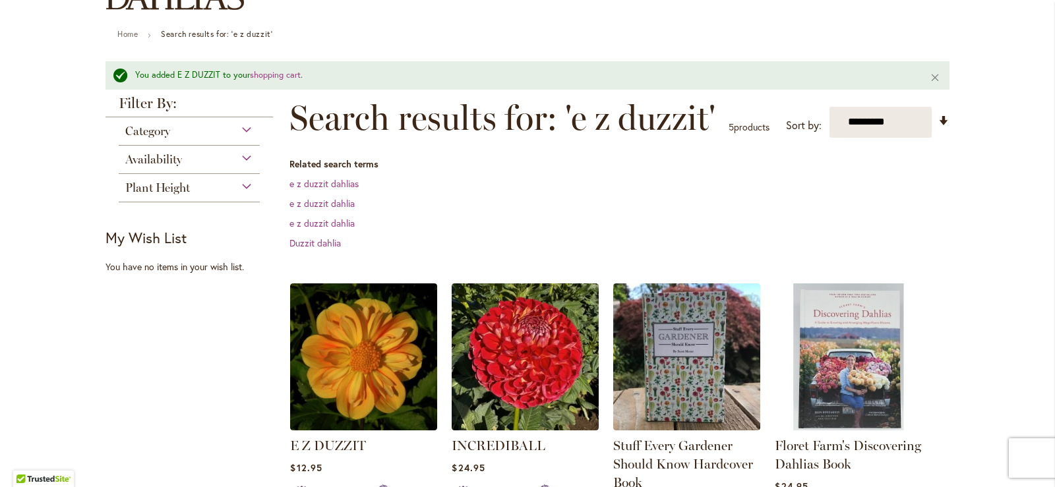
click at [241, 158] on div "Availability" at bounding box center [189, 156] width 141 height 21
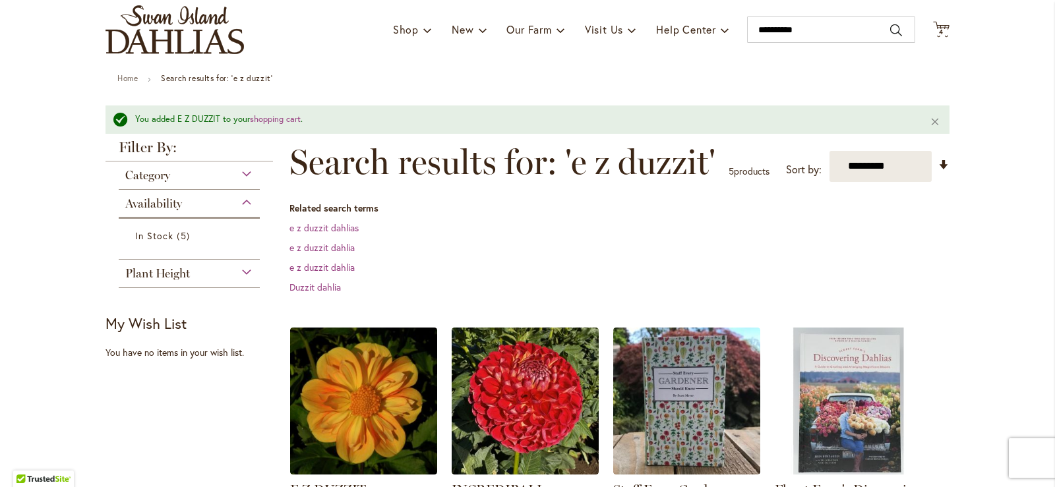
scroll to position [0, 0]
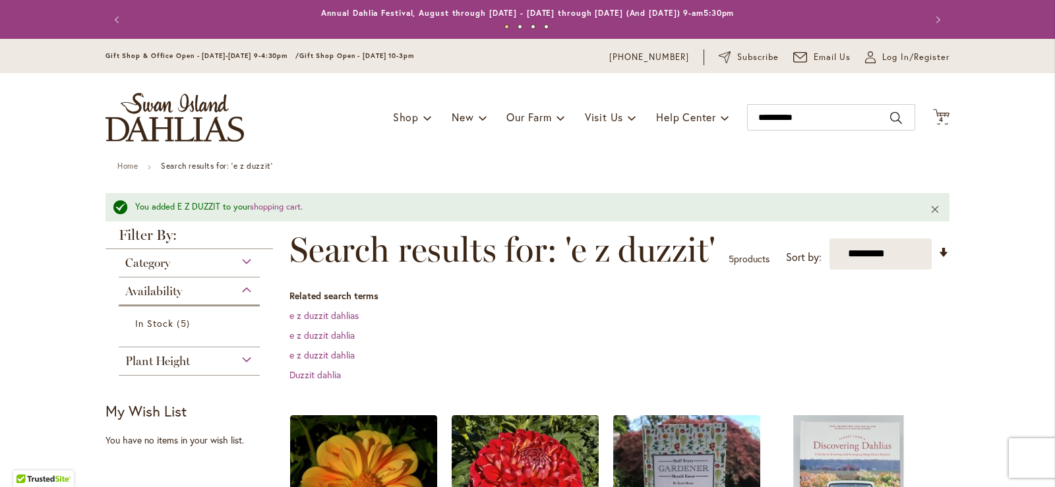
click at [926, 208] on button "Close" at bounding box center [935, 209] width 28 height 32
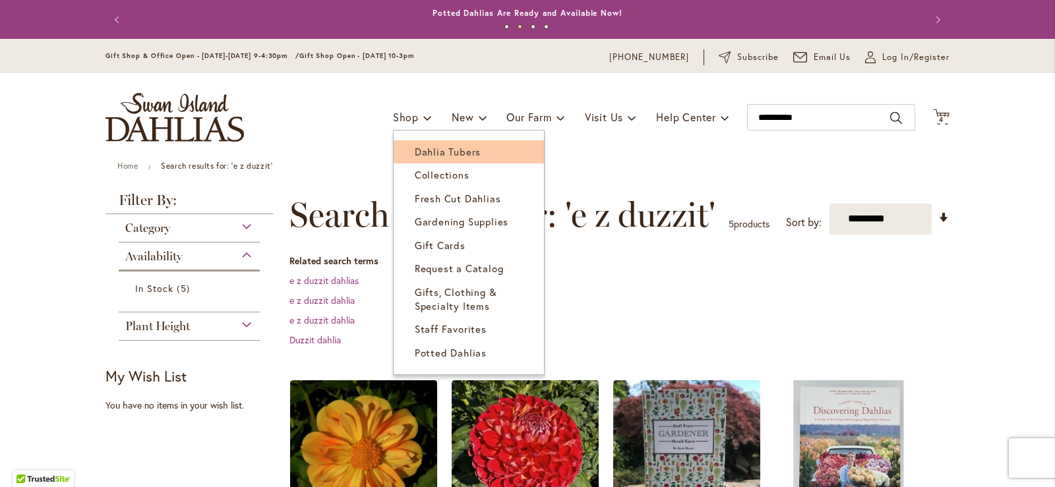
click at [425, 151] on span "Dahlia Tubers" at bounding box center [448, 151] width 66 height 13
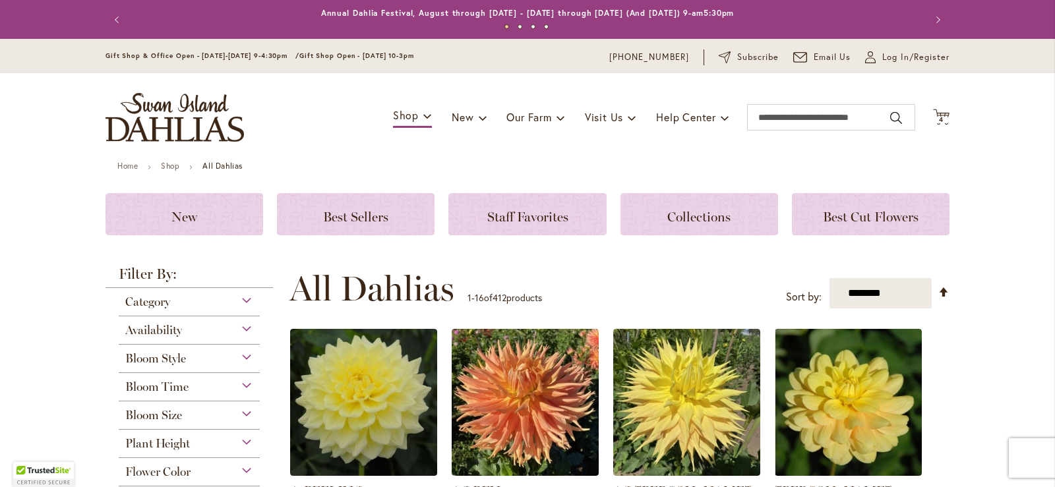
scroll to position [132, 0]
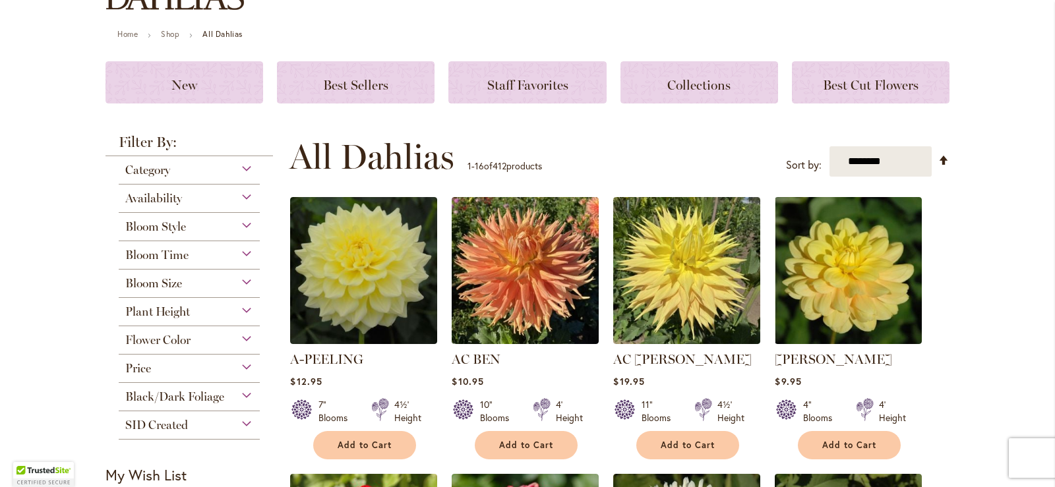
click at [239, 336] on div "Flower Color" at bounding box center [189, 336] width 141 height 21
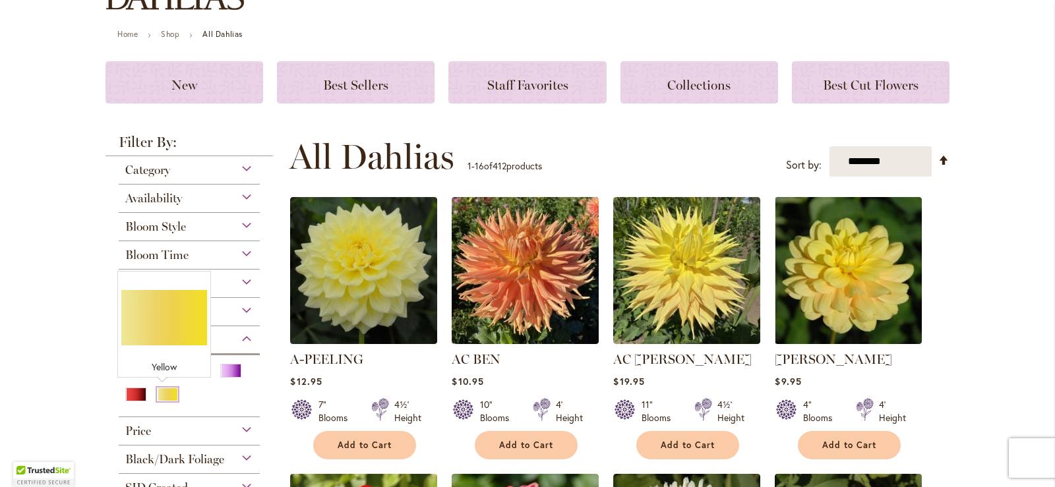
click at [162, 390] on div "Yellow" at bounding box center [167, 395] width 21 height 14
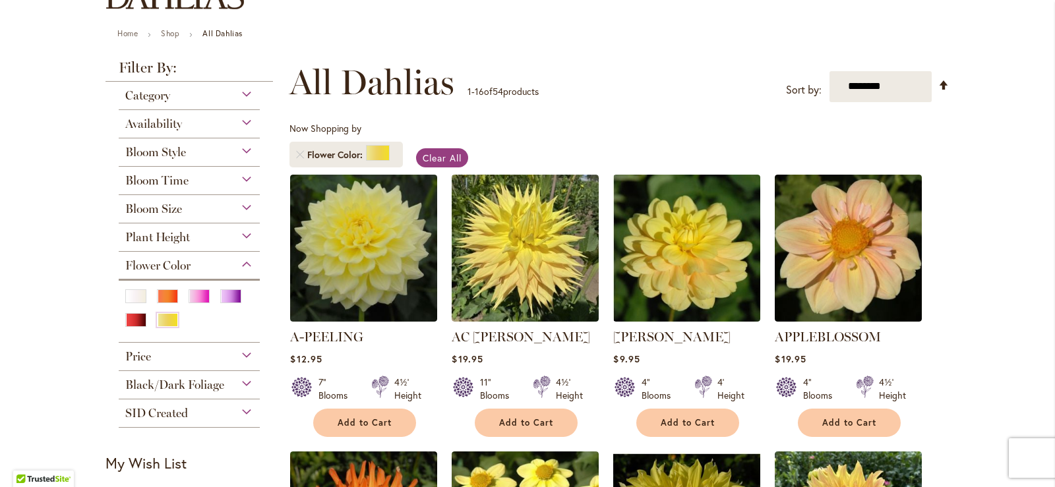
scroll to position [198, 0]
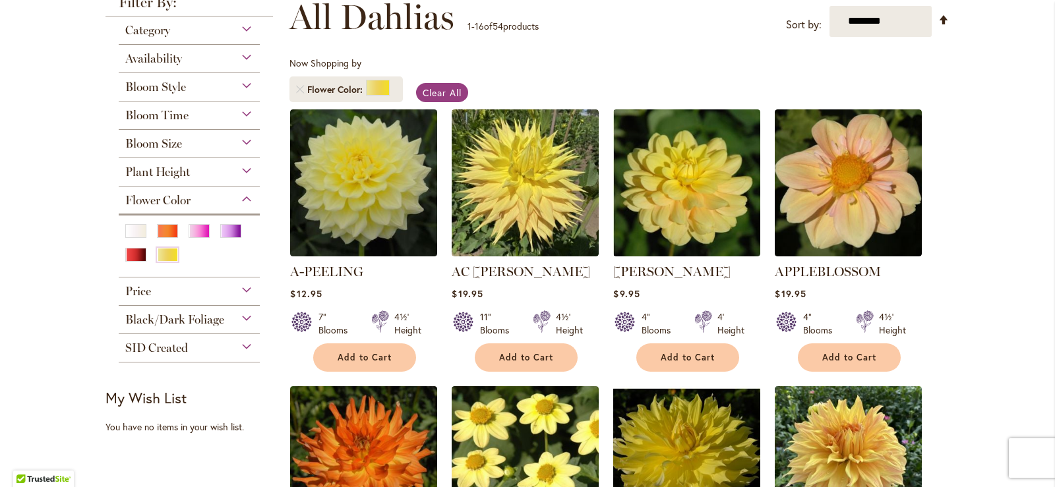
click at [243, 137] on div "Bloom Size" at bounding box center [189, 140] width 141 height 21
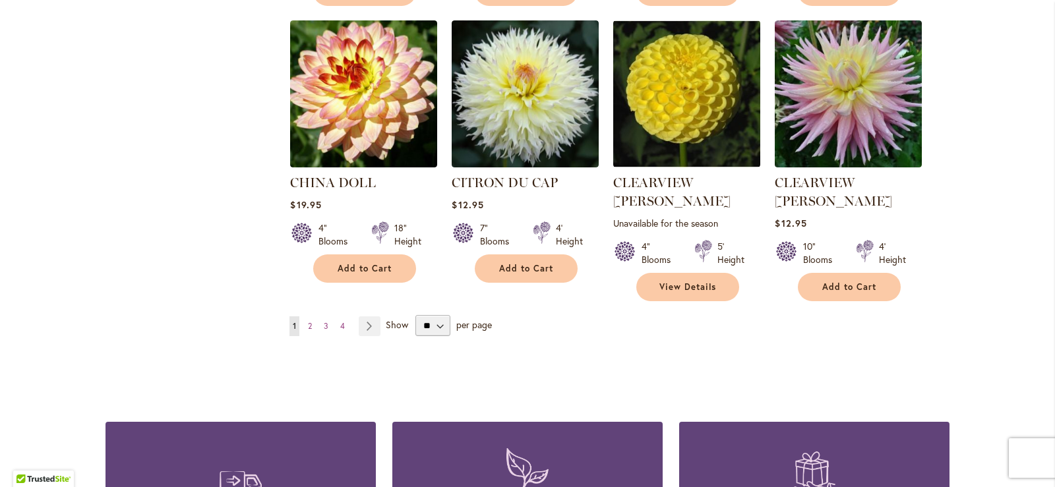
scroll to position [1121, 0]
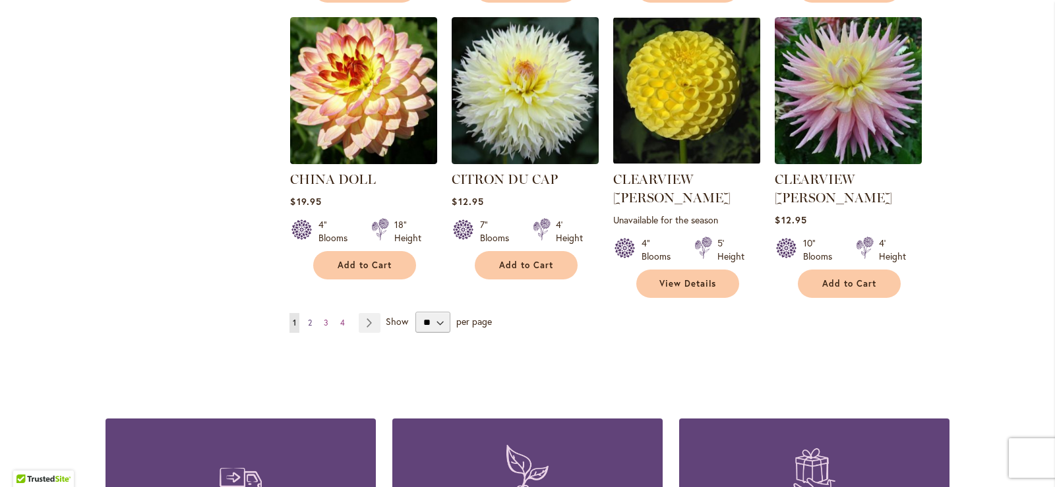
click at [309, 313] on link "Page 2" at bounding box center [310, 323] width 11 height 20
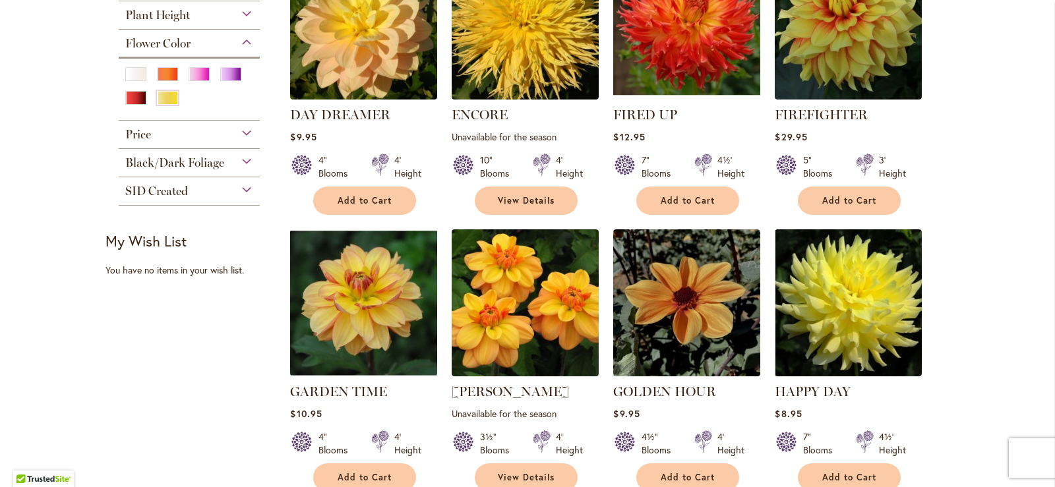
scroll to position [132, 0]
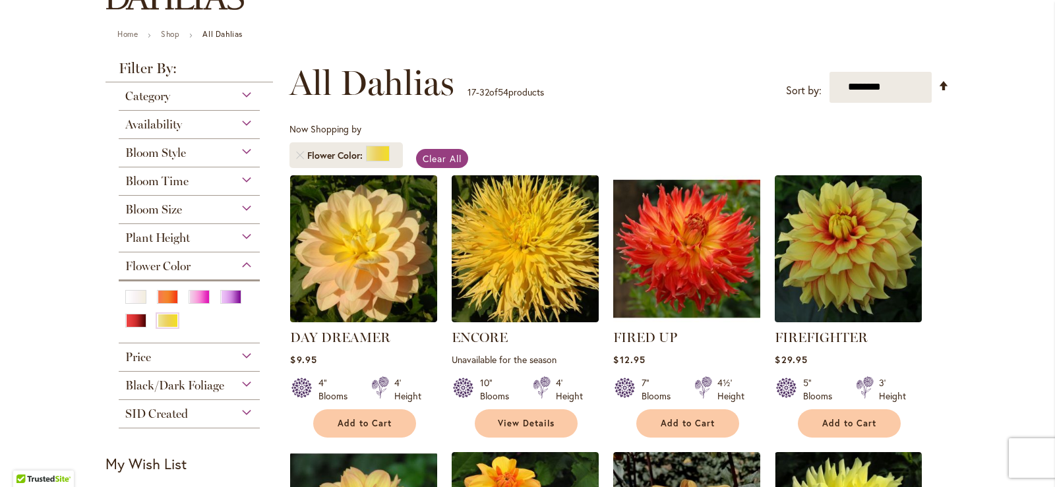
click at [237, 208] on div "Bloom Size" at bounding box center [189, 206] width 141 height 21
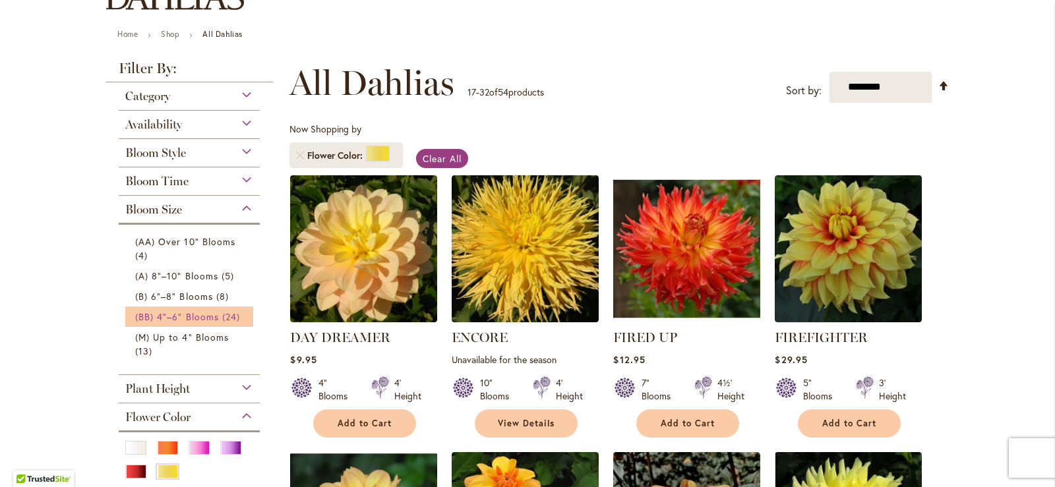
click at [161, 317] on span "(BB) 4"–6" Blooms" at bounding box center [177, 317] width 84 height 13
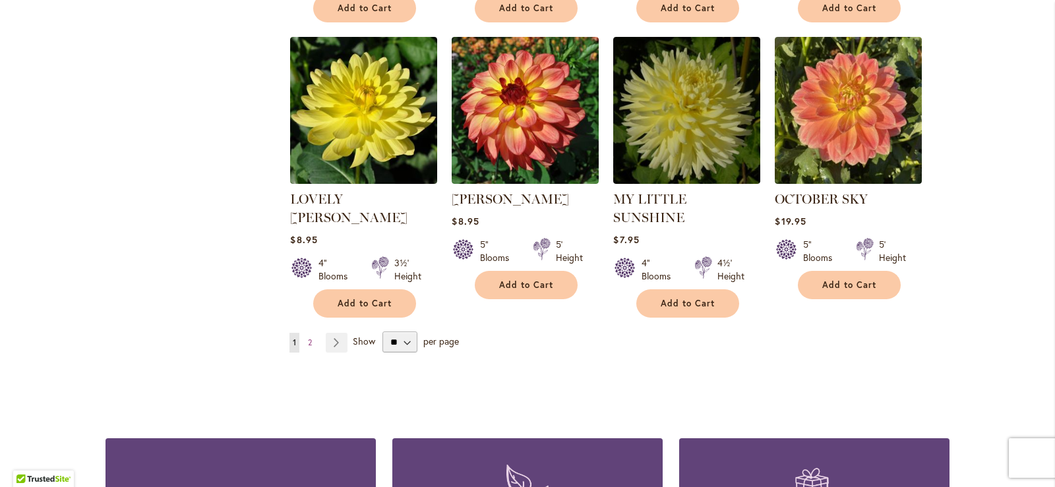
scroll to position [1121, 0]
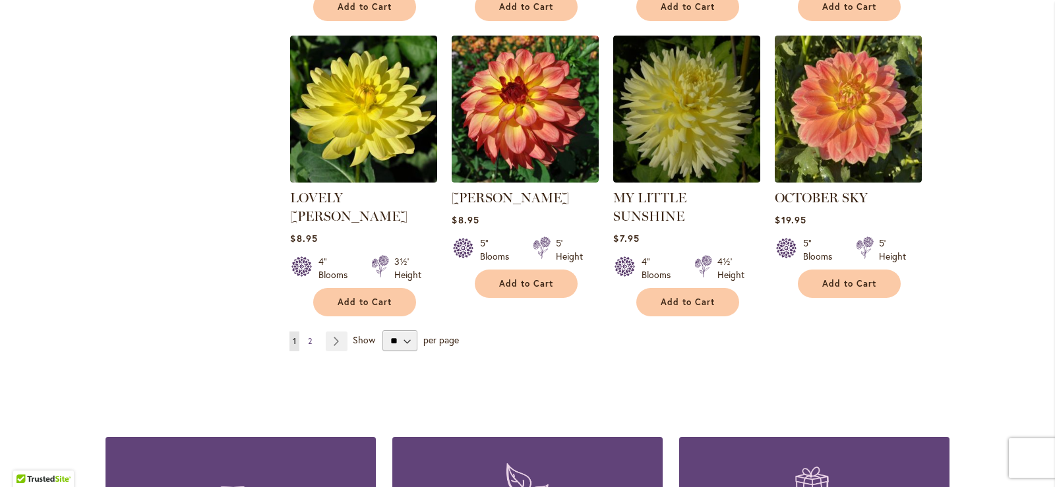
click at [308, 336] on span "2" at bounding box center [310, 341] width 4 height 10
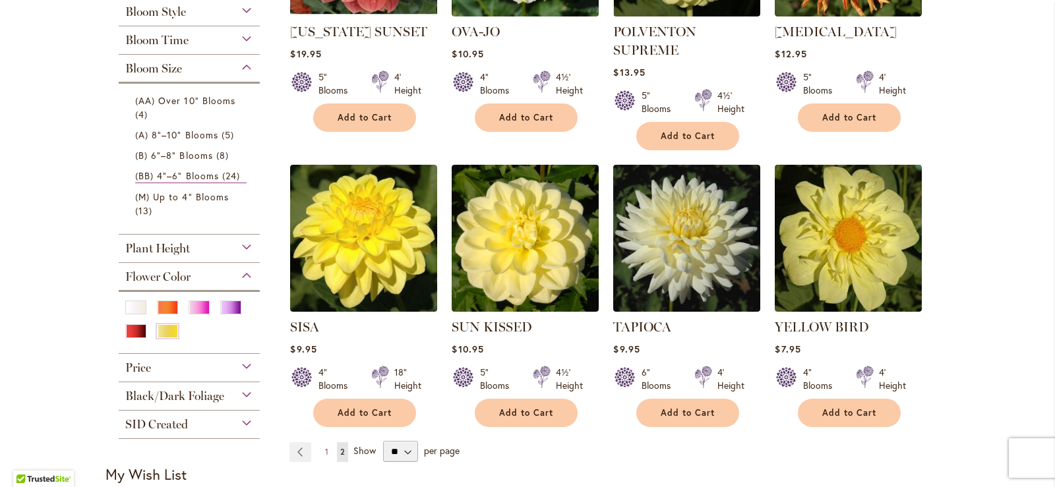
scroll to position [462, 0]
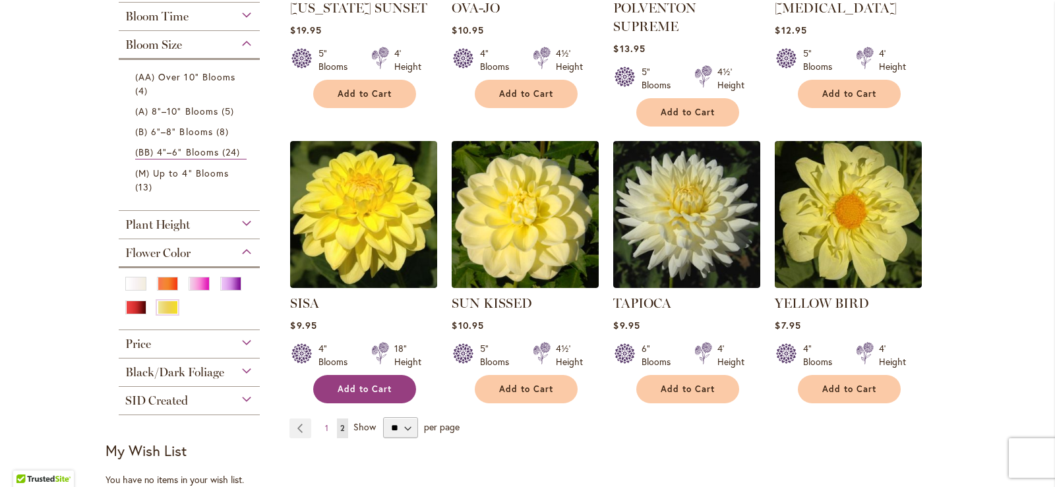
click at [357, 378] on button "Add to Cart" at bounding box center [364, 389] width 103 height 28
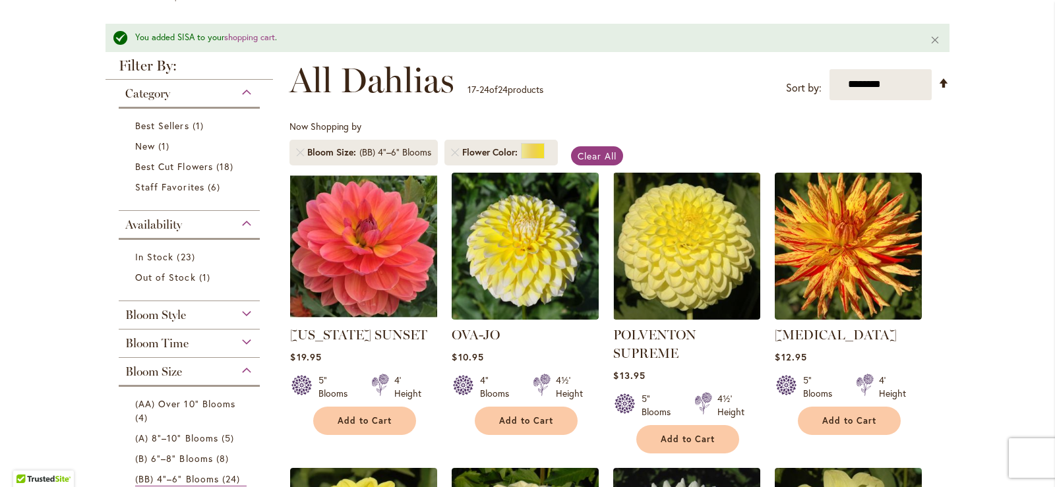
scroll to position [0, 0]
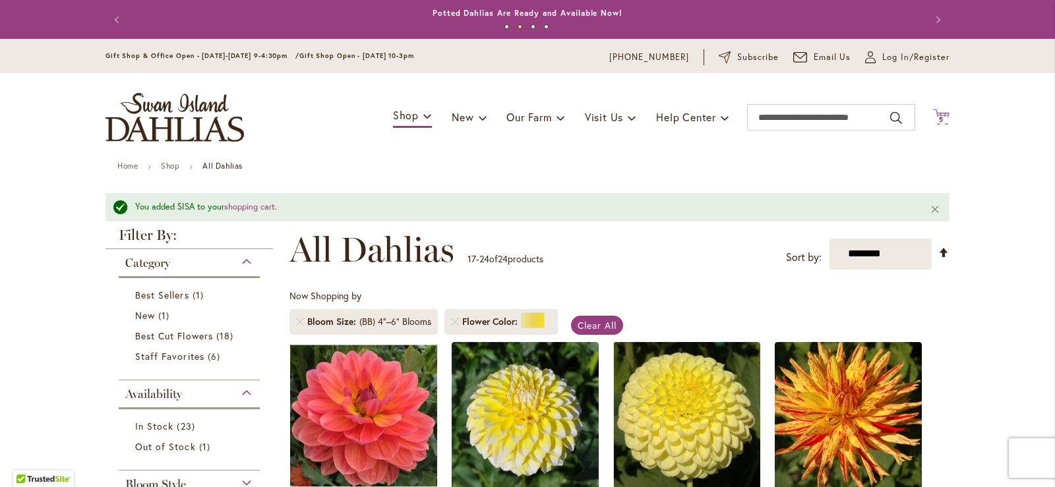
click at [939, 117] on span "5" at bounding box center [941, 119] width 5 height 9
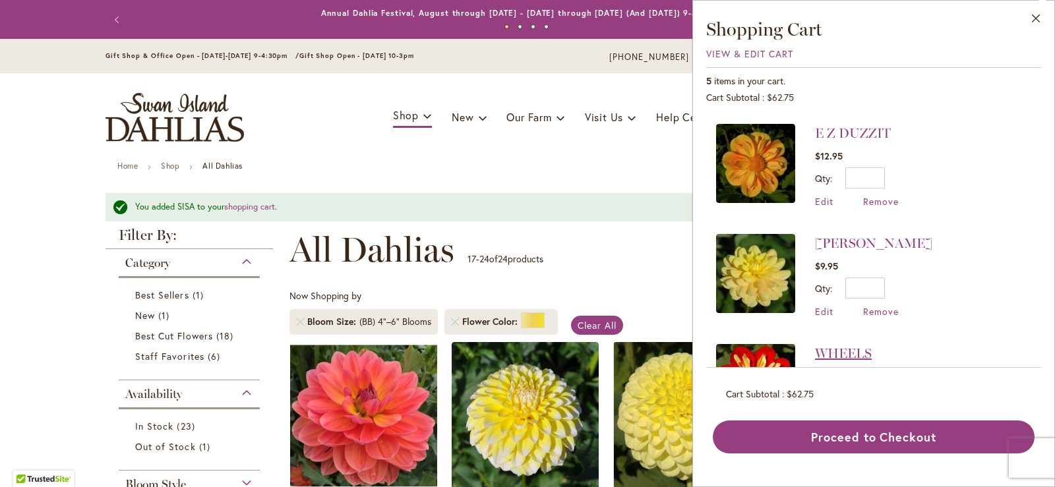
scroll to position [66, 0]
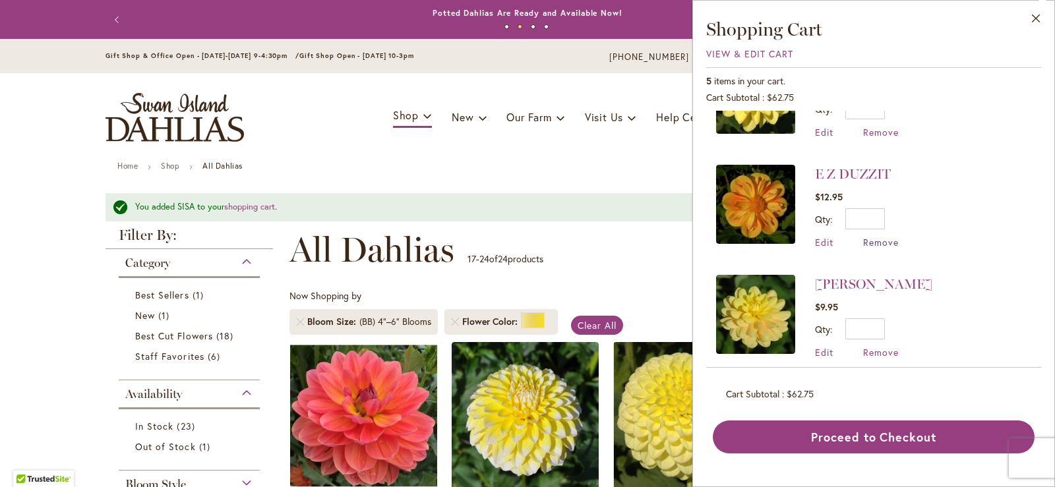
click at [881, 244] on span "Remove" at bounding box center [881, 242] width 36 height 13
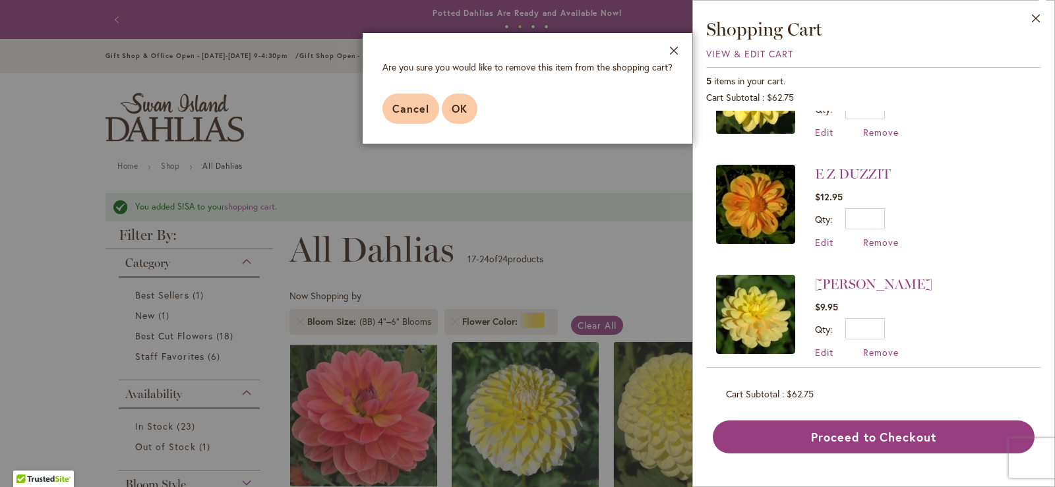
click at [473, 103] on button "OK" at bounding box center [460, 109] width 36 height 30
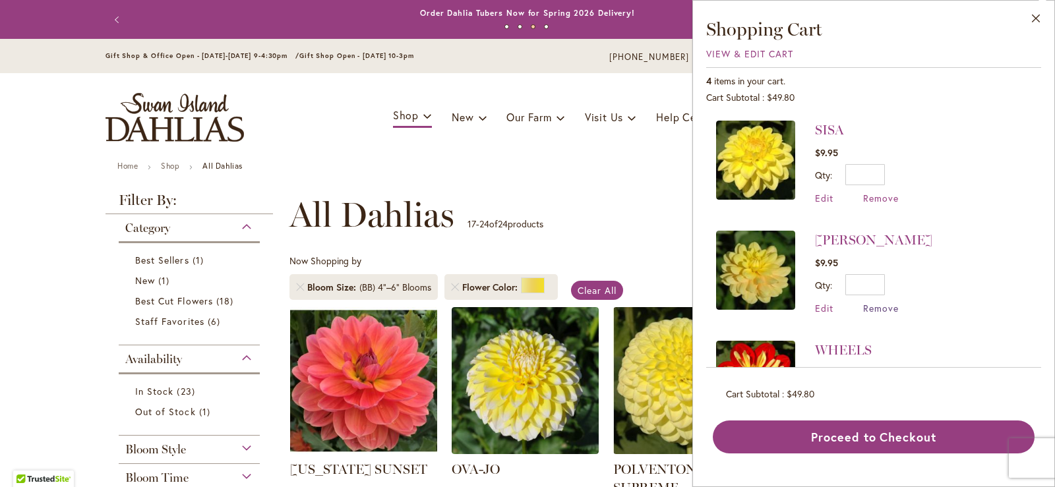
click at [875, 303] on span "Remove" at bounding box center [881, 308] width 36 height 13
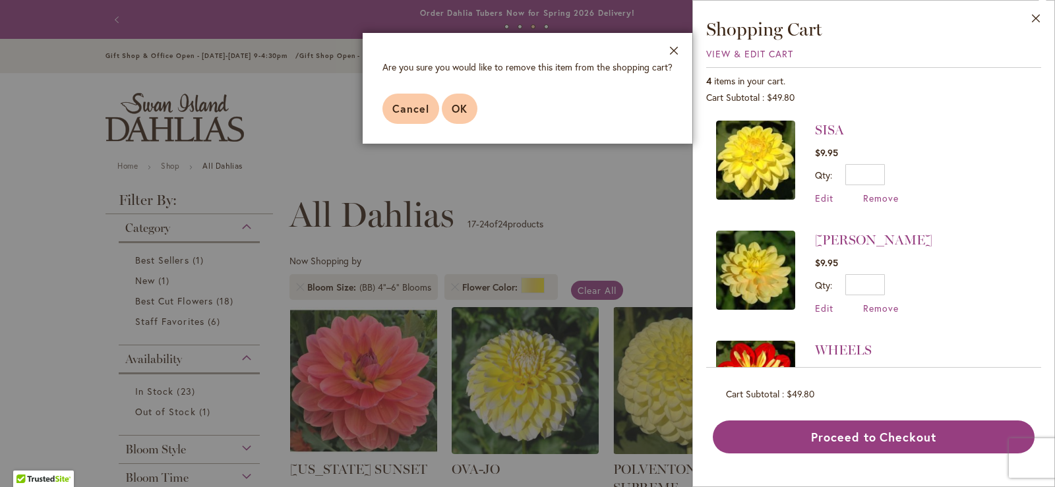
click at [464, 104] on span "OK" at bounding box center [460, 109] width 16 height 14
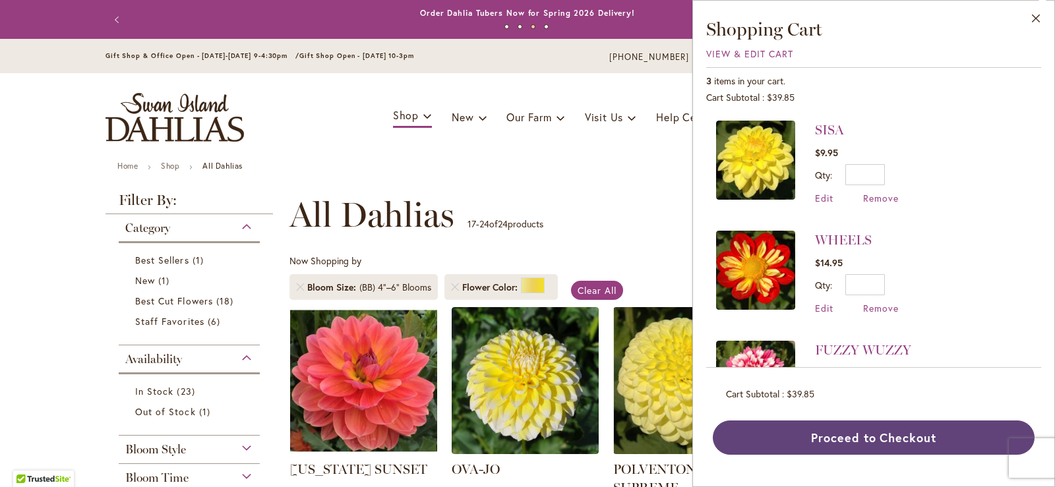
click at [818, 423] on button "Proceed to Checkout" at bounding box center [874, 438] width 322 height 34
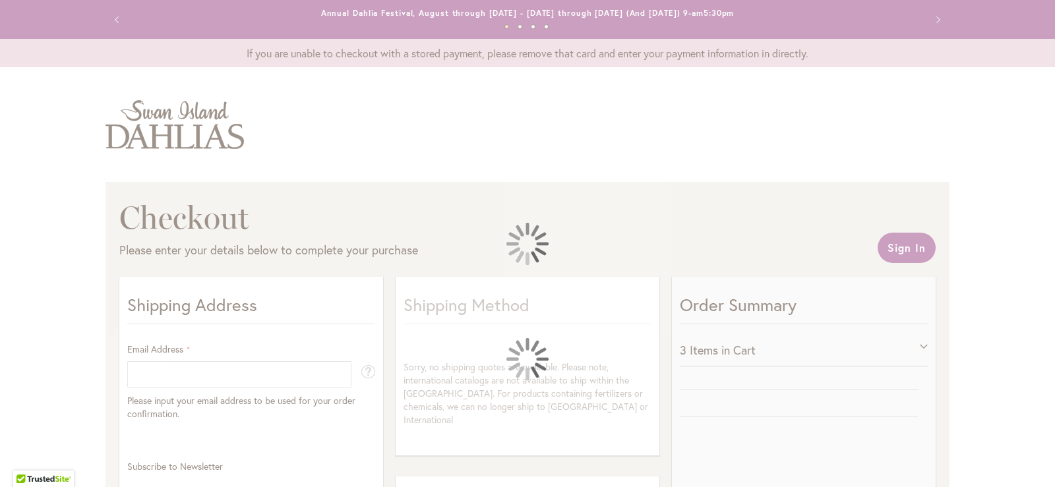
select select "**"
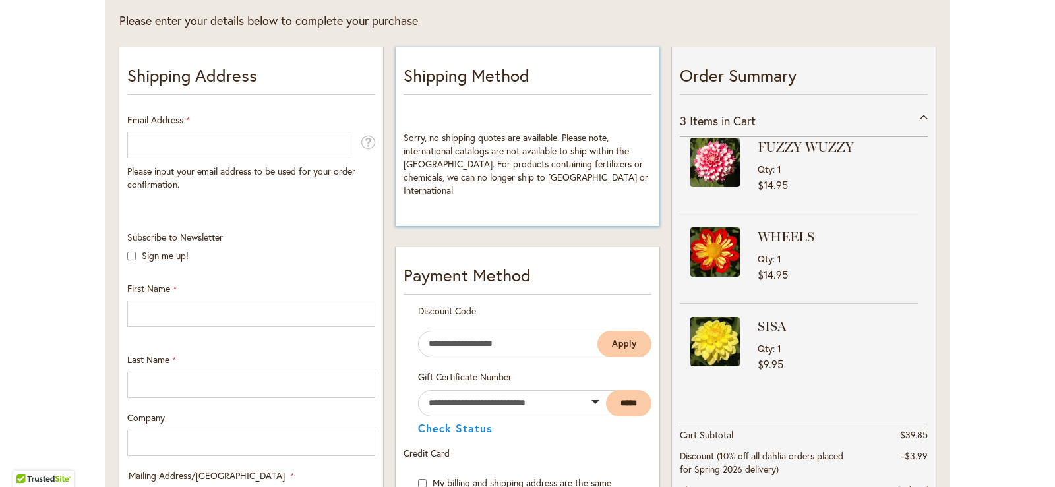
scroll to position [198, 0]
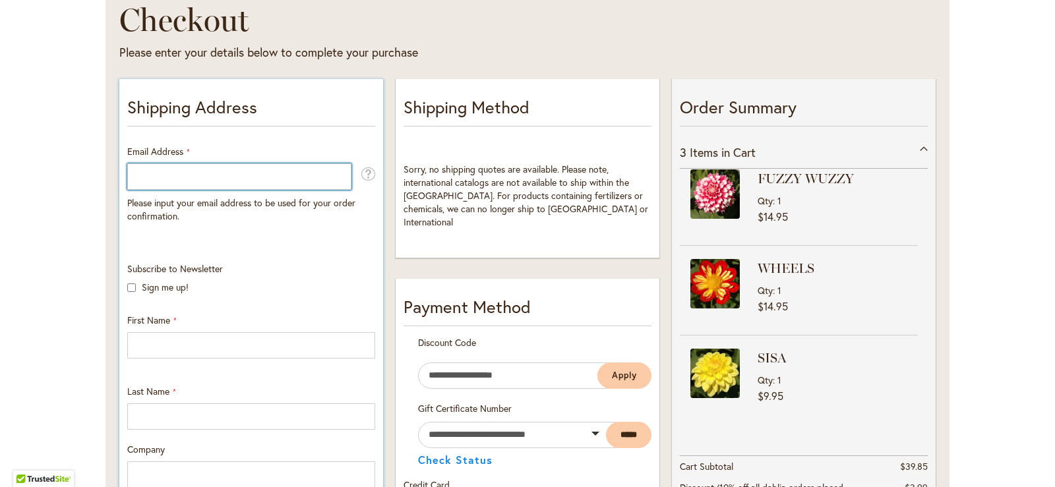
click at [299, 170] on input "Email Address" at bounding box center [239, 177] width 224 height 26
type input "*"
type input "**********"
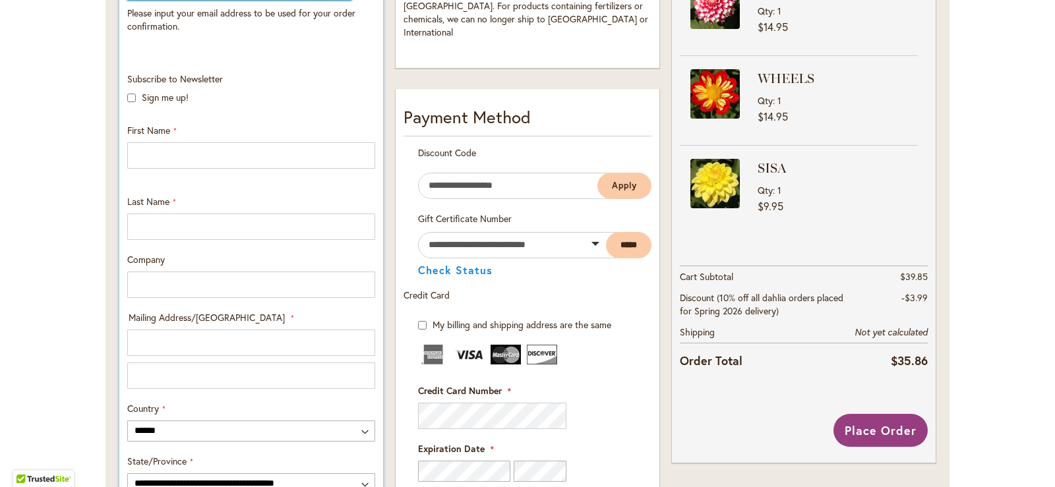
scroll to position [396, 0]
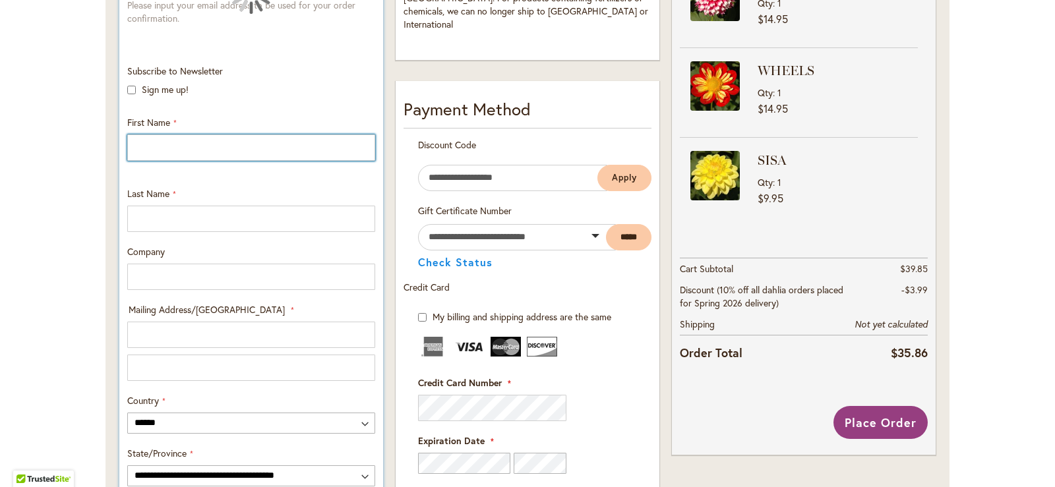
click at [139, 144] on input "First Name" at bounding box center [251, 148] width 248 height 26
type input "*****"
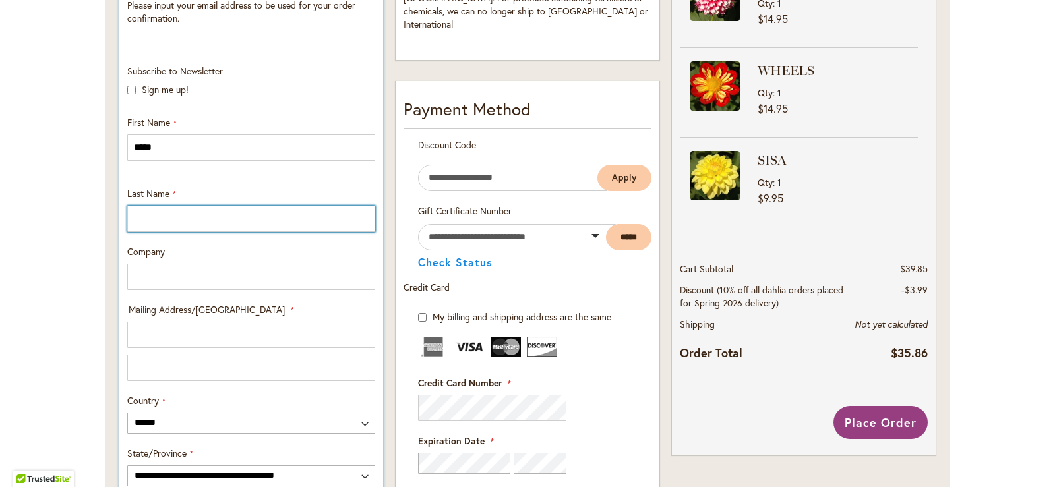
type input "******"
type input "**********"
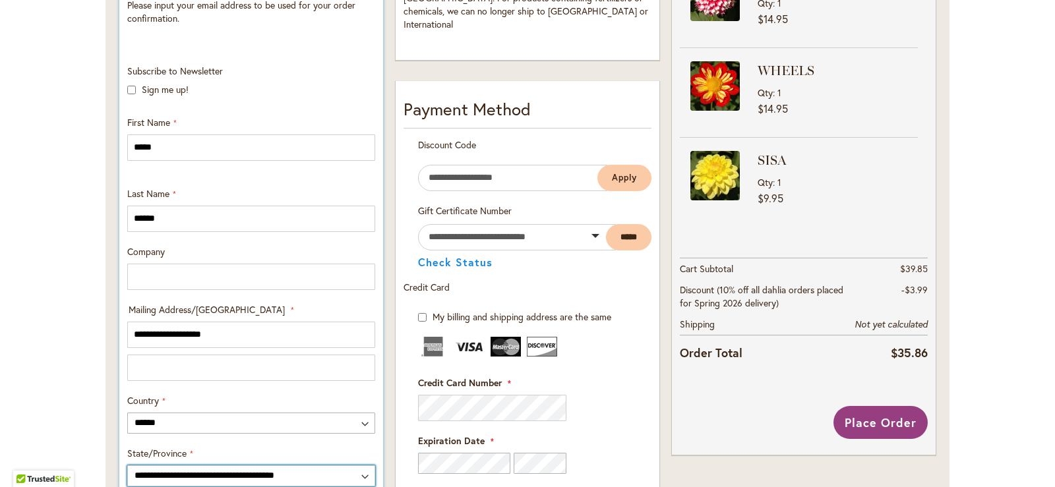
select select "**"
type input "*********"
type input "*****"
type input "**********"
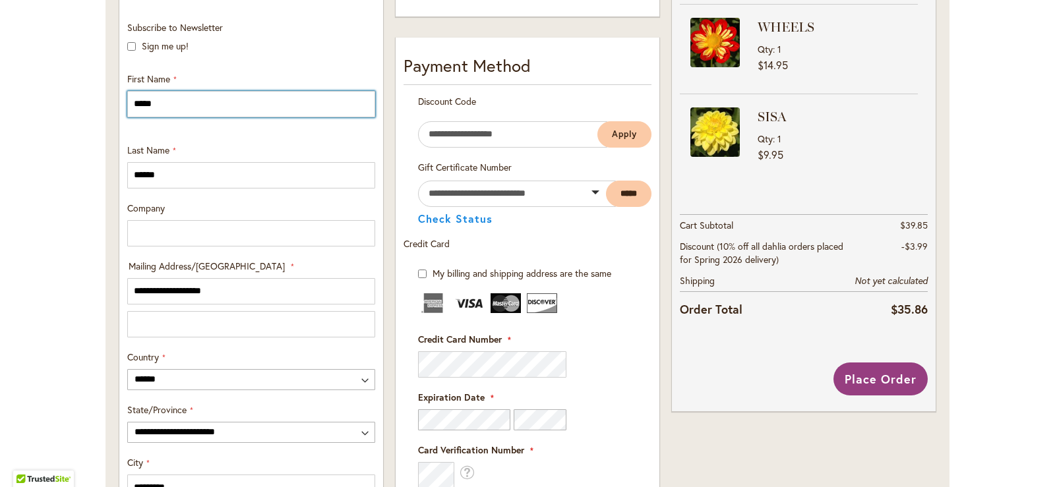
scroll to position [528, 0]
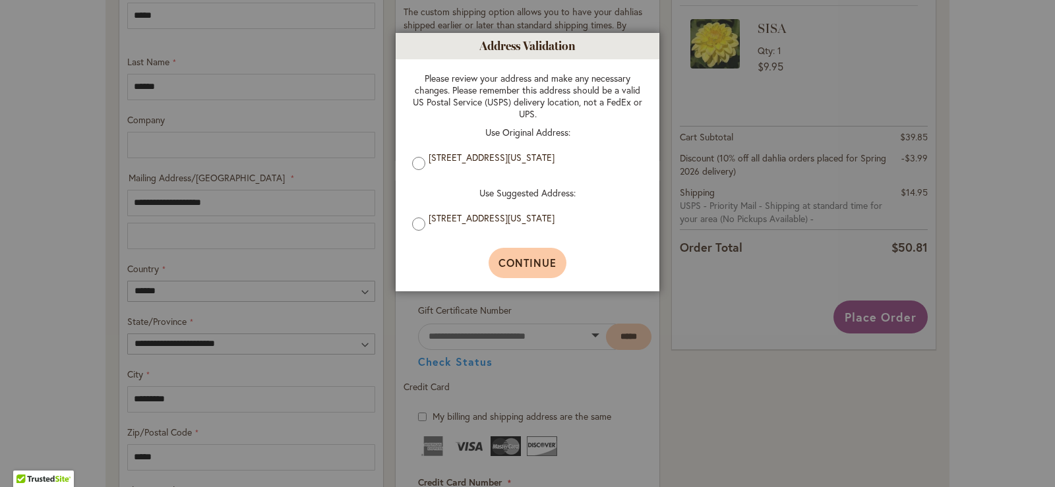
drag, startPoint x: 512, startPoint y: 260, endPoint x: 492, endPoint y: 260, distance: 20.5
click at [512, 260] on span "Continue" at bounding box center [527, 263] width 59 height 14
type input "**********"
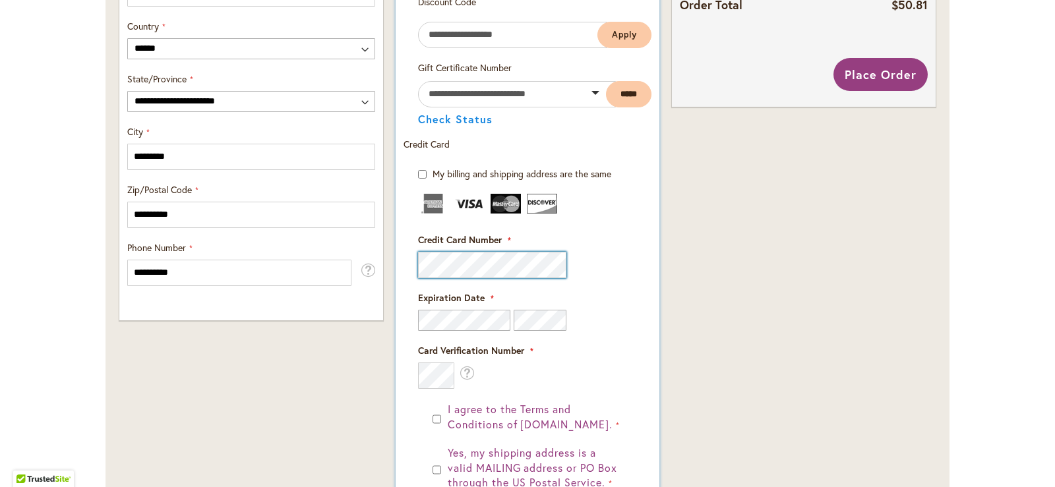
scroll to position [791, 0]
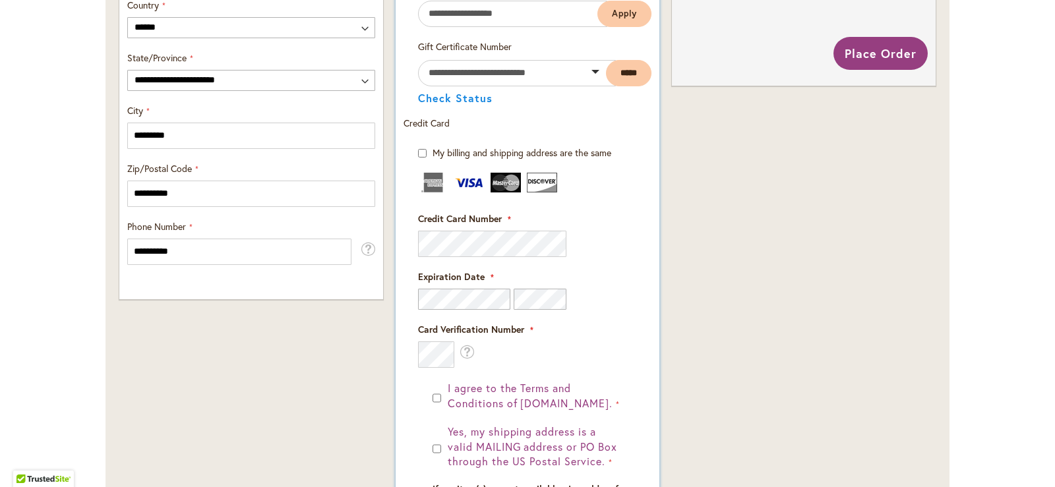
click at [610, 264] on fieldset "Credit Card Information Credit Card Number" at bounding box center [527, 270] width 219 height 195
click at [713, 298] on div "Order Summary 3 Items in Cart FUZZY WUZZY Qty 1 $14.95 Qty" at bounding box center [804, 72] width 276 height 1183
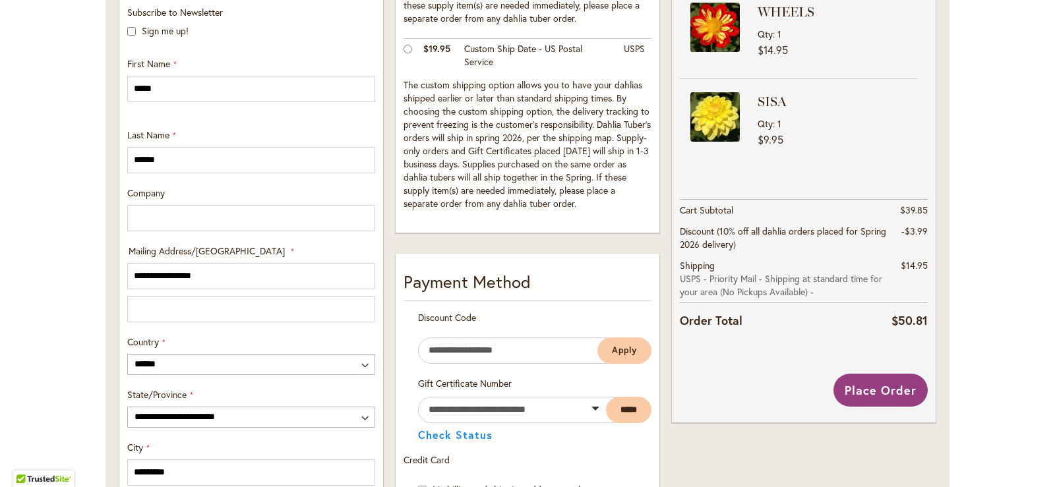
scroll to position [460, 0]
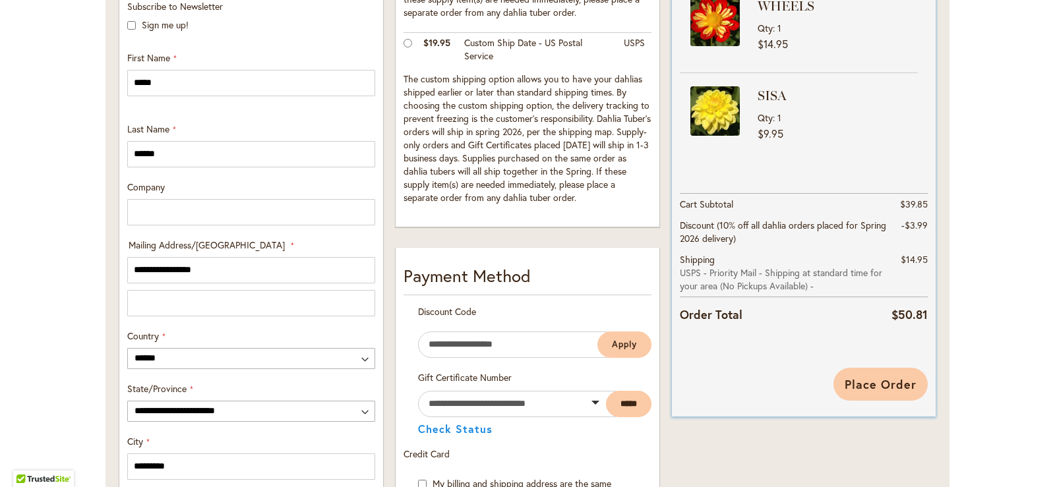
click at [871, 377] on span "Place Order" at bounding box center [881, 385] width 72 height 16
